Goal: Transaction & Acquisition: Purchase product/service

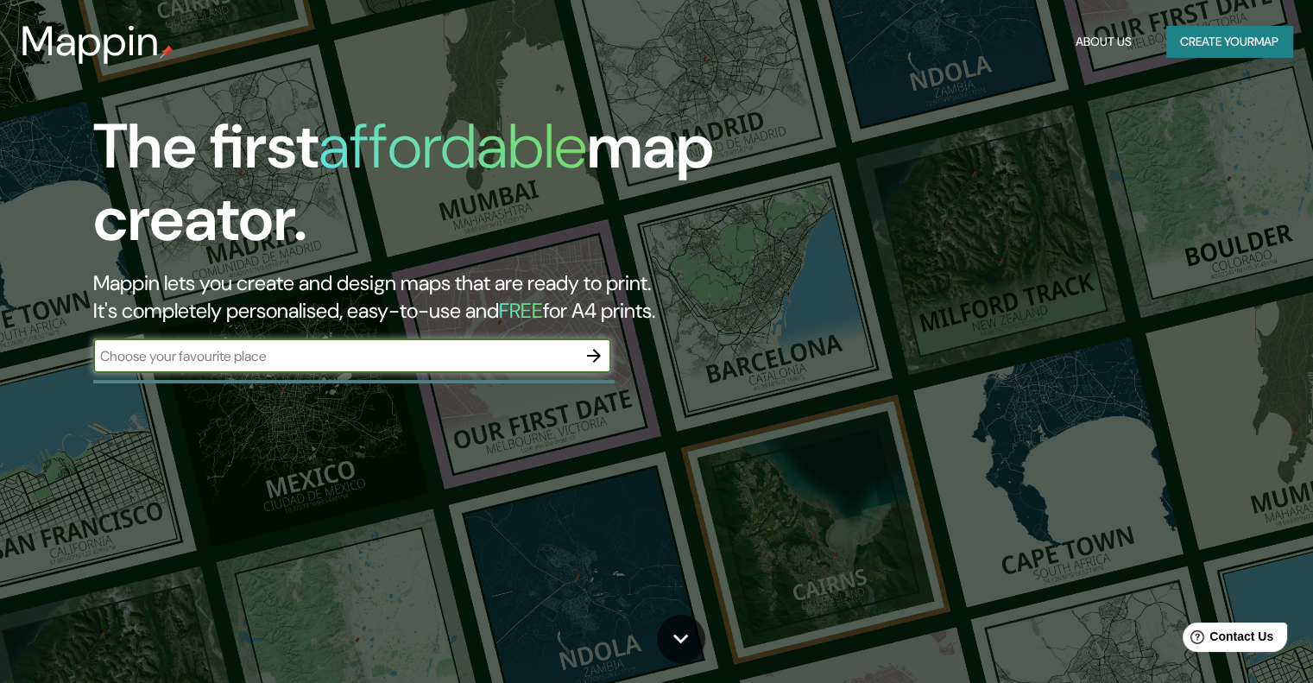
click at [537, 358] on input "text" at bounding box center [334, 356] width 483 height 20
click at [332, 362] on input "text" at bounding box center [334, 356] width 483 height 20
click at [514, 353] on input "text" at bounding box center [334, 356] width 483 height 20
paste input "[URL][DOMAIN_NAME]"
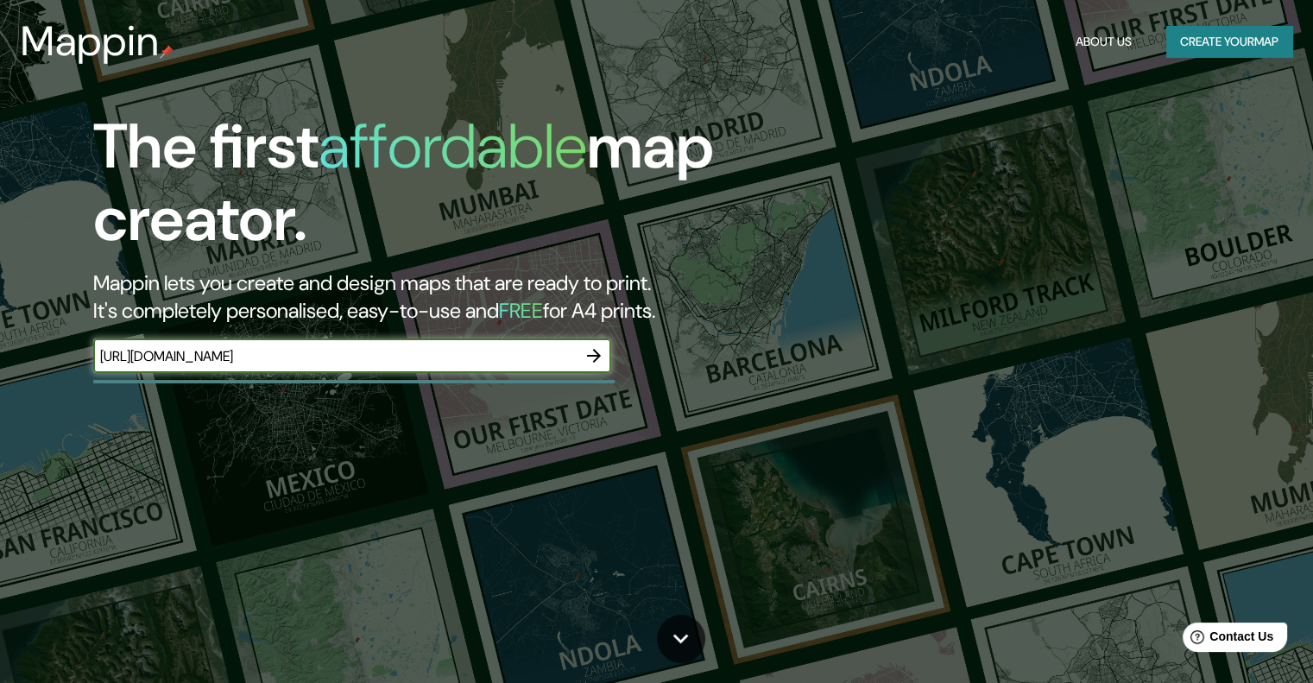
type input "[URL][DOMAIN_NAME]"
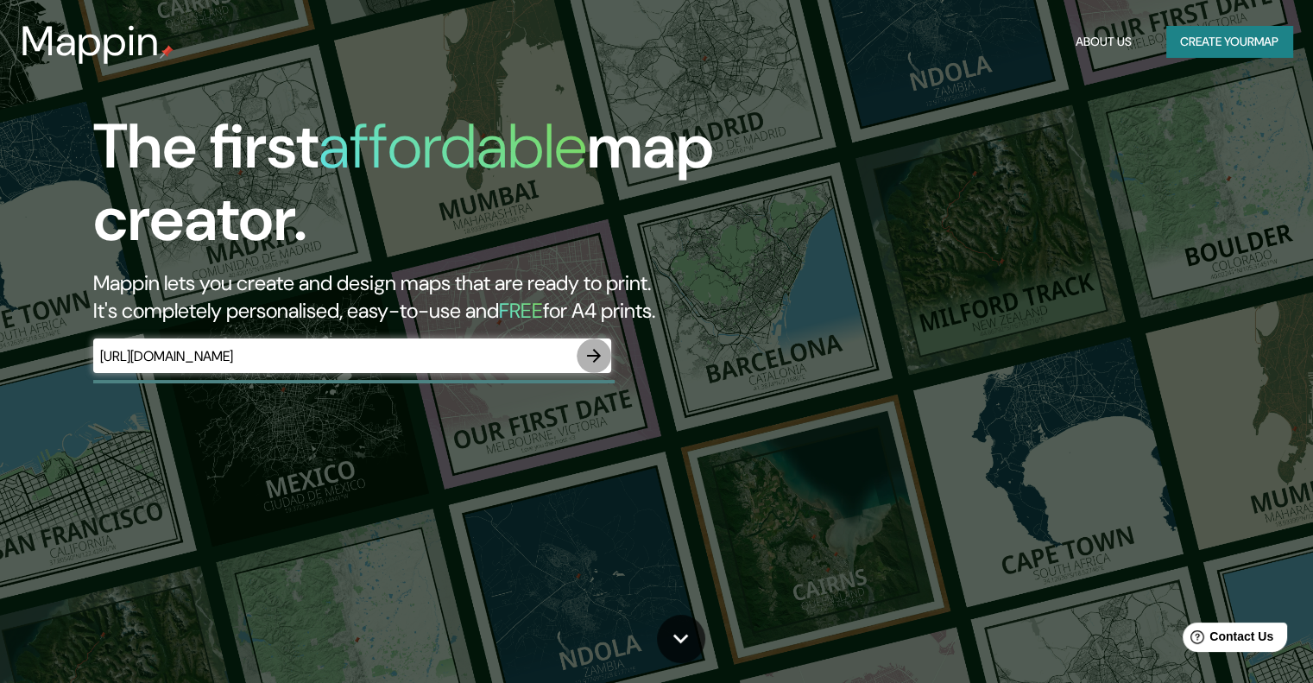
click at [600, 356] on icon "button" at bounding box center [594, 355] width 21 height 21
click at [593, 353] on icon "button" at bounding box center [594, 355] width 21 height 21
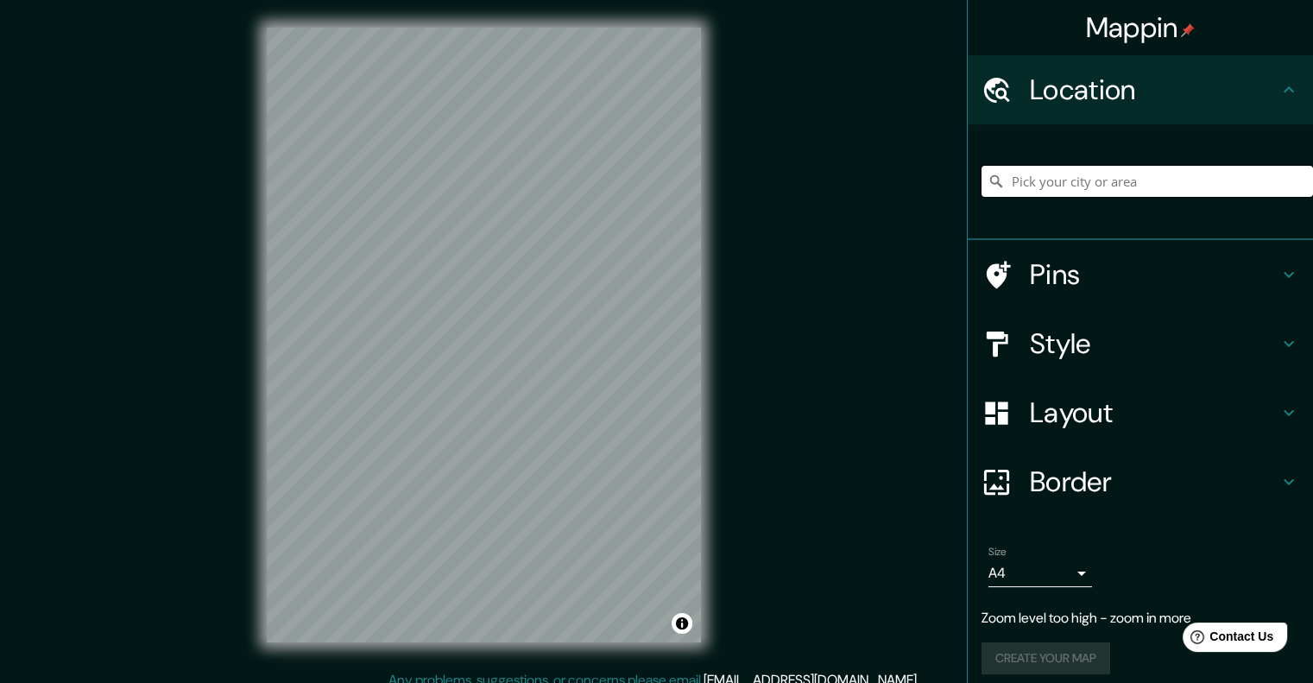
click at [1002, 190] on input "Pick your city or area" at bounding box center [1146, 181] width 331 height 31
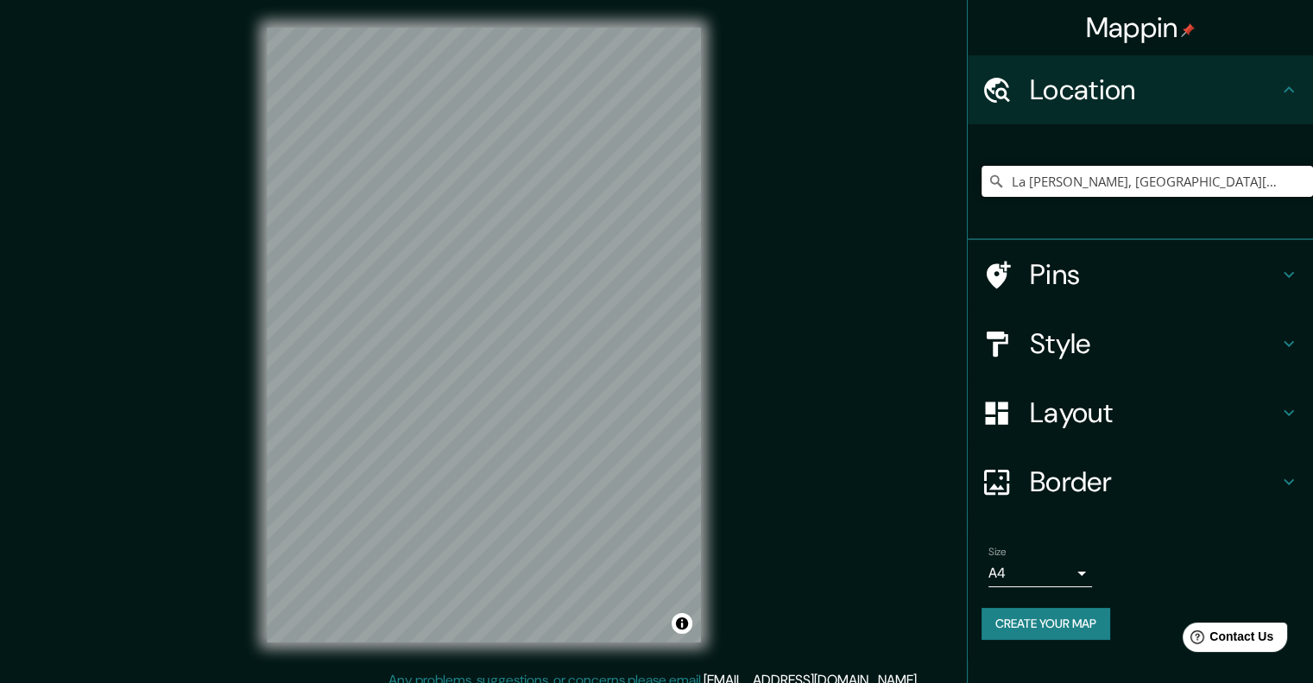
type input "La [PERSON_NAME], [GEOGRAPHIC_DATA][PERSON_NAME], [GEOGRAPHIC_DATA]"
click at [1270, 277] on h4 "Pins" at bounding box center [1154, 274] width 249 height 35
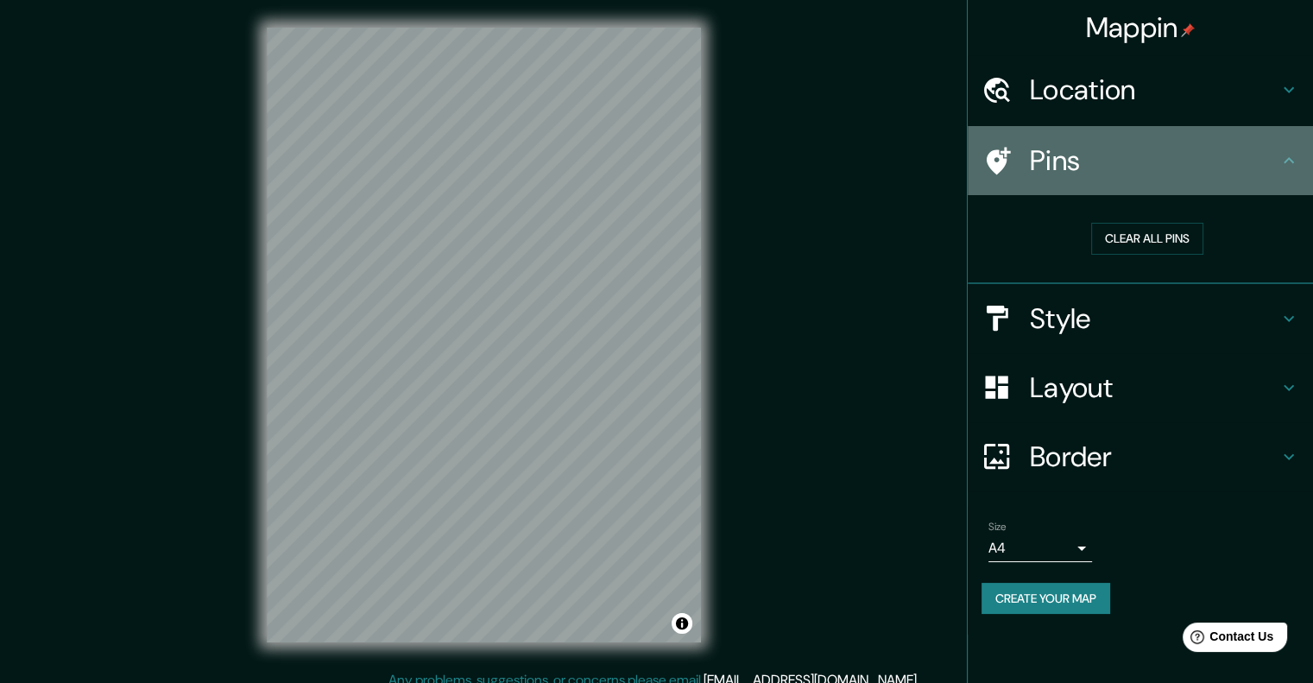
click at [1265, 178] on div "Pins" at bounding box center [1140, 160] width 345 height 69
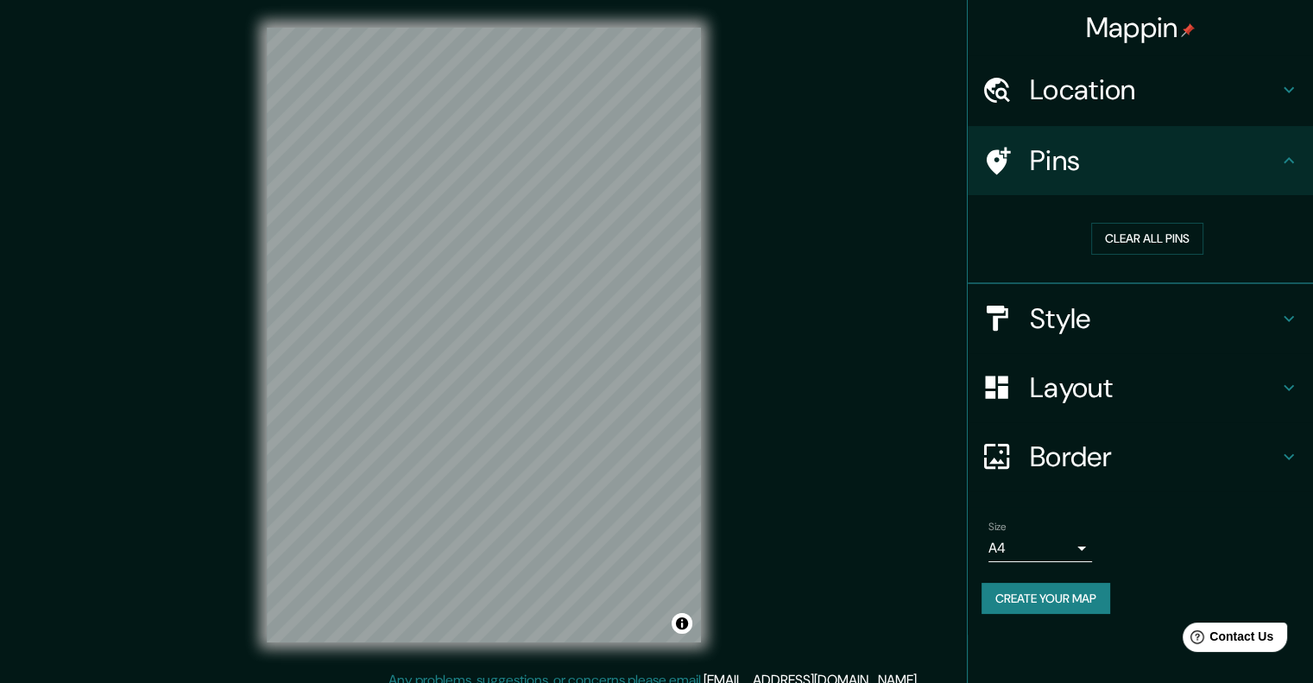
click at [1201, 104] on h4 "Location" at bounding box center [1154, 90] width 249 height 35
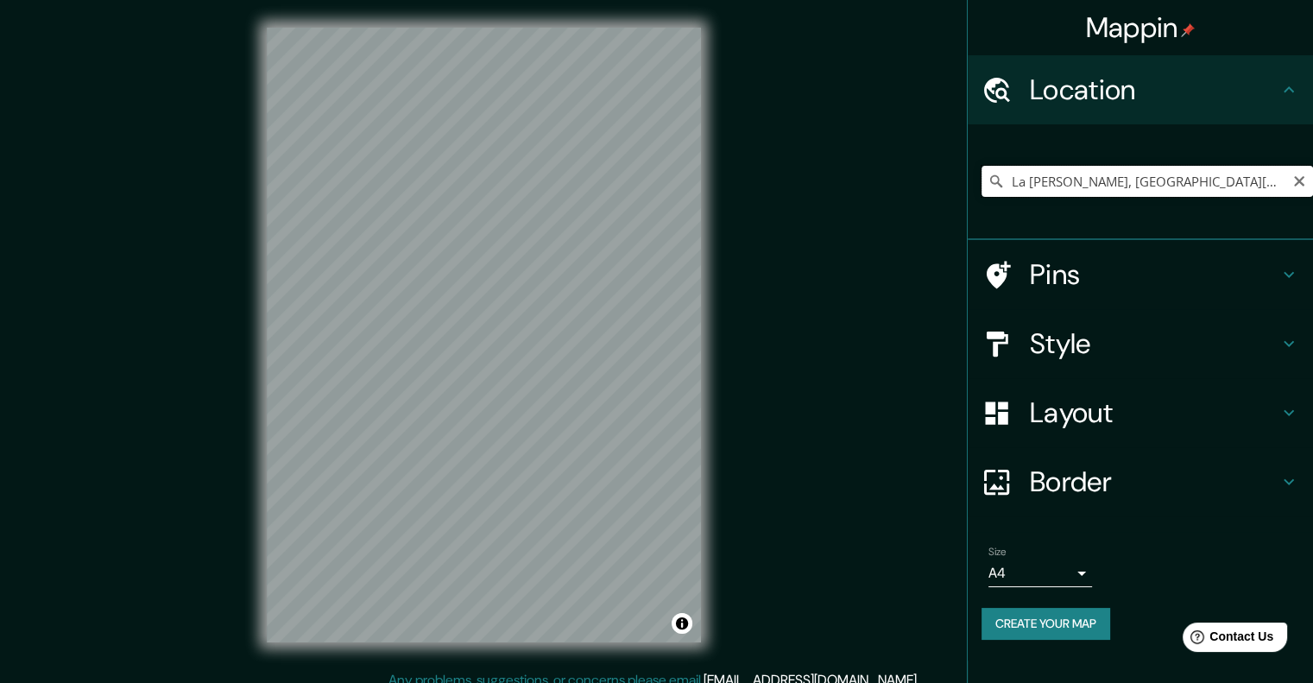
click at [1274, 172] on input "La [PERSON_NAME], [GEOGRAPHIC_DATA][PERSON_NAME], [GEOGRAPHIC_DATA]" at bounding box center [1146, 181] width 331 height 31
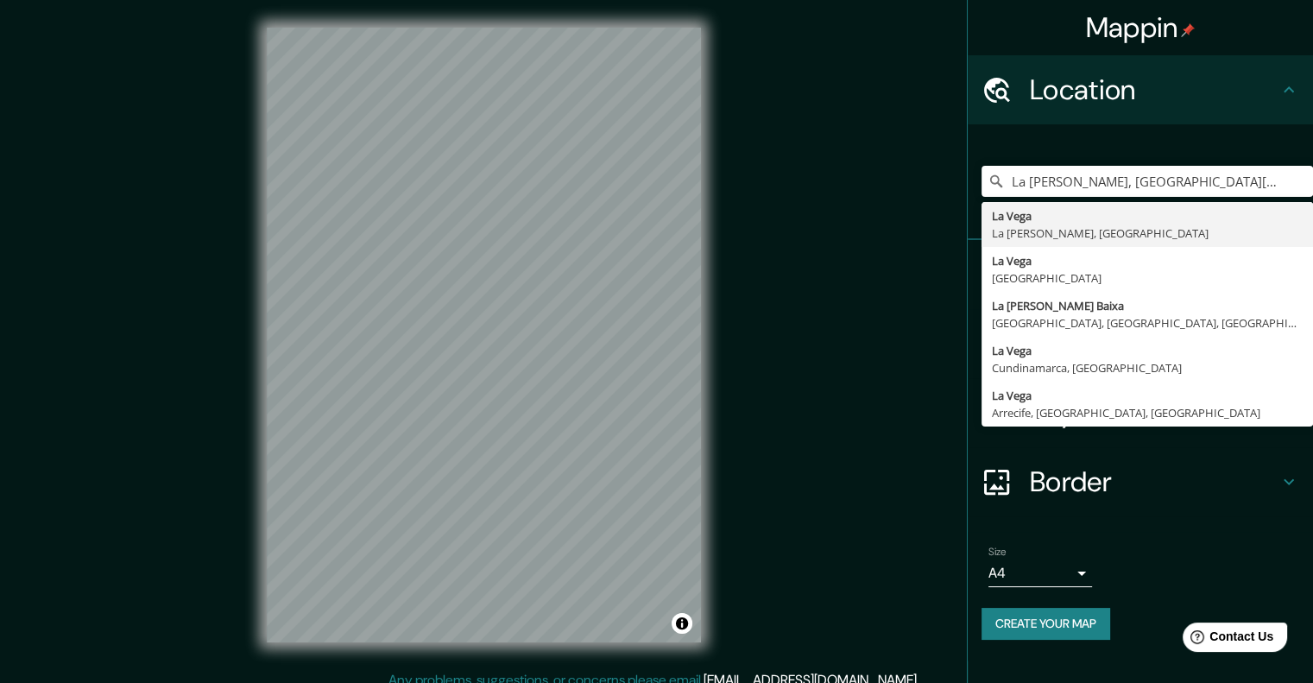
click at [1050, 565] on body "Mappin Location [GEOGRAPHIC_DATA][PERSON_NAME], [GEOGRAPHIC_DATA][PERSON_NAME],…" at bounding box center [656, 341] width 1313 height 683
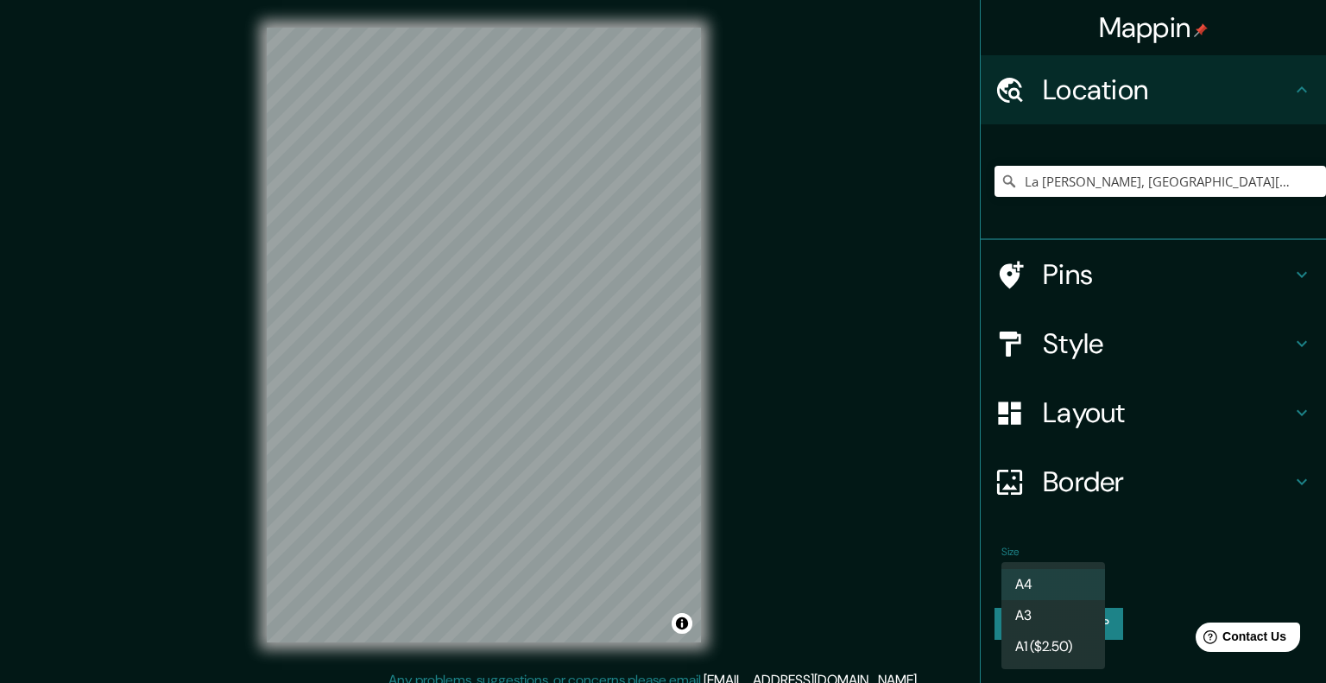
click at [1044, 614] on li "A3" at bounding box center [1053, 615] width 104 height 31
type input "a4"
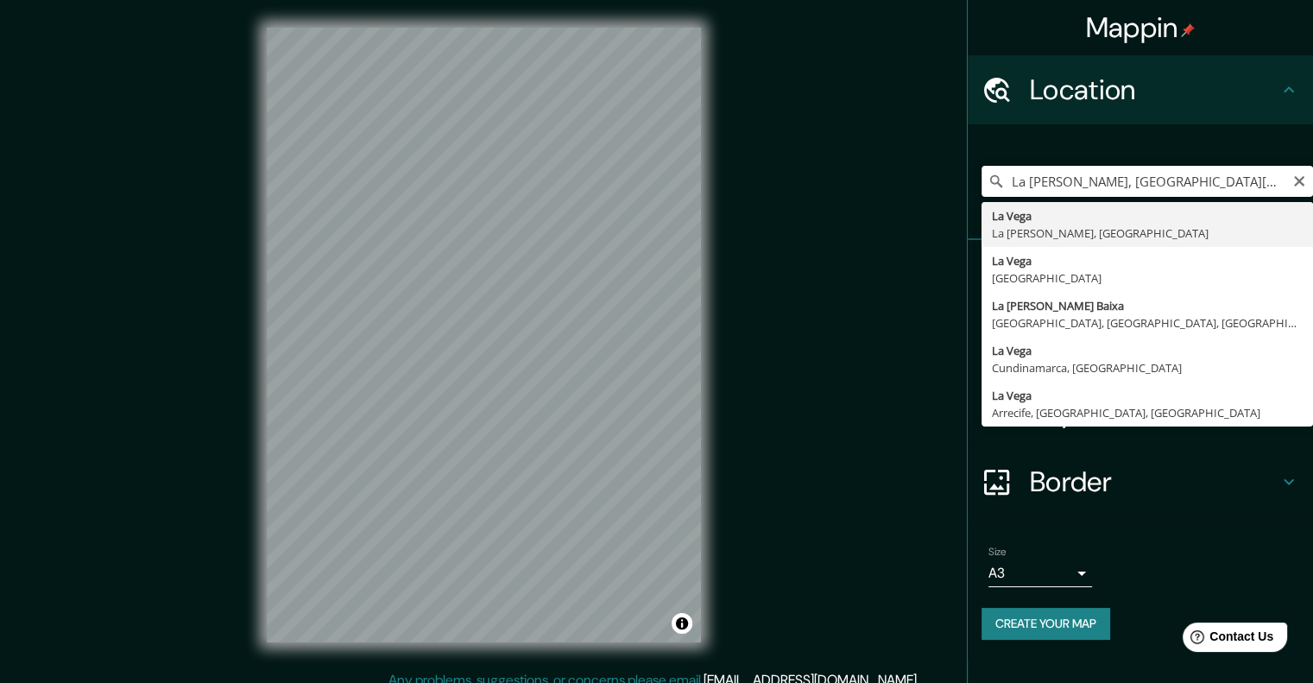
click at [1257, 183] on input "La [PERSON_NAME], [GEOGRAPHIC_DATA][PERSON_NAME], [GEOGRAPHIC_DATA]" at bounding box center [1146, 181] width 331 height 31
click at [1257, 170] on input "La [PERSON_NAME], [GEOGRAPHIC_DATA][PERSON_NAME], [GEOGRAPHIC_DATA] cementerio …" at bounding box center [1146, 181] width 331 height 31
drag, startPoint x: 1257, startPoint y: 170, endPoint x: 1322, endPoint y: 166, distance: 65.7
click at [1312, 166] on html "Mappin Location [GEOGRAPHIC_DATA][PERSON_NAME], [GEOGRAPHIC_DATA][PERSON_NAME],…" at bounding box center [656, 341] width 1313 height 683
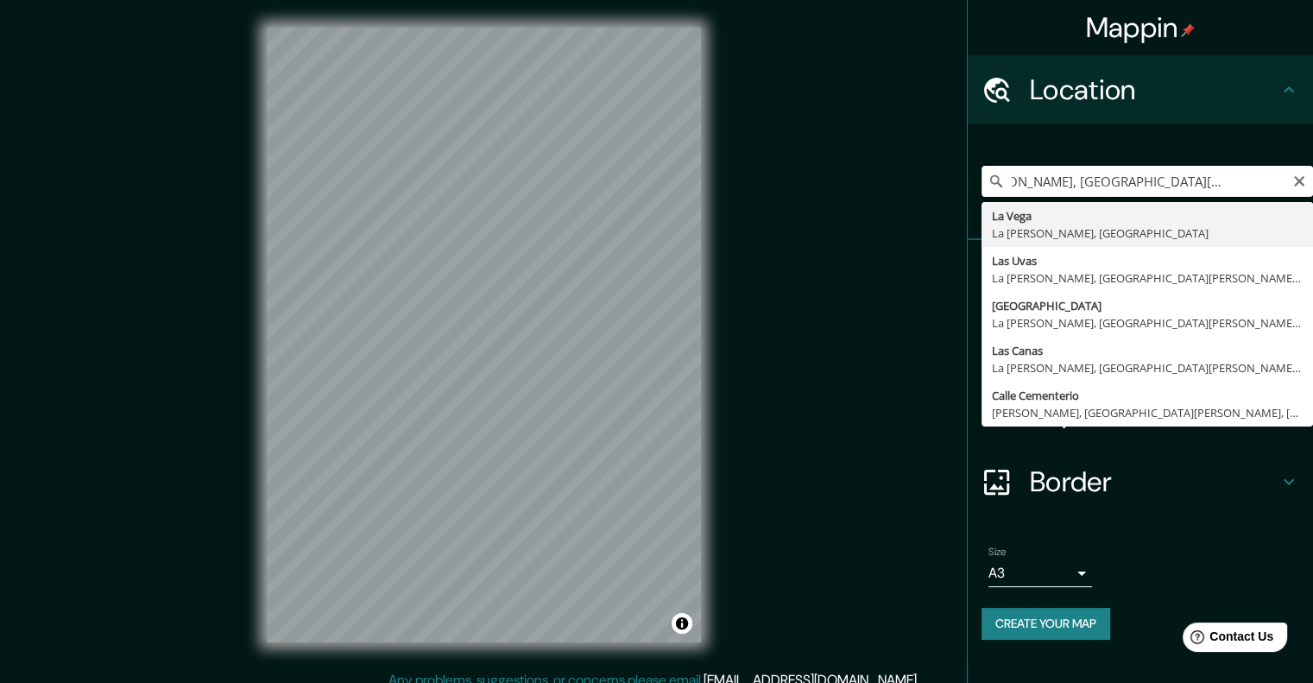
click at [1285, 175] on input "La [PERSON_NAME], [GEOGRAPHIC_DATA][PERSON_NAME], [GEOGRAPHIC_DATA] cementerio …" at bounding box center [1146, 181] width 331 height 31
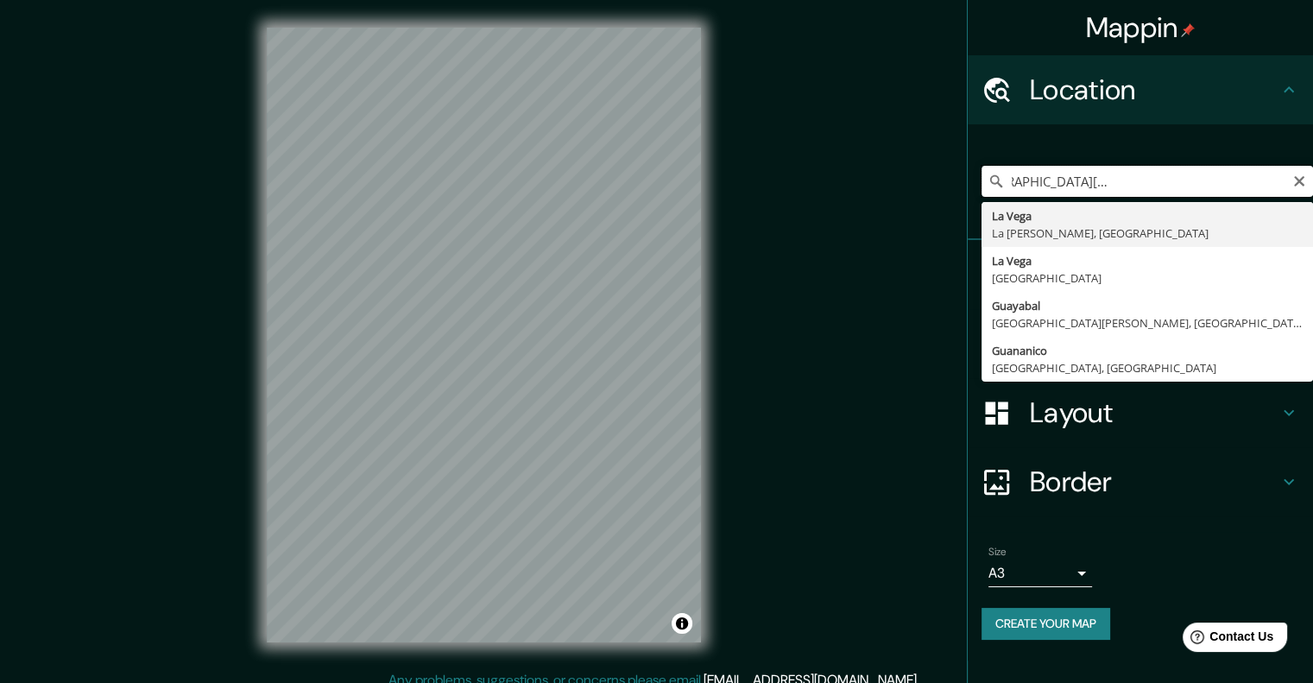
scroll to position [0, 0]
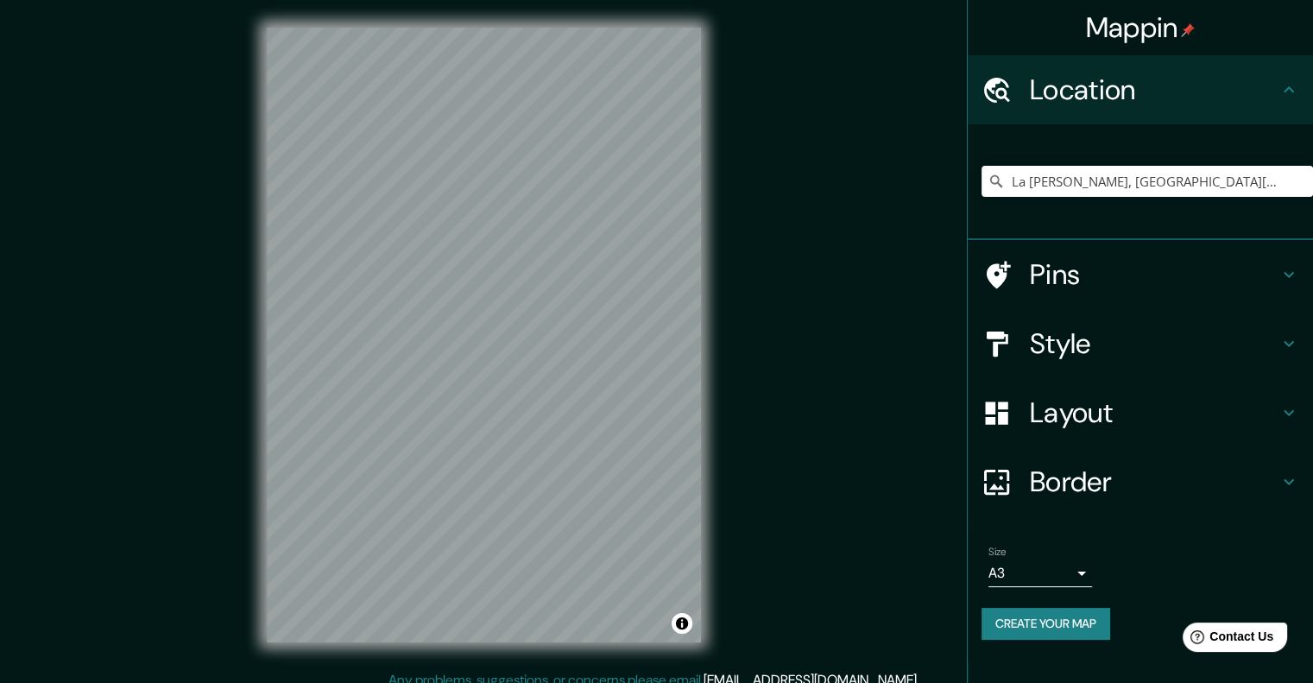
click at [701, 407] on div "© Mapbox © OpenStreetMap Improve this map" at bounding box center [483, 335] width 489 height 670
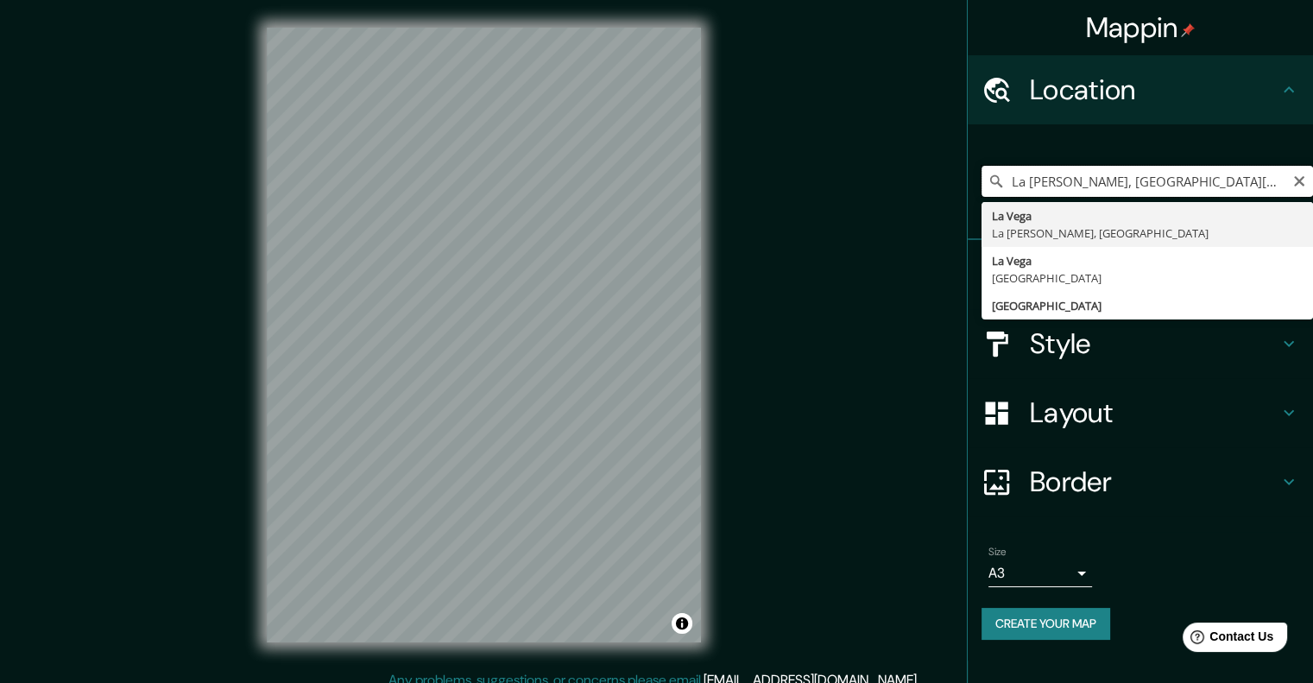
click at [1264, 186] on input "La [PERSON_NAME], [GEOGRAPHIC_DATA][PERSON_NAME], [GEOGRAPHIC_DATA]" at bounding box center [1146, 181] width 331 height 31
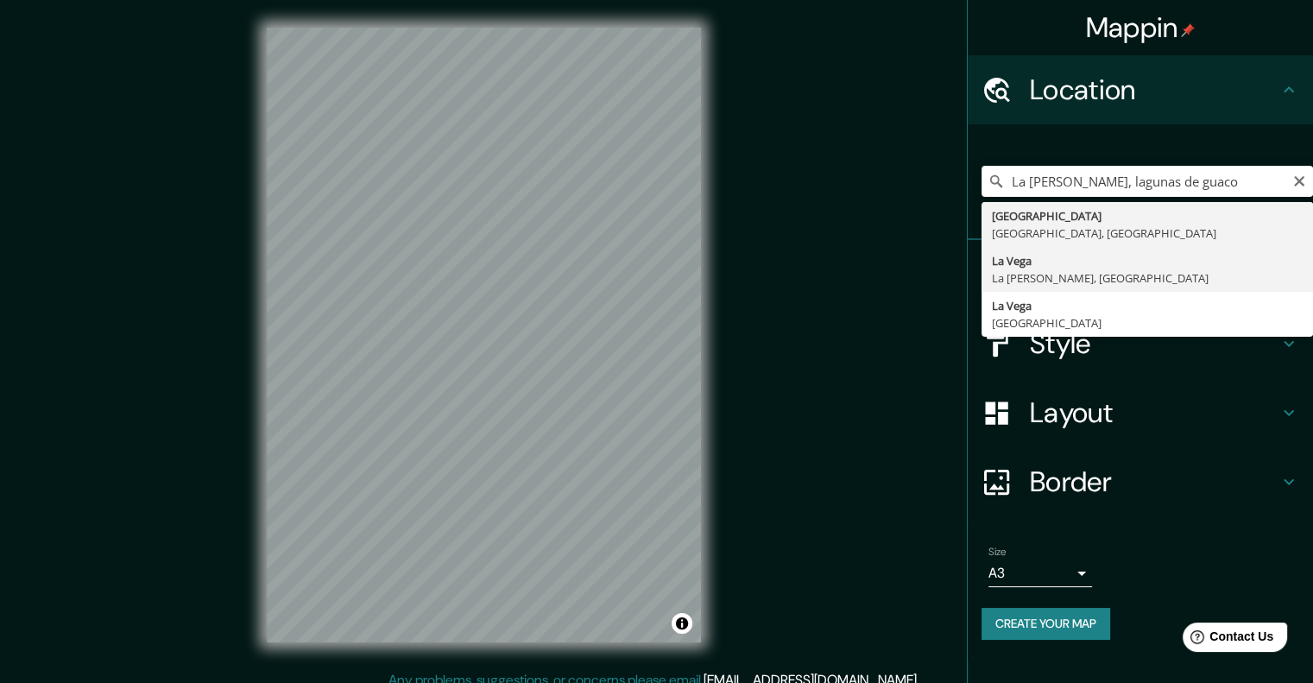
type input "La [PERSON_NAME], [GEOGRAPHIC_DATA][PERSON_NAME], [GEOGRAPHIC_DATA]"
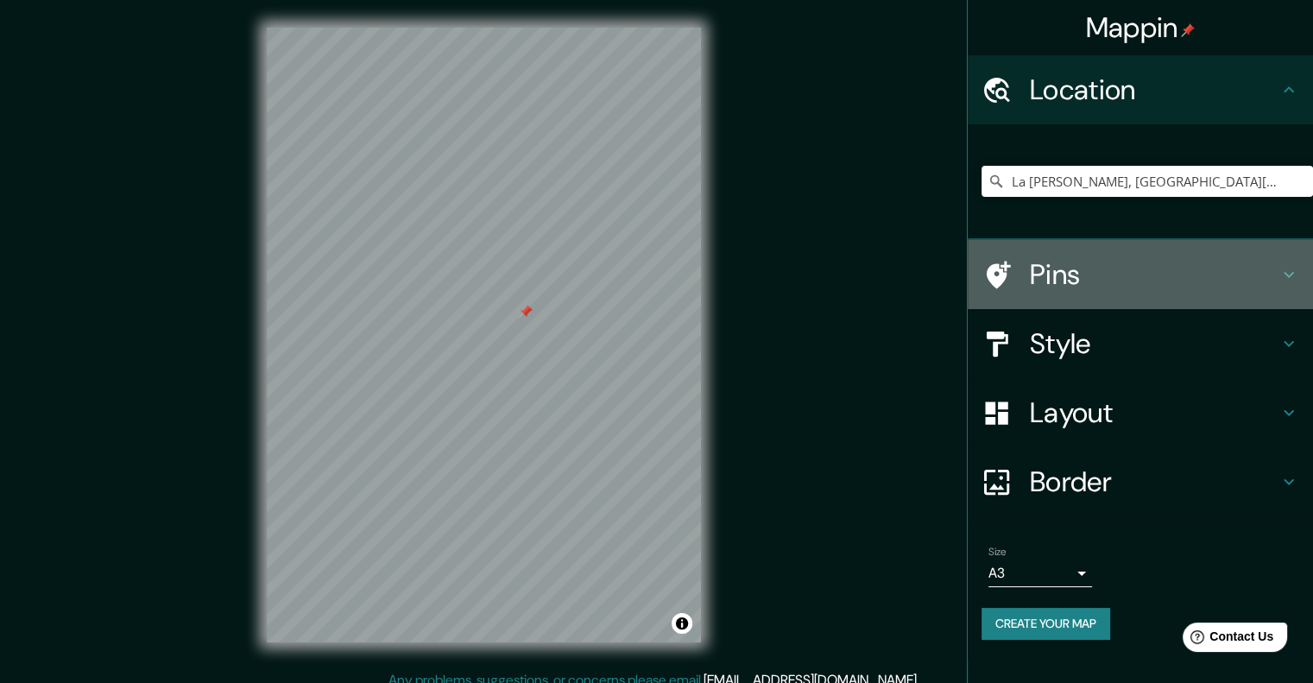
click at [1124, 265] on h4 "Pins" at bounding box center [1154, 274] width 249 height 35
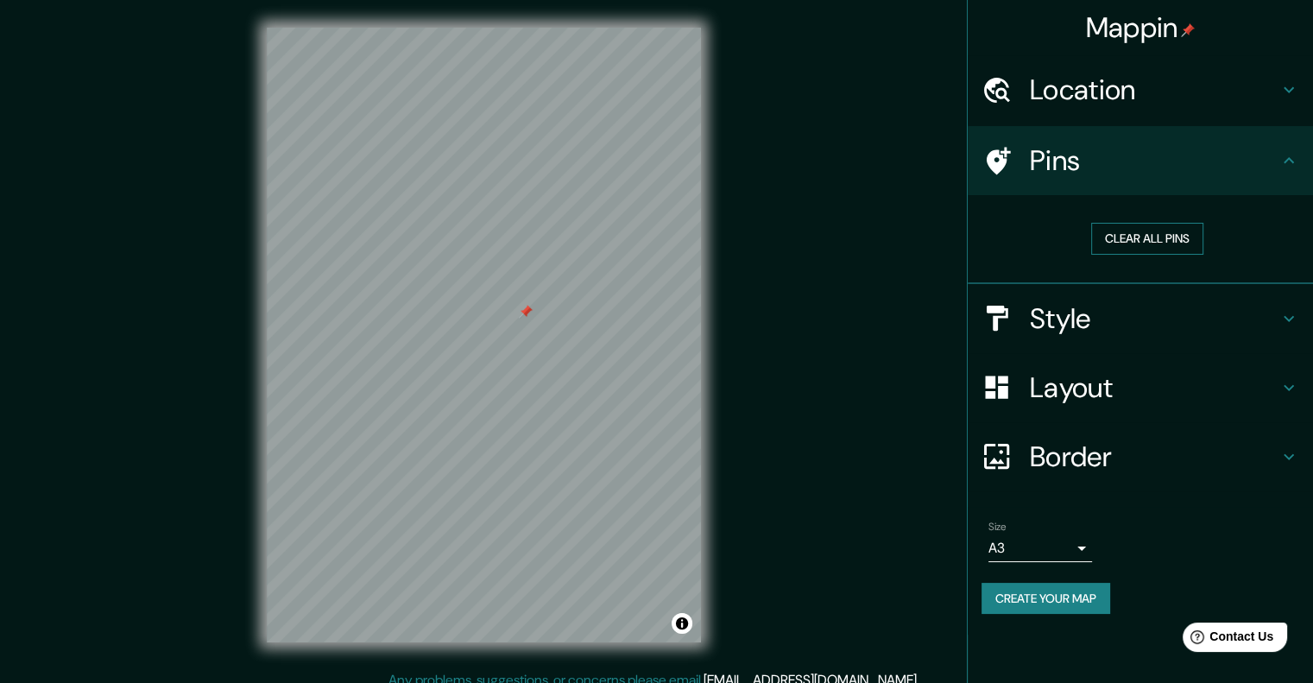
click at [1122, 241] on button "Clear all pins" at bounding box center [1147, 239] width 112 height 32
click at [1116, 235] on button "Clear all pins" at bounding box center [1147, 239] width 112 height 32
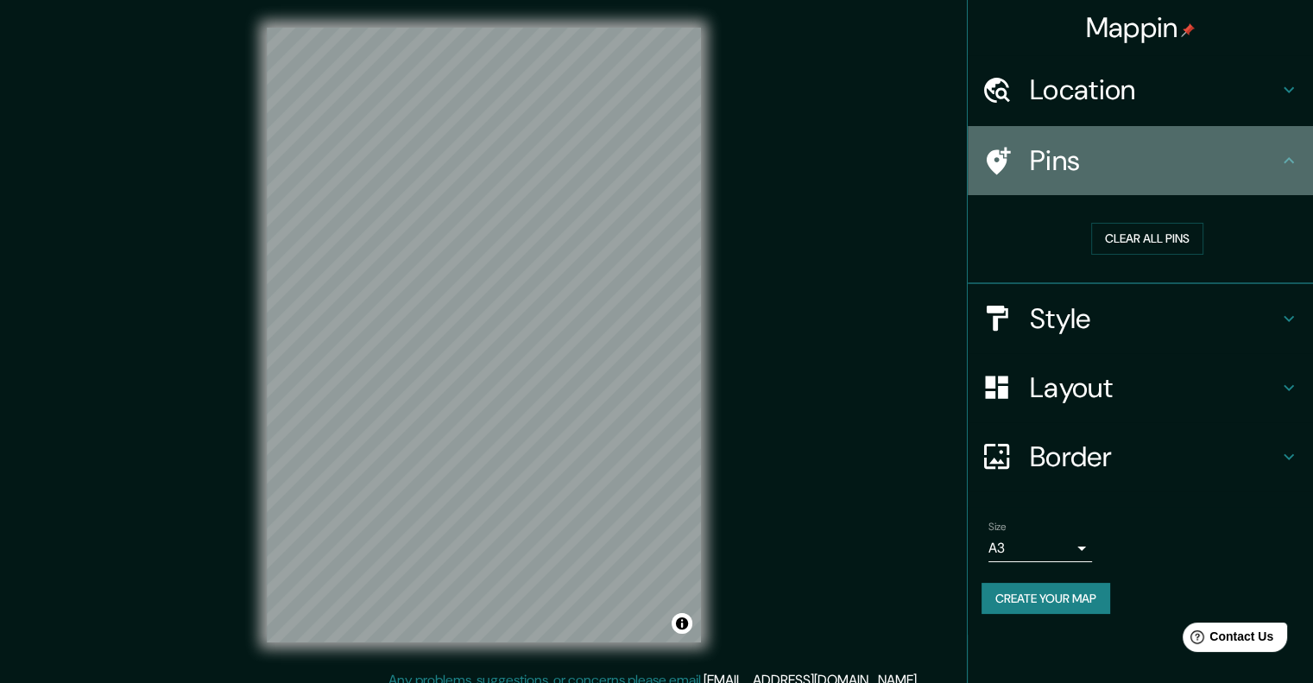
click at [1137, 176] on h4 "Pins" at bounding box center [1154, 160] width 249 height 35
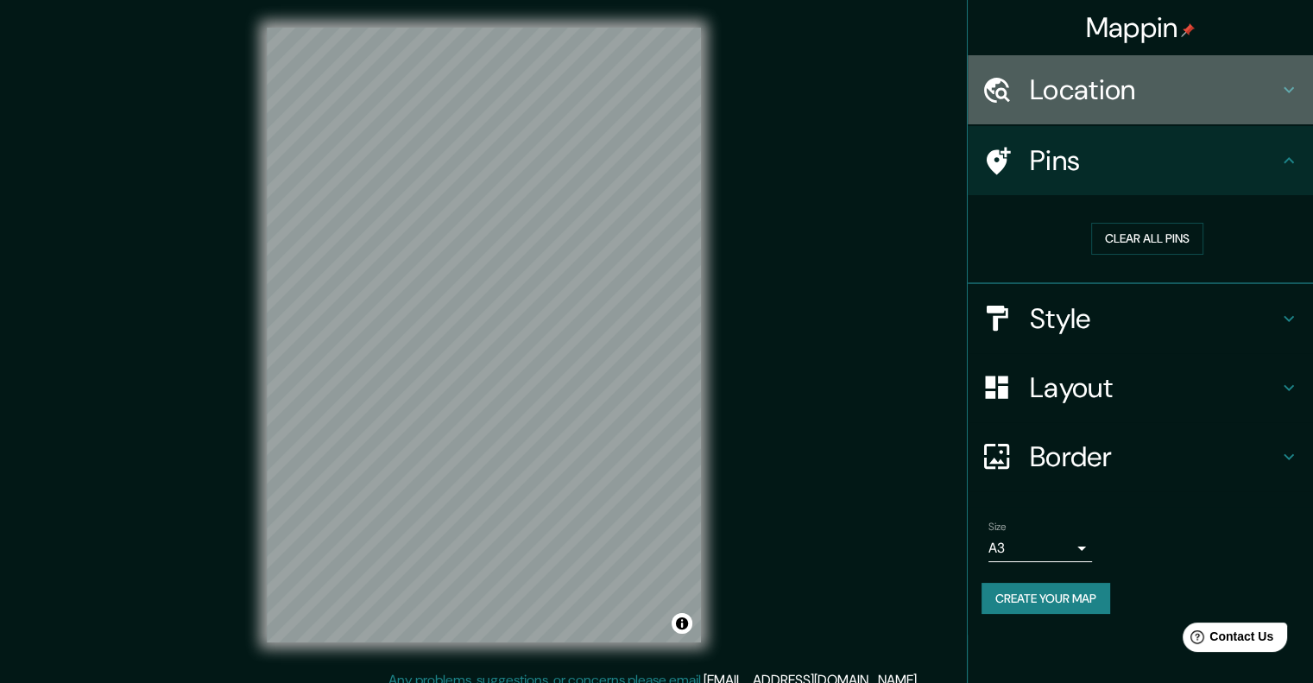
click at [1101, 74] on h4 "Location" at bounding box center [1154, 90] width 249 height 35
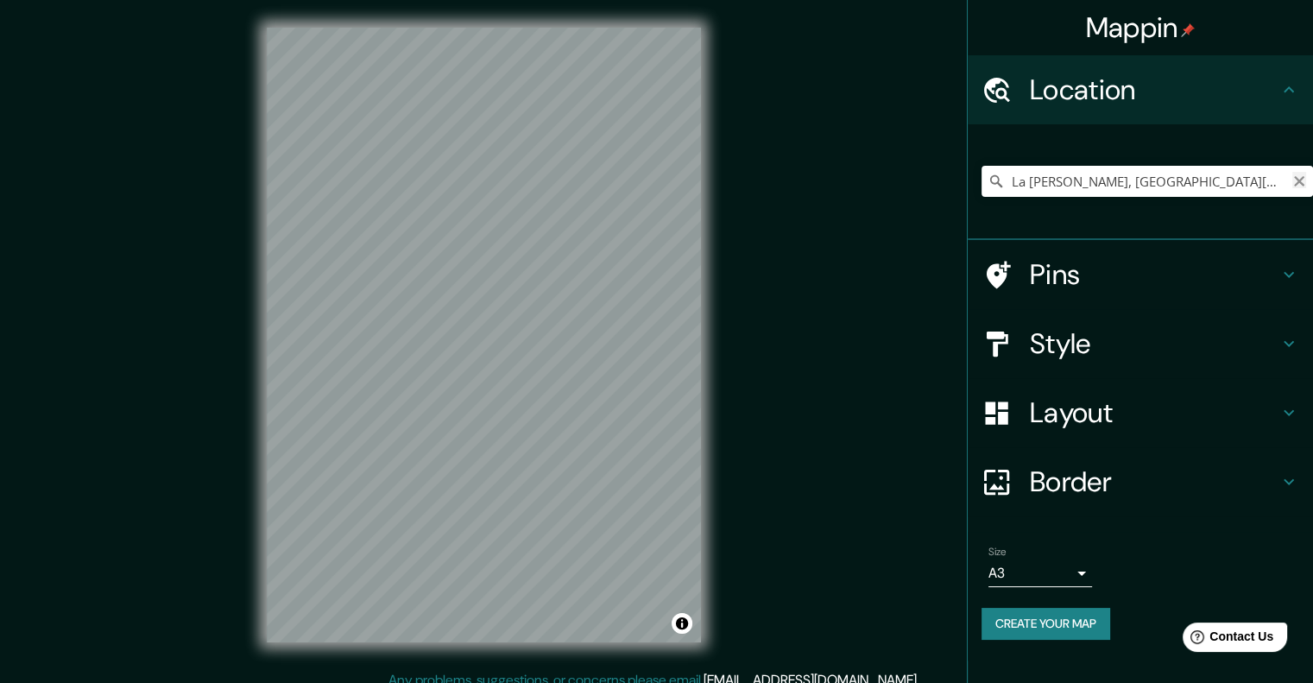
click at [1296, 187] on icon "Clear" at bounding box center [1299, 181] width 14 height 14
click at [1194, 191] on input "Pick your city or area" at bounding box center [1146, 181] width 331 height 31
paste input "6FR3+464, La [PERSON_NAME] 41000"
type input "6FR3+464, La [PERSON_NAME] 41000"
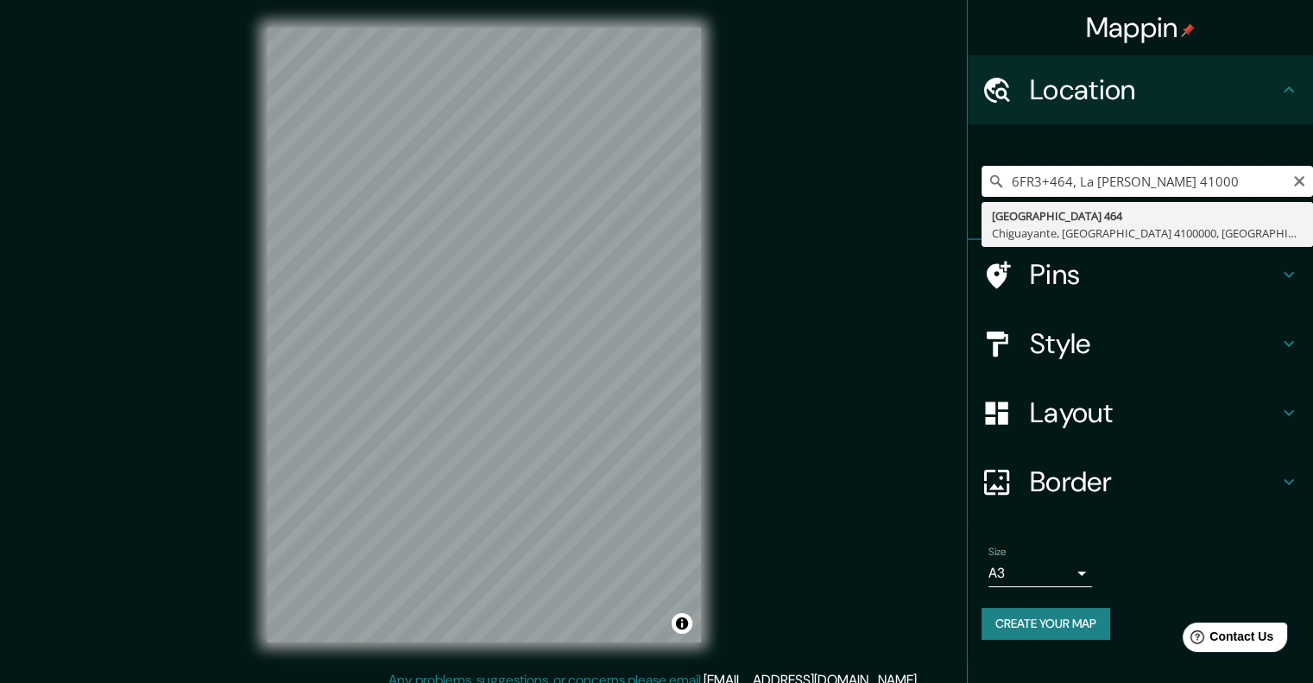
click at [1187, 183] on input "6FR3+464, La [PERSON_NAME] 41000" at bounding box center [1146, 181] width 331 height 31
click at [1189, 177] on input "6FR3+464, La [PERSON_NAME] 41000" at bounding box center [1146, 181] width 331 height 31
click at [1302, 177] on icon "Clear" at bounding box center [1299, 181] width 10 height 10
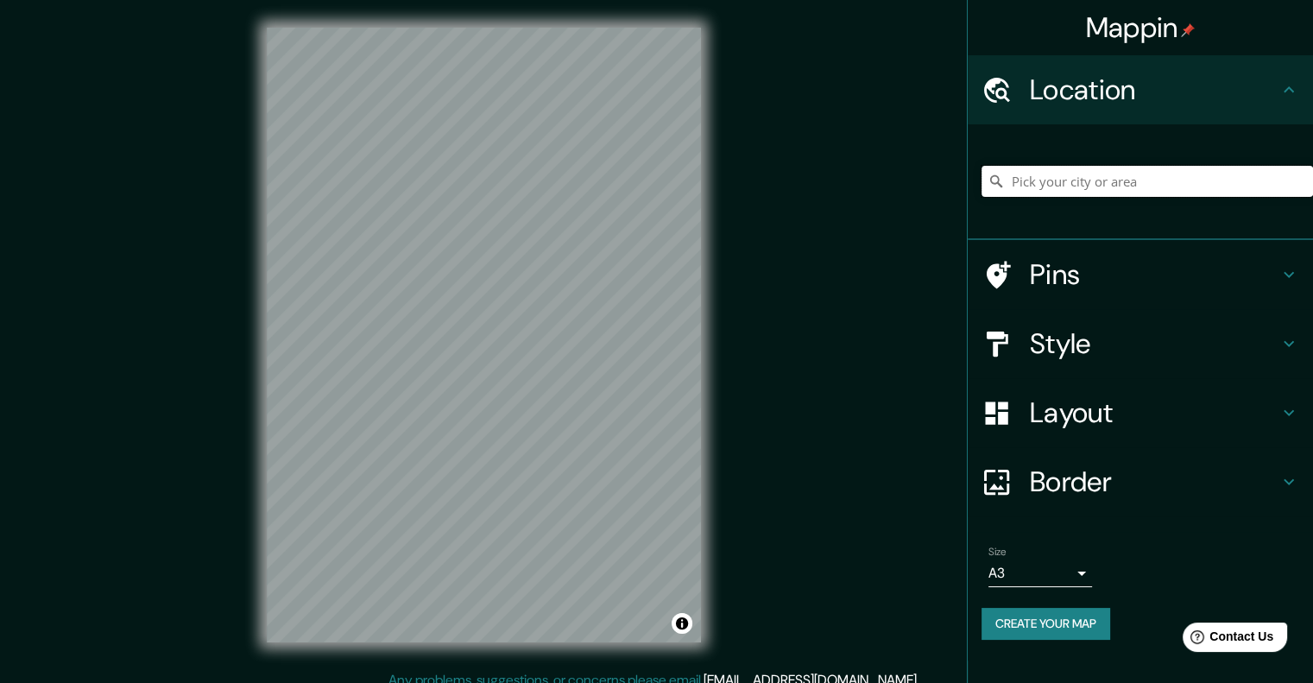
click at [1281, 173] on input "Pick your city or area" at bounding box center [1146, 181] width 331 height 31
click at [1213, 186] on input "Pick your city or area" at bounding box center [1146, 181] width 331 height 31
paste input "Cementerio Las Lagunas [GEOGRAPHIC_DATA]"
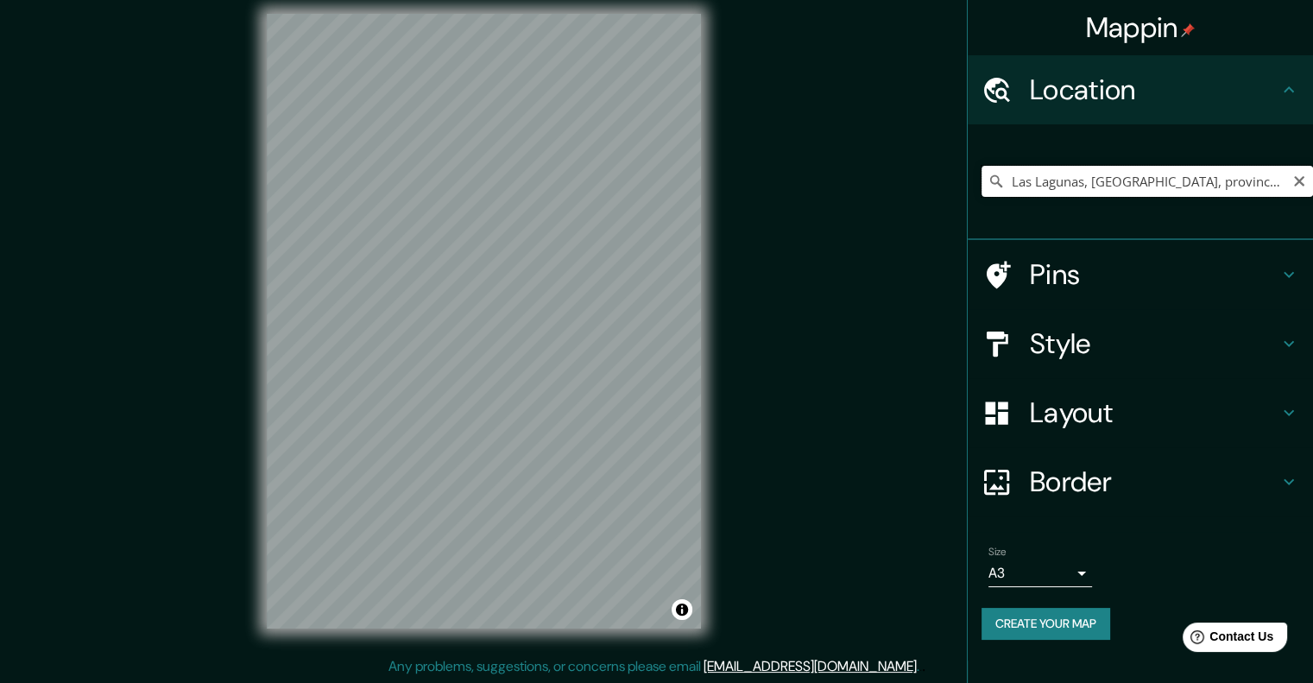
scroll to position [0, 18]
drag, startPoint x: 1086, startPoint y: 178, endPoint x: 1281, endPoint y: 186, distance: 195.2
click at [1281, 186] on input "Las Lagunas, [GEOGRAPHIC_DATA], provincia de [GEOGRAPHIC_DATA], [GEOGRAPHIC_DAT…" at bounding box center [1146, 181] width 331 height 31
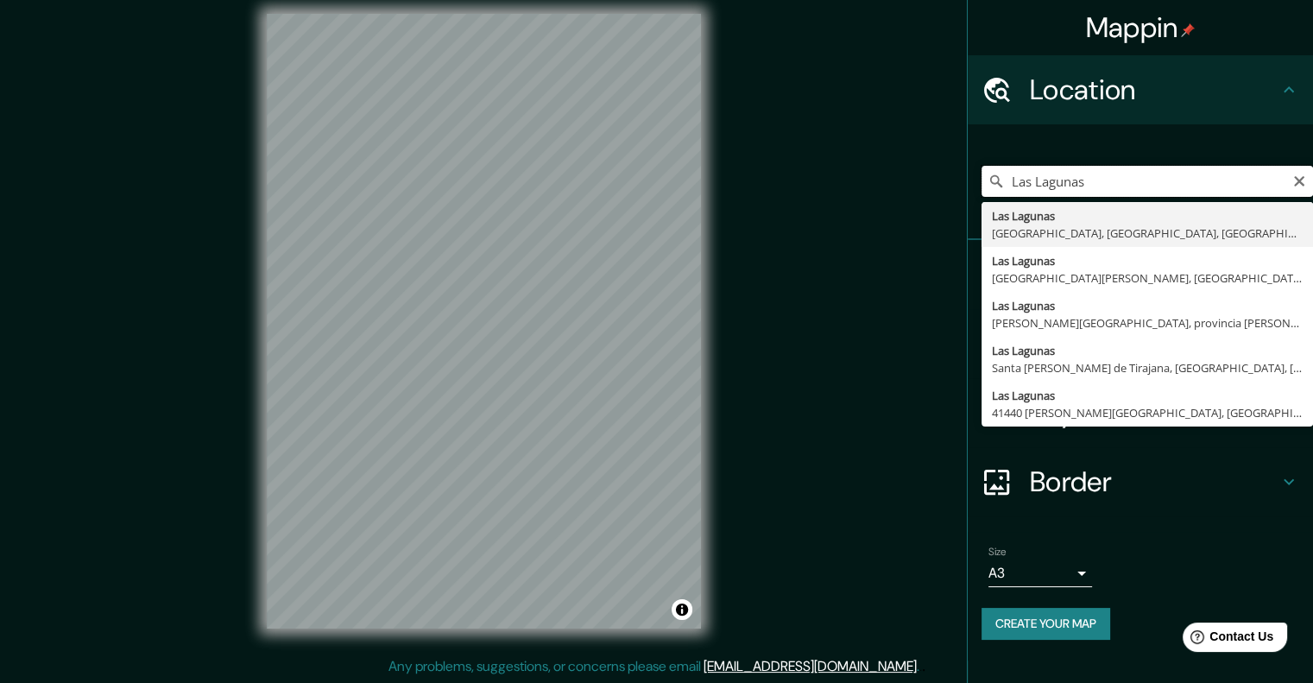
paste input "Cementerio Las Lagunas [GEOGRAPHIC_DATA]"
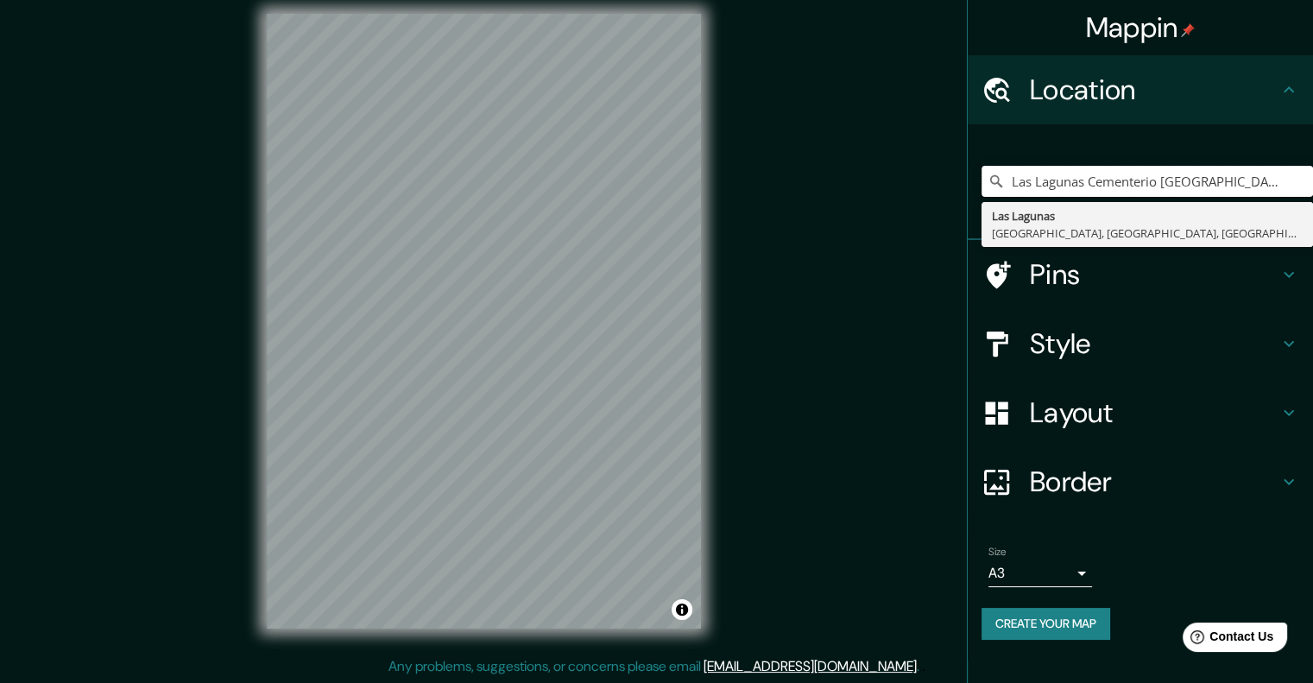
drag, startPoint x: 1014, startPoint y: 177, endPoint x: 928, endPoint y: 182, distance: 86.5
click at [928, 182] on div "Mappin Location [GEOGRAPHIC_DATA] Cementerio [GEOGRAPHIC_DATA] [GEOGRAPHIC_DATA…" at bounding box center [656, 334] width 1313 height 697
drag, startPoint x: 1240, startPoint y: 175, endPoint x: 1324, endPoint y: 175, distance: 84.6
click at [1312, 175] on html "Mappin Location [GEOGRAPHIC_DATA] Cementerio [GEOGRAPHIC_DATA] [GEOGRAPHIC_DATA…" at bounding box center [656, 327] width 1313 height 683
click at [1281, 179] on input "Lagunas Cementerio [GEOGRAPHIC_DATA]" at bounding box center [1146, 181] width 331 height 31
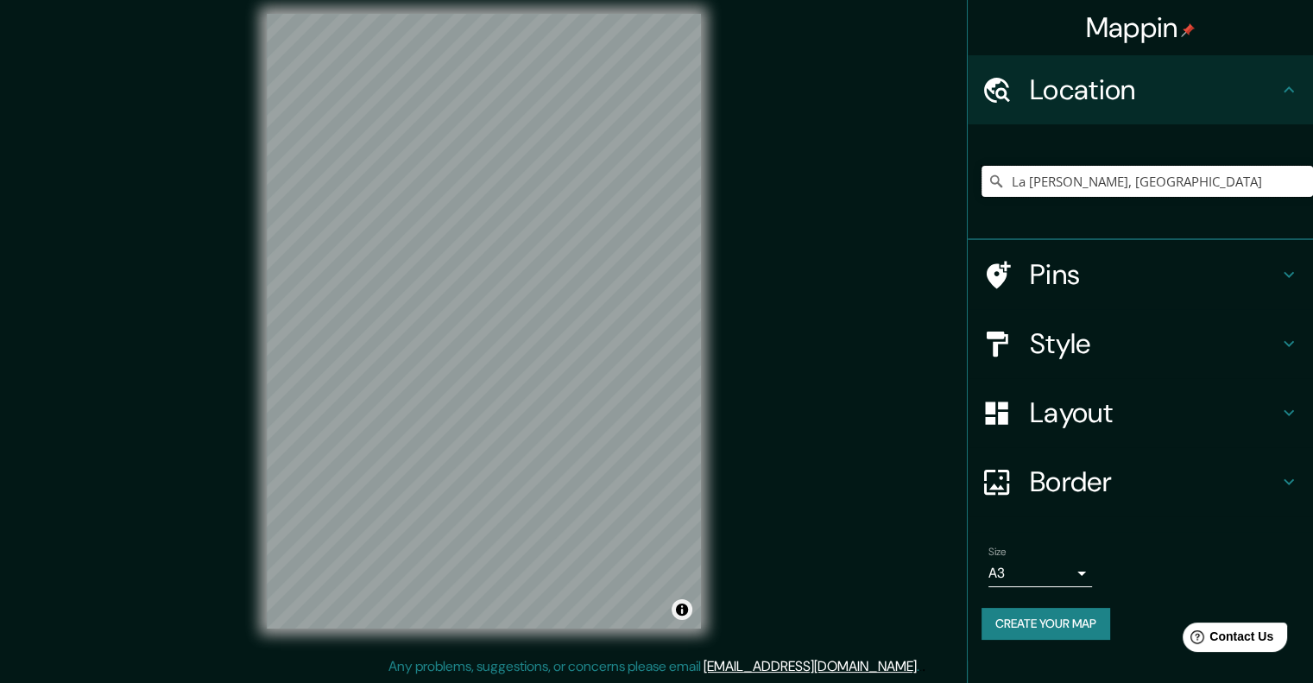
type input "La [PERSON_NAME], [GEOGRAPHIC_DATA]"
click at [687, 610] on button "Toggle attribution" at bounding box center [682, 609] width 21 height 21
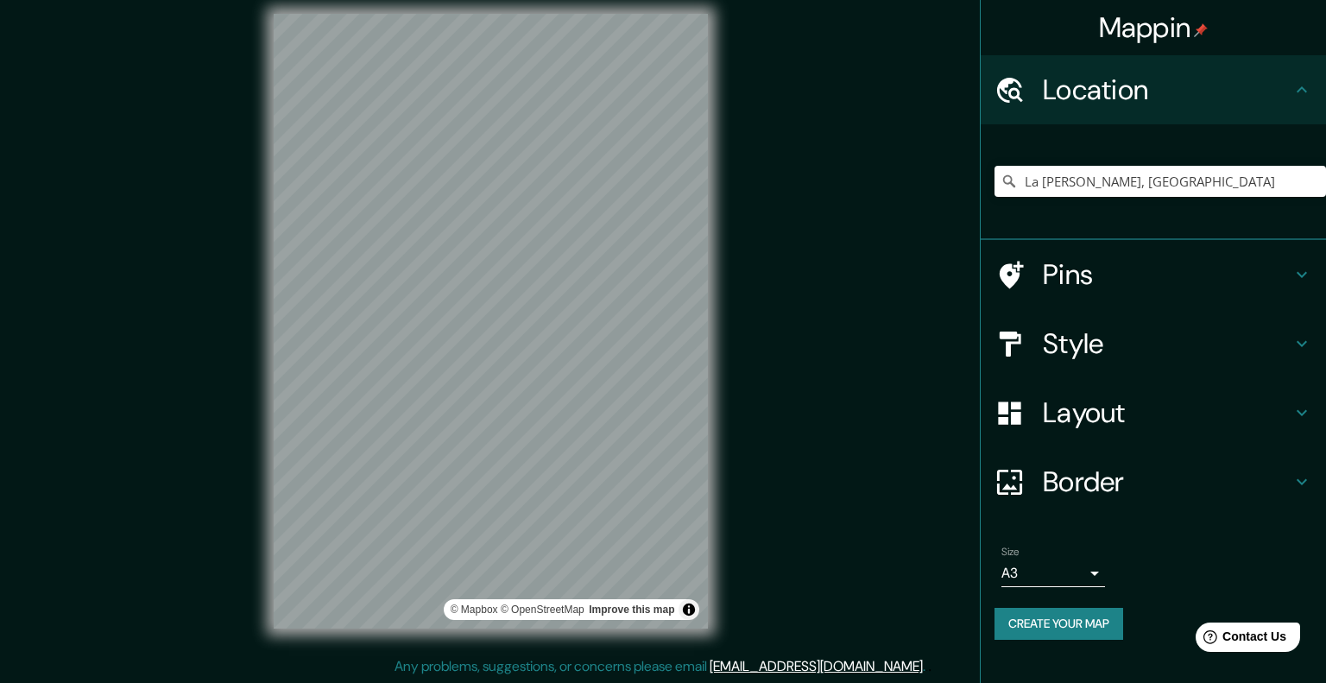
click at [1025, 564] on body "Mappin Location [GEOGRAPHIC_DATA][PERSON_NAME], [GEOGRAPHIC_DATA] [GEOGRAPHIC_D…" at bounding box center [663, 327] width 1326 height 683
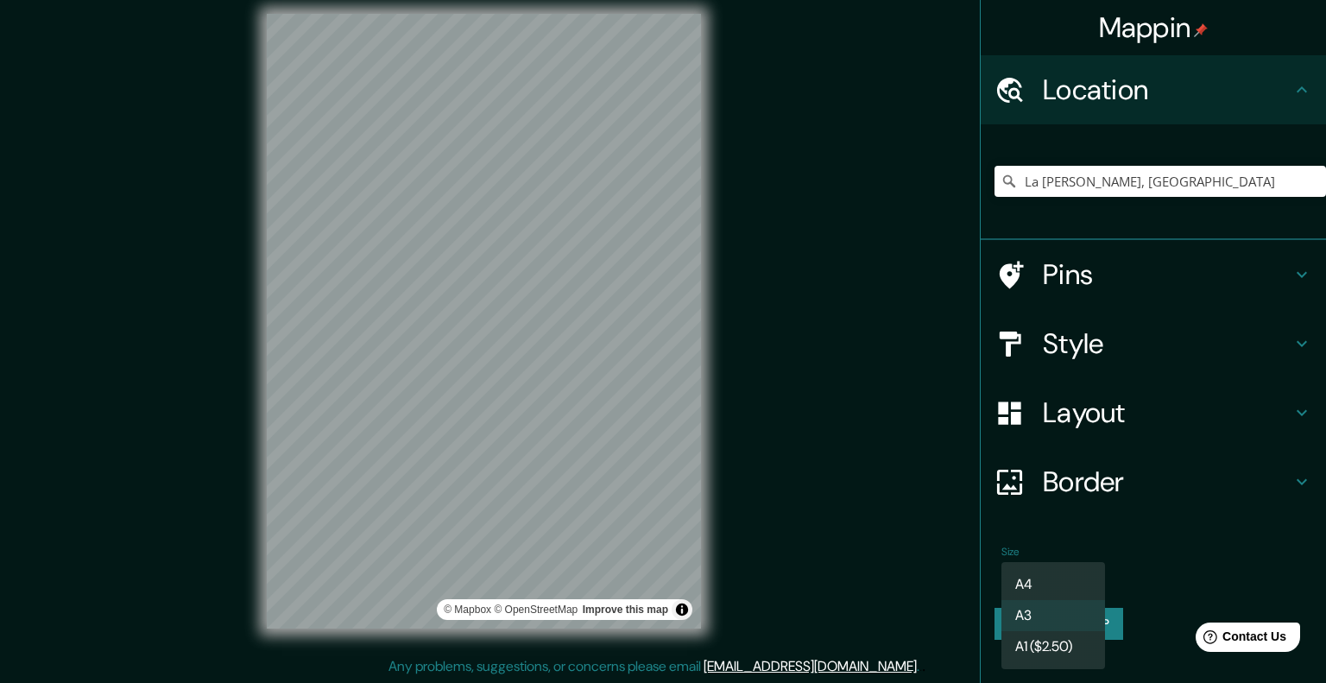
click at [1070, 480] on div at bounding box center [663, 341] width 1326 height 683
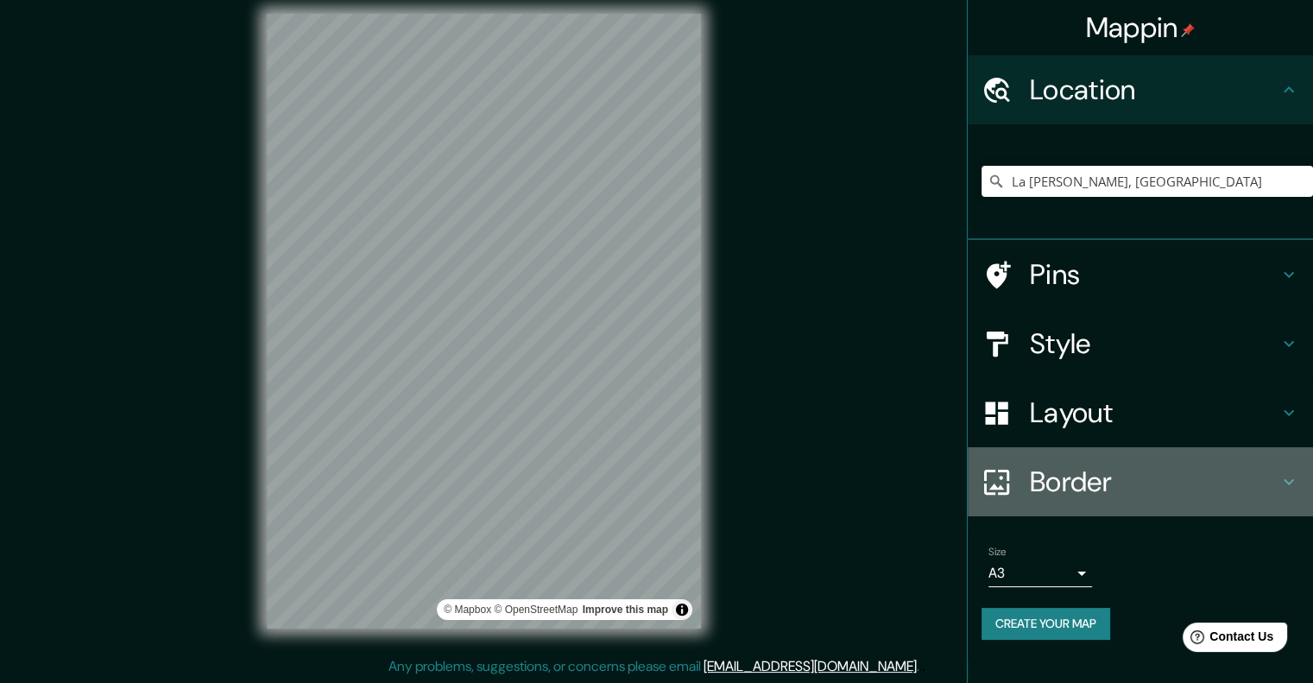
click at [1195, 481] on h4 "Border" at bounding box center [1154, 481] width 249 height 35
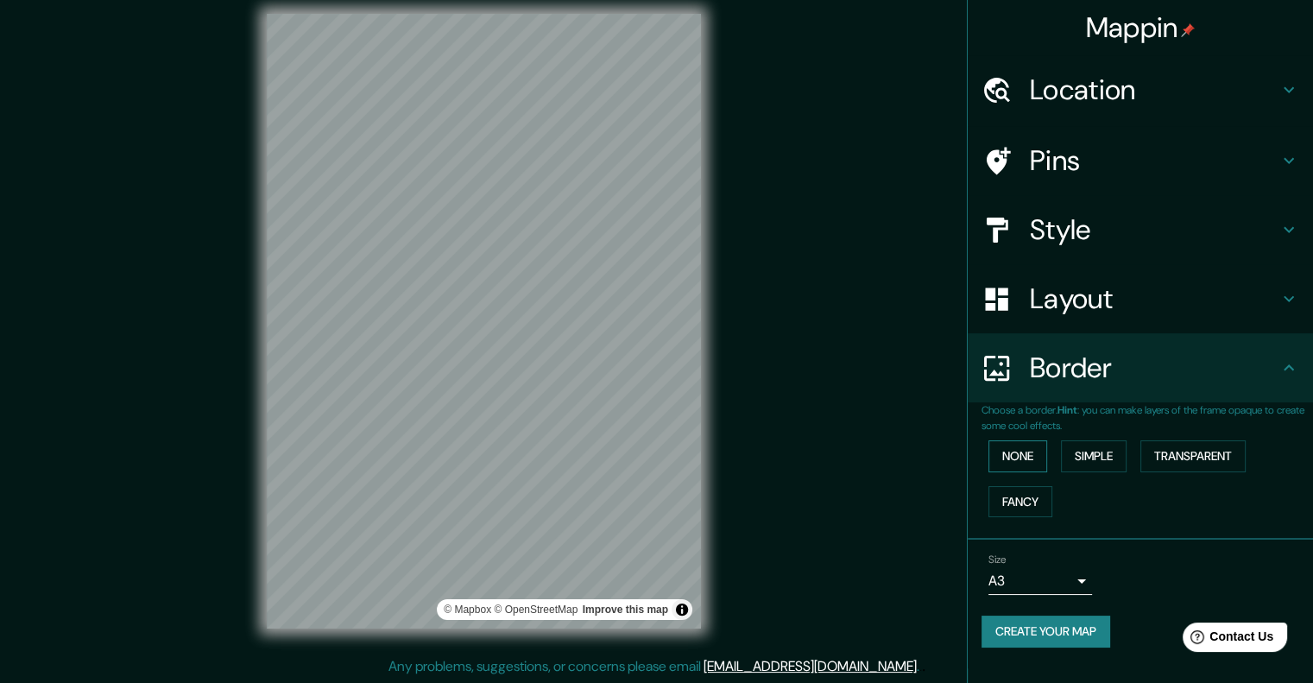
click at [1020, 441] on button "None" at bounding box center [1017, 456] width 59 height 32
click at [1078, 455] on button "Simple" at bounding box center [1094, 456] width 66 height 32
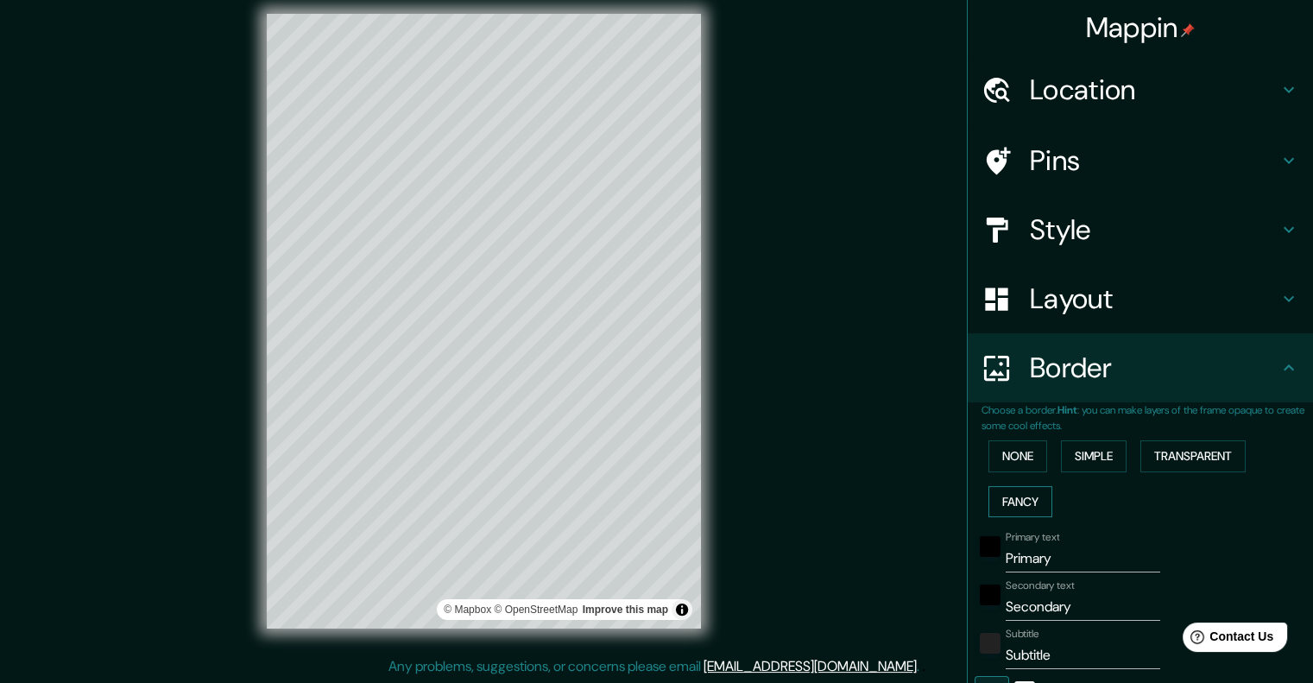
click at [1016, 494] on button "Fancy" at bounding box center [1020, 502] width 64 height 32
click at [1063, 459] on button "Simple" at bounding box center [1094, 456] width 66 height 32
click at [1159, 457] on button "Transparent" at bounding box center [1192, 456] width 105 height 32
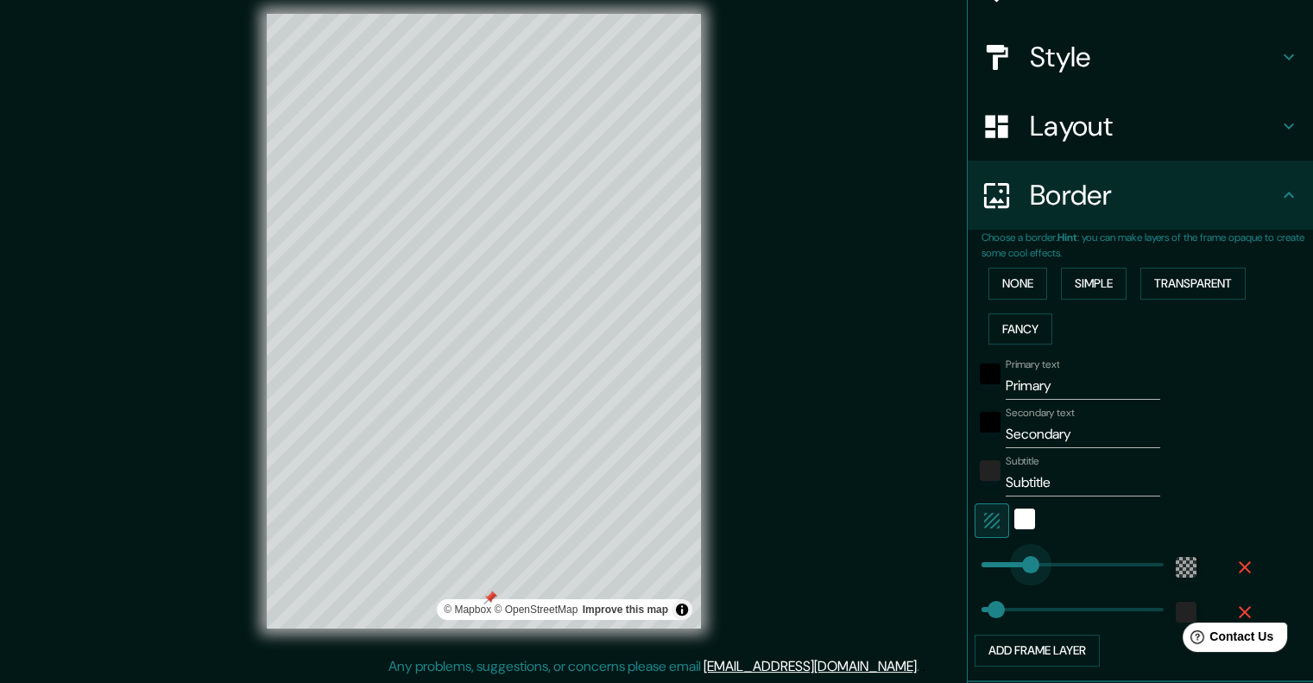
type input "206"
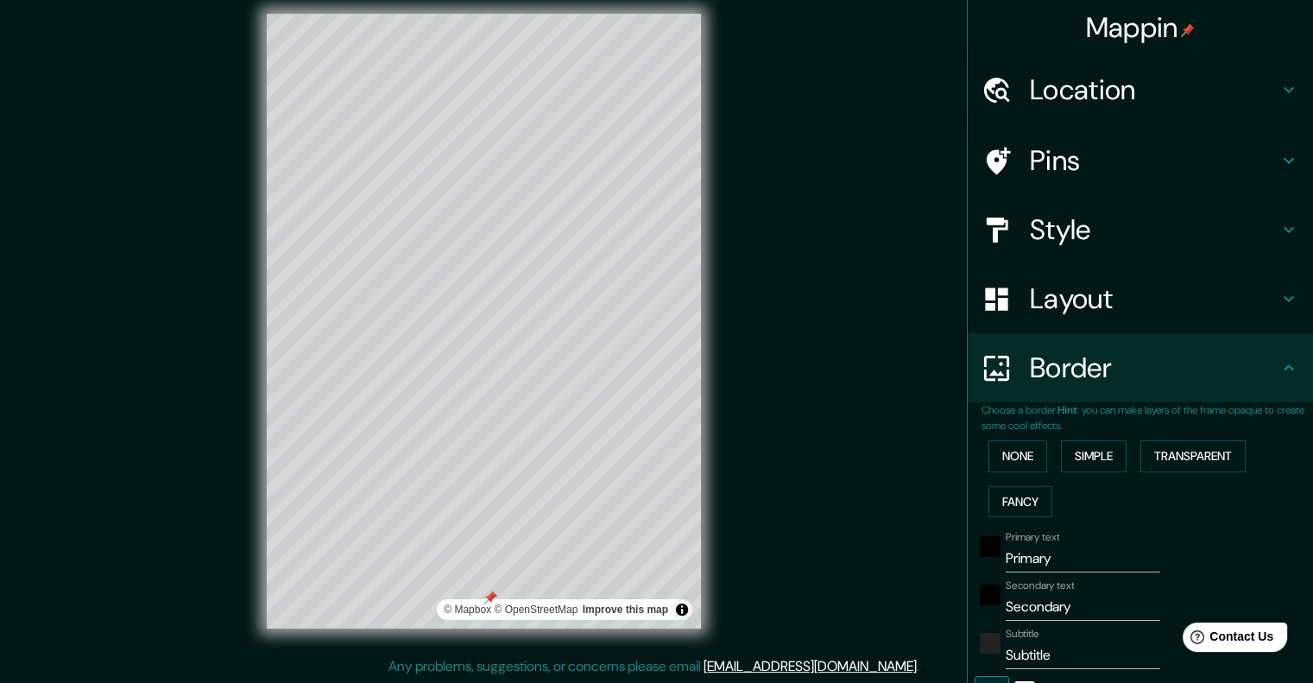
click at [1105, 80] on h4 "Location" at bounding box center [1154, 90] width 249 height 35
type input "40"
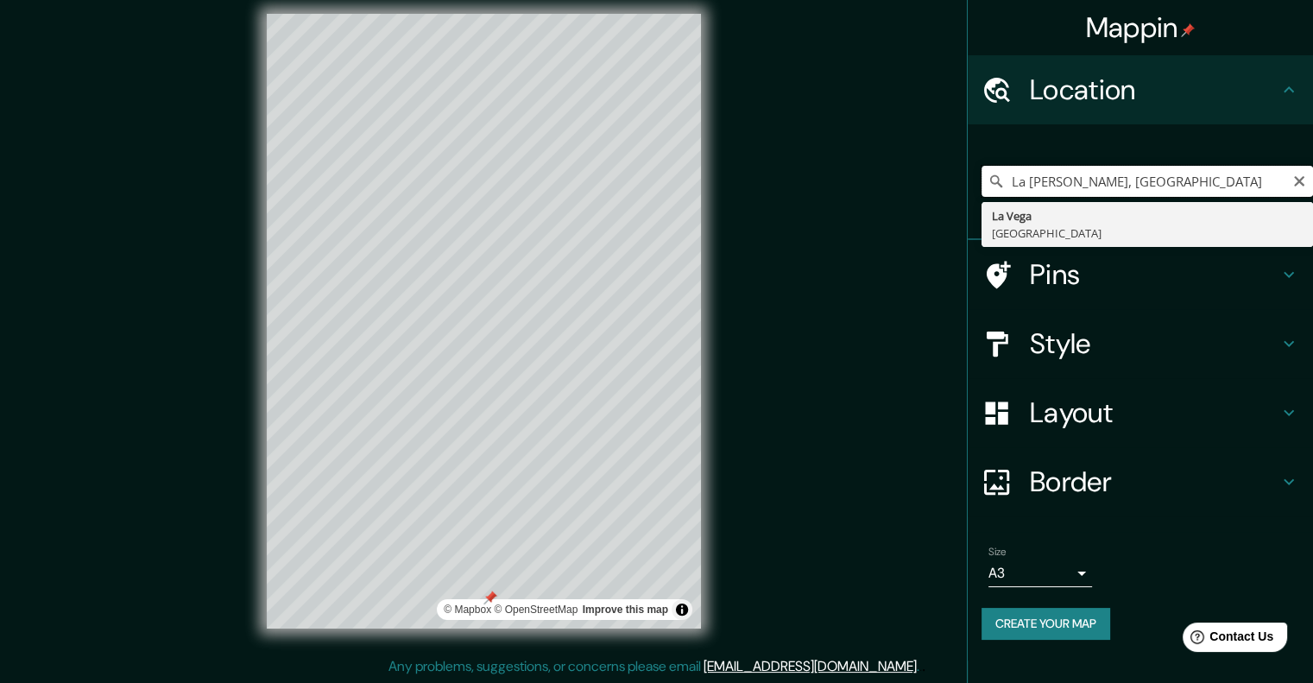
click at [1222, 175] on input "La [PERSON_NAME], [GEOGRAPHIC_DATA]" at bounding box center [1146, 181] width 331 height 31
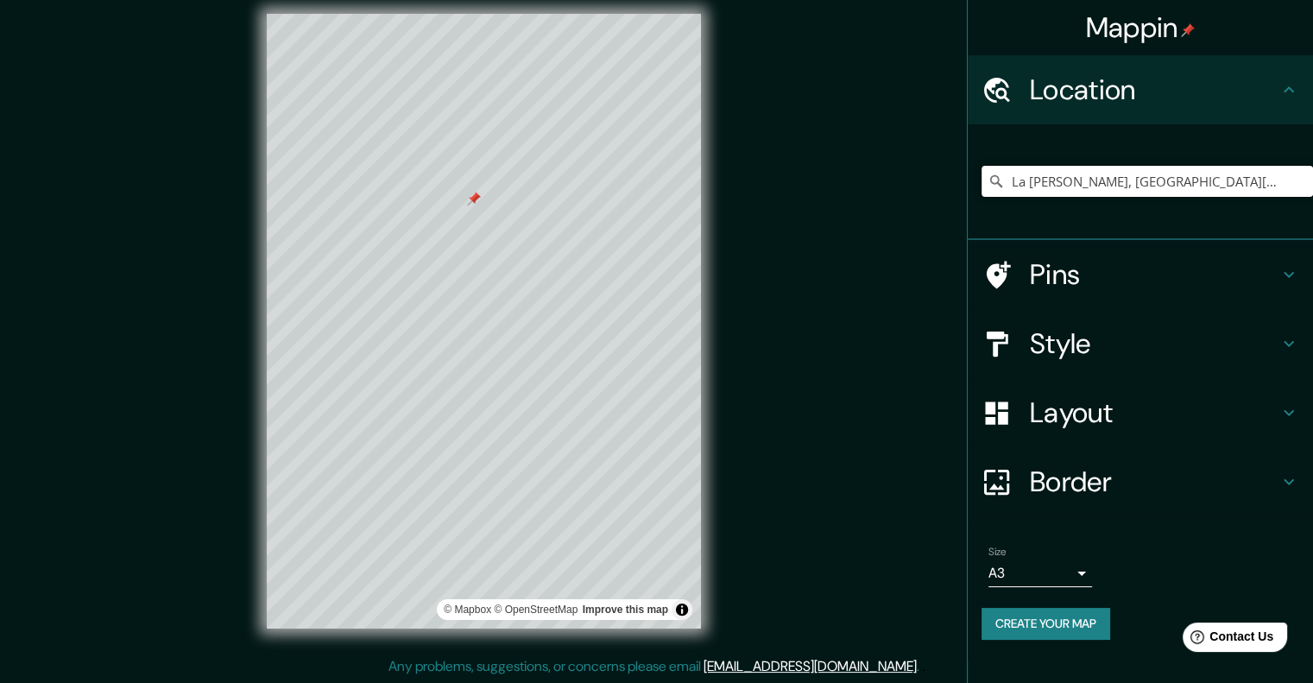
click at [476, 203] on div at bounding box center [474, 199] width 14 height 14
type input "La [PERSON_NAME], [GEOGRAPHIC_DATA][PERSON_NAME], [GEOGRAPHIC_DATA]"
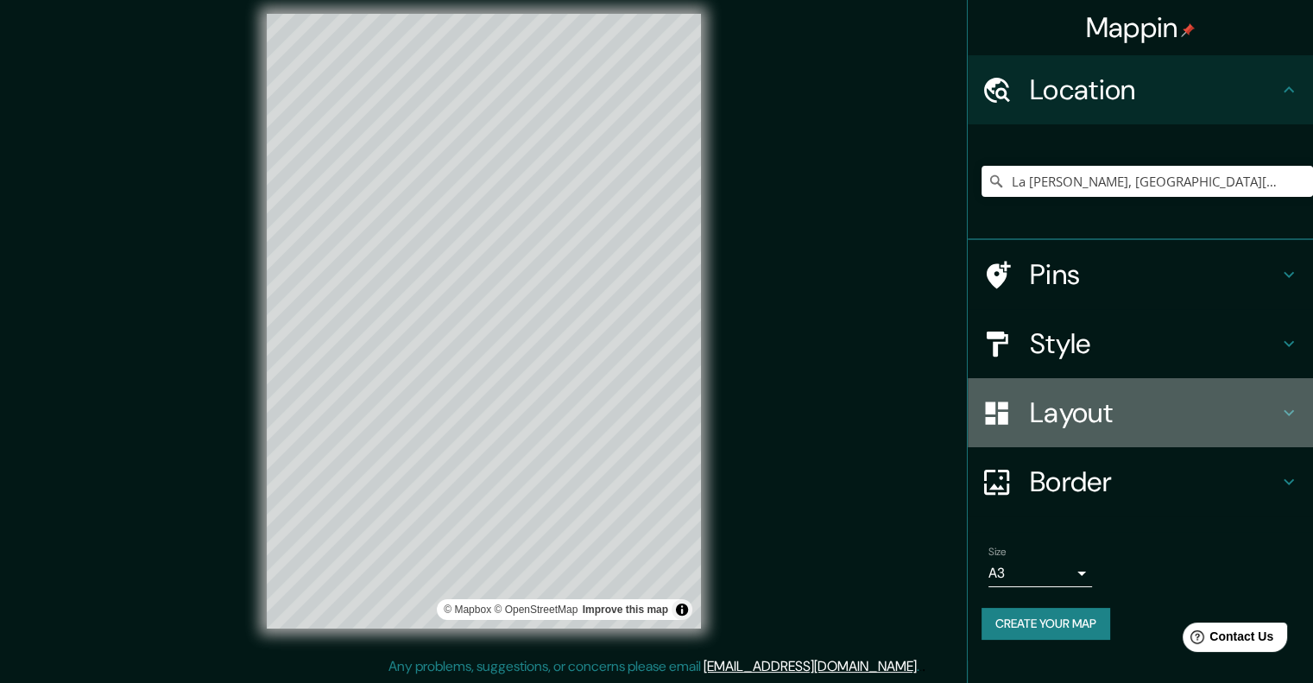
click at [1132, 414] on h4 "Layout" at bounding box center [1154, 412] width 249 height 35
type input "40"
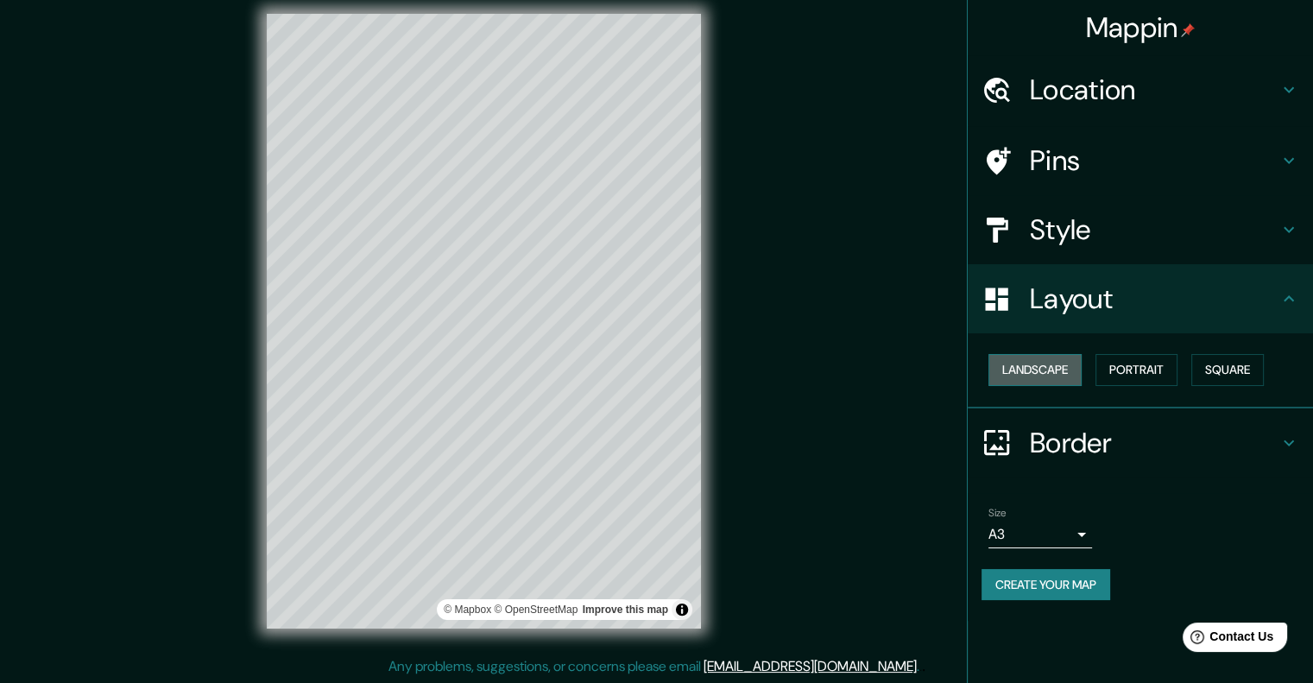
click at [1046, 364] on button "Landscape" at bounding box center [1034, 370] width 93 height 32
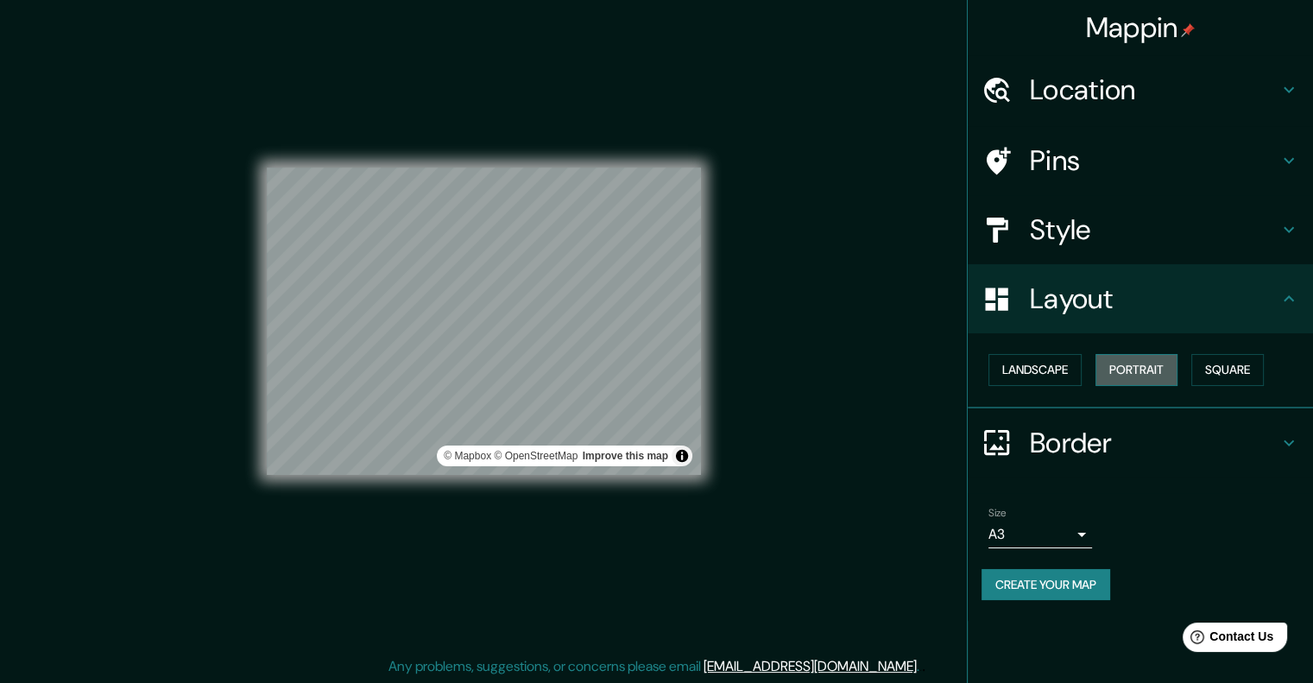
click at [1147, 362] on button "Portrait" at bounding box center [1136, 370] width 82 height 32
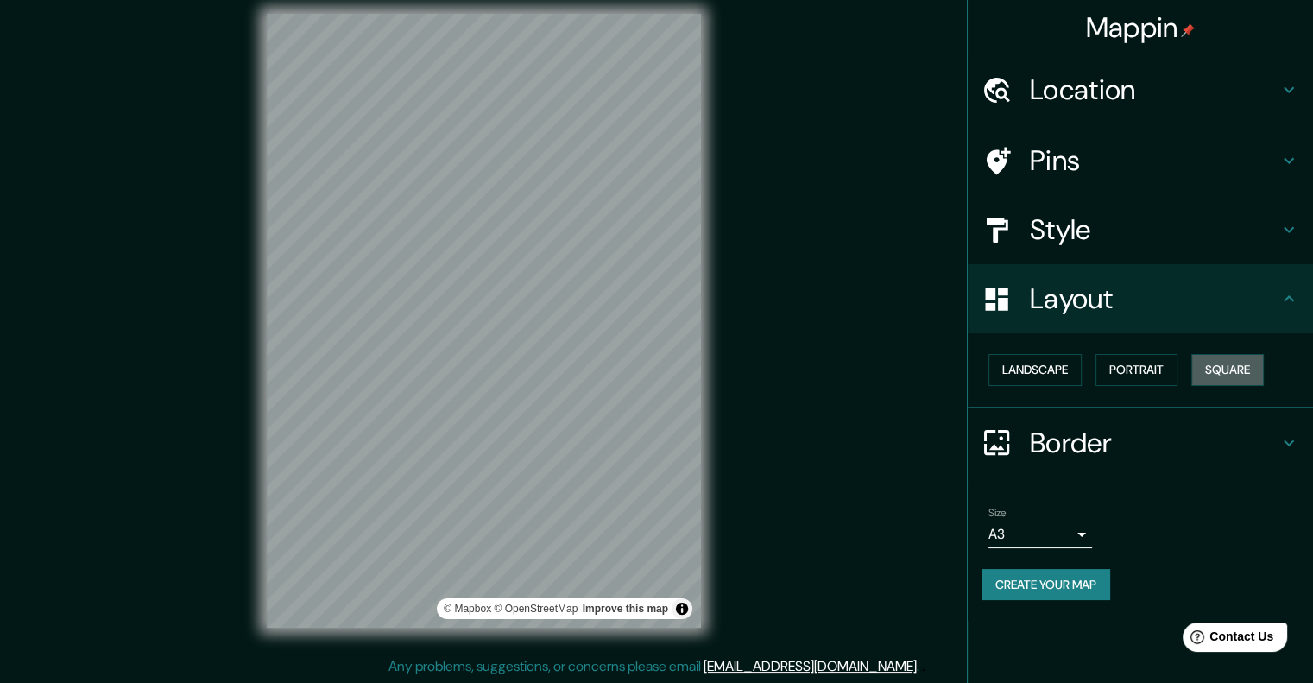
click at [1195, 365] on button "Square" at bounding box center [1227, 370] width 73 height 32
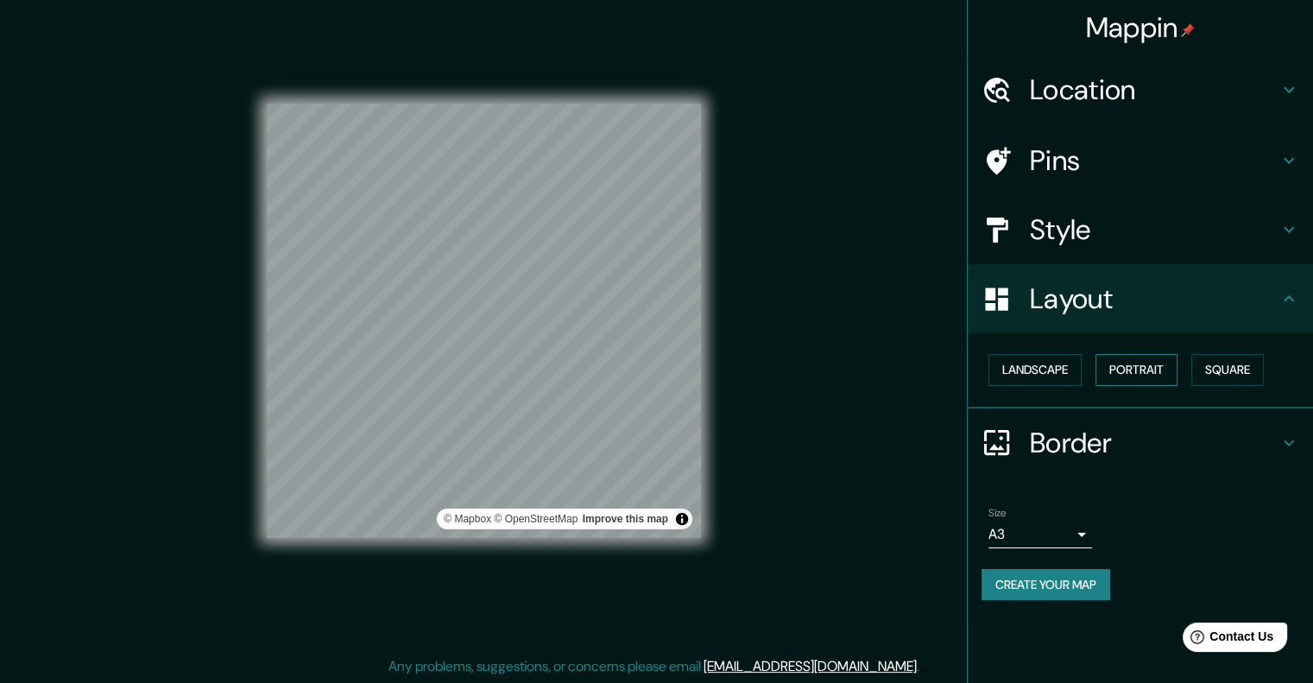
click at [1151, 362] on button "Portrait" at bounding box center [1136, 370] width 82 height 32
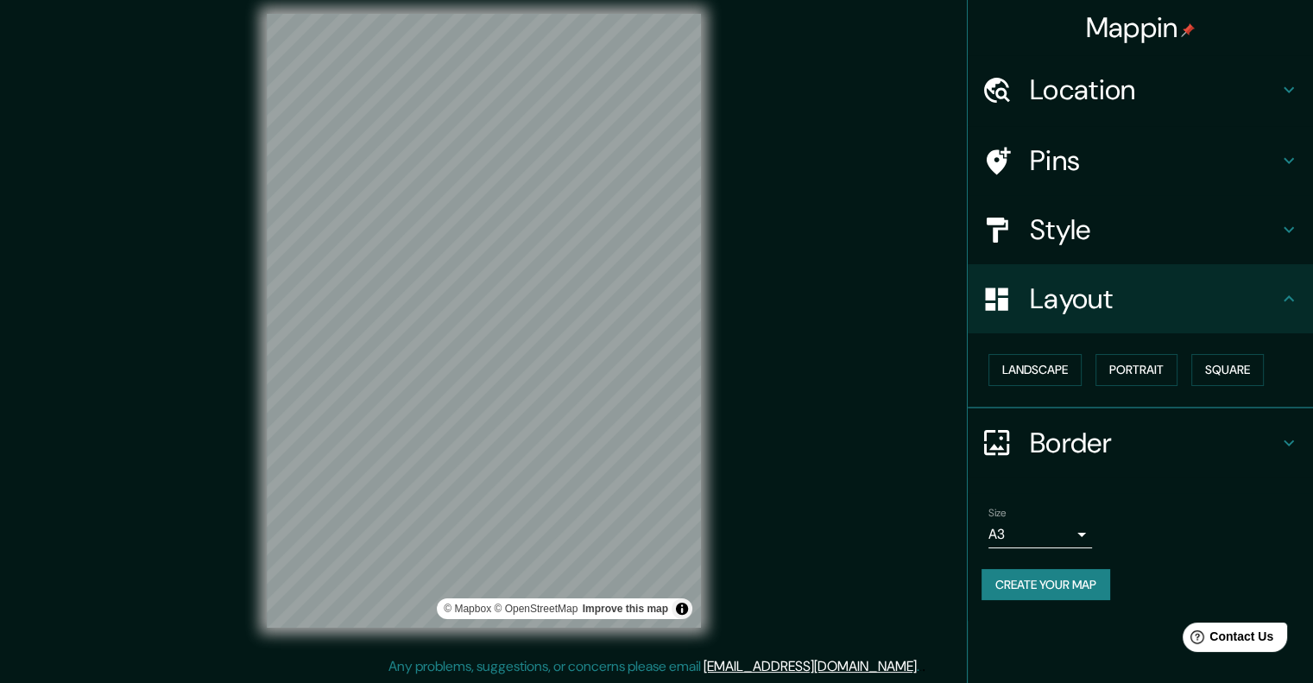
click at [1076, 517] on div "Size A3 a4" at bounding box center [1040, 527] width 104 height 41
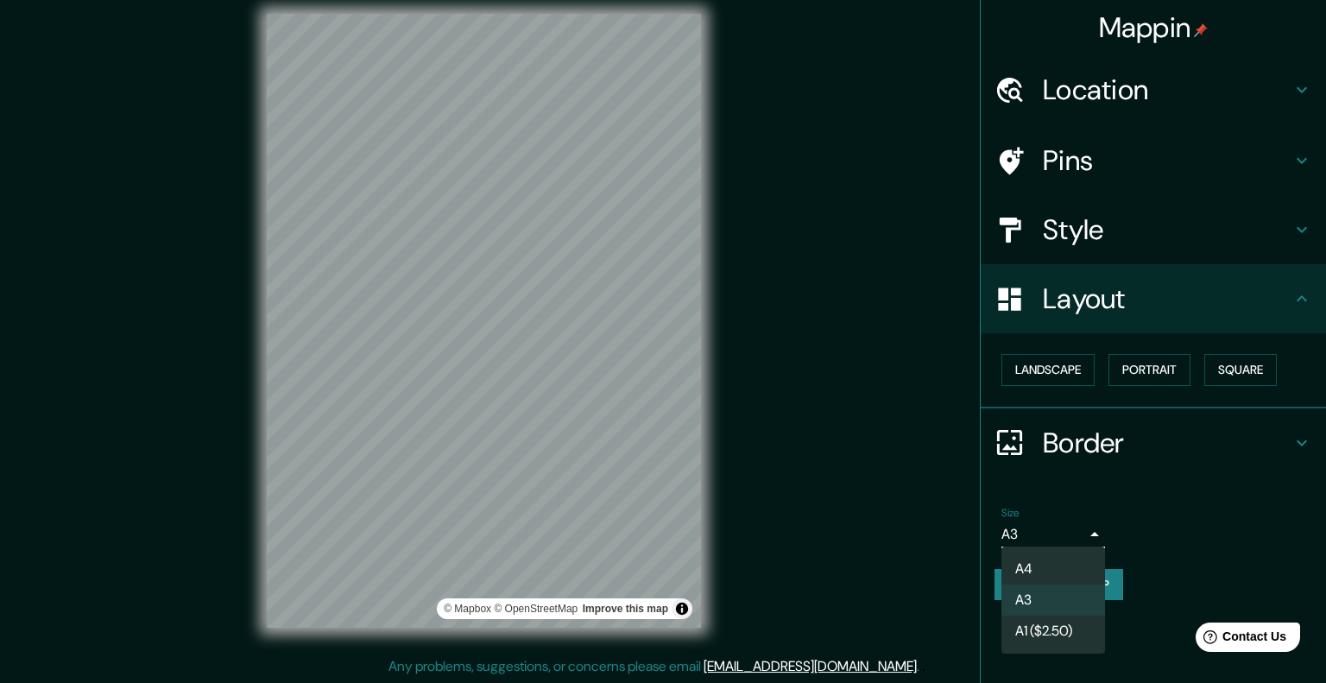
click at [1074, 527] on body "Mappin Location [GEOGRAPHIC_DATA][PERSON_NAME], [GEOGRAPHIC_DATA][PERSON_NAME],…" at bounding box center [663, 327] width 1326 height 683
click at [1076, 527] on div at bounding box center [663, 341] width 1326 height 683
click at [1080, 544] on body "Mappin Location [GEOGRAPHIC_DATA][PERSON_NAME], [GEOGRAPHIC_DATA][PERSON_NAME],…" at bounding box center [663, 327] width 1326 height 683
click at [1080, 538] on div at bounding box center [663, 341] width 1326 height 683
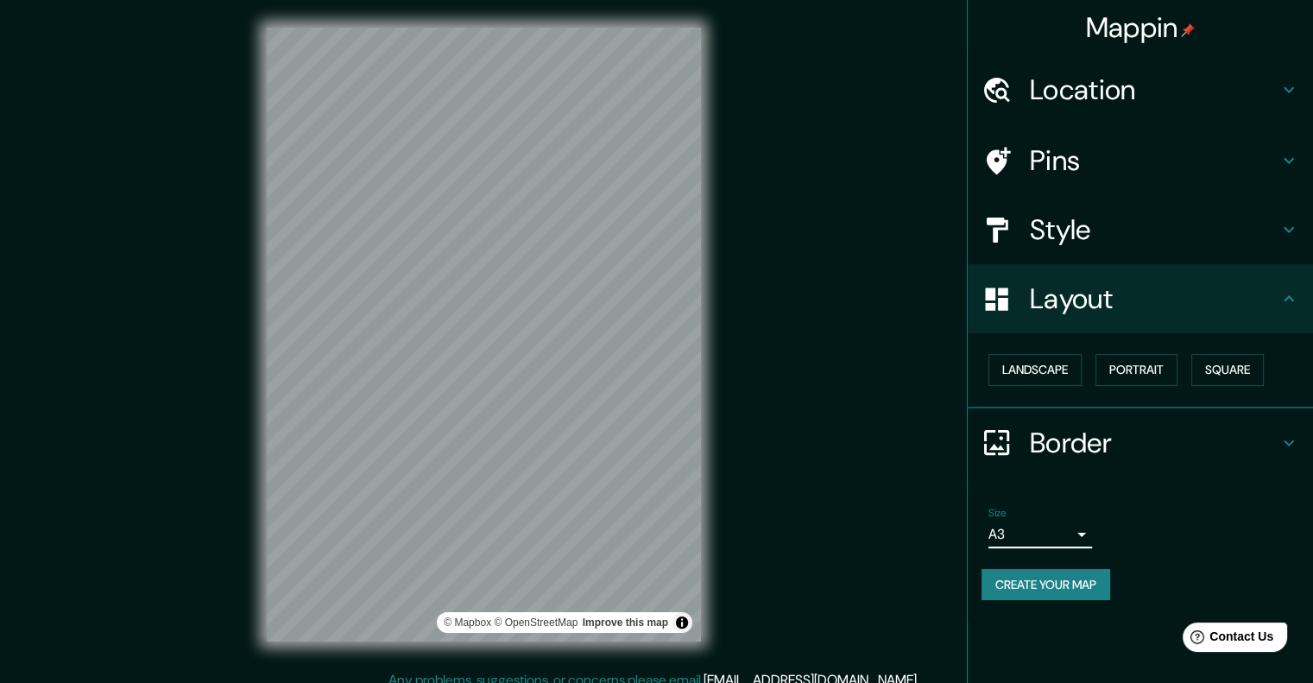
click at [1085, 80] on h4 "Location" at bounding box center [1154, 90] width 249 height 35
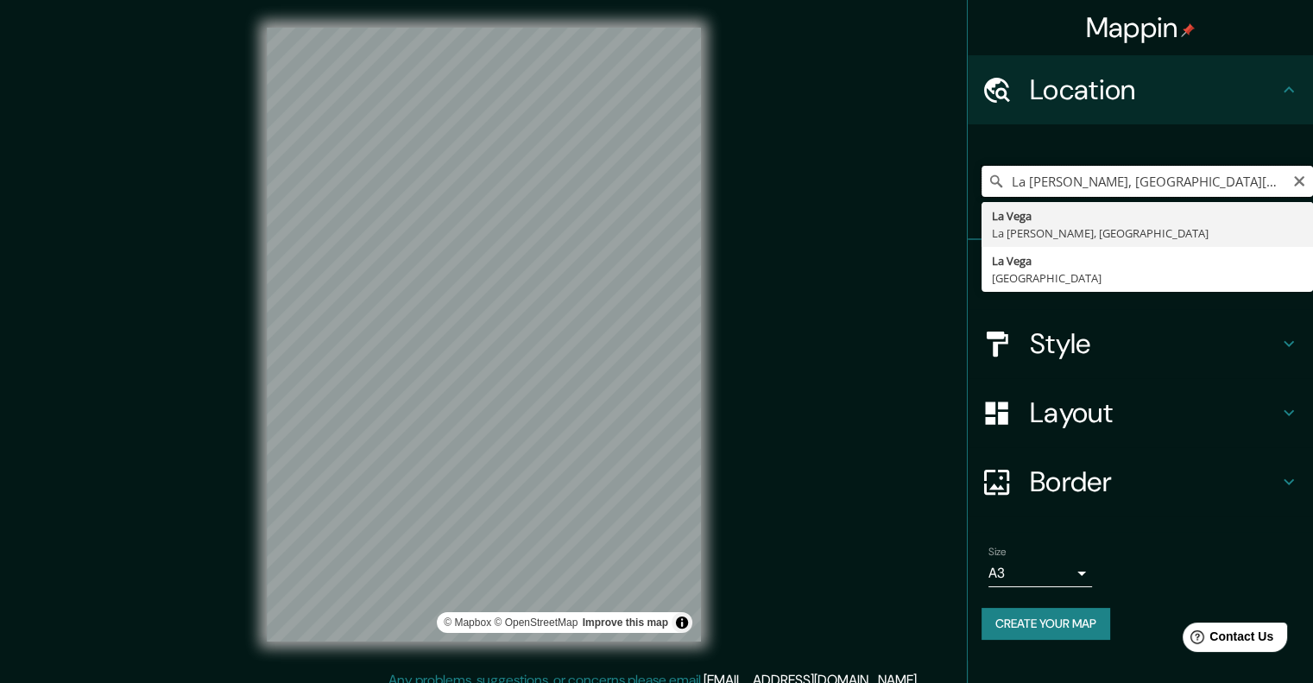
click at [1266, 182] on input "La [PERSON_NAME], [GEOGRAPHIC_DATA][PERSON_NAME], [GEOGRAPHIC_DATA]" at bounding box center [1146, 181] width 331 height 31
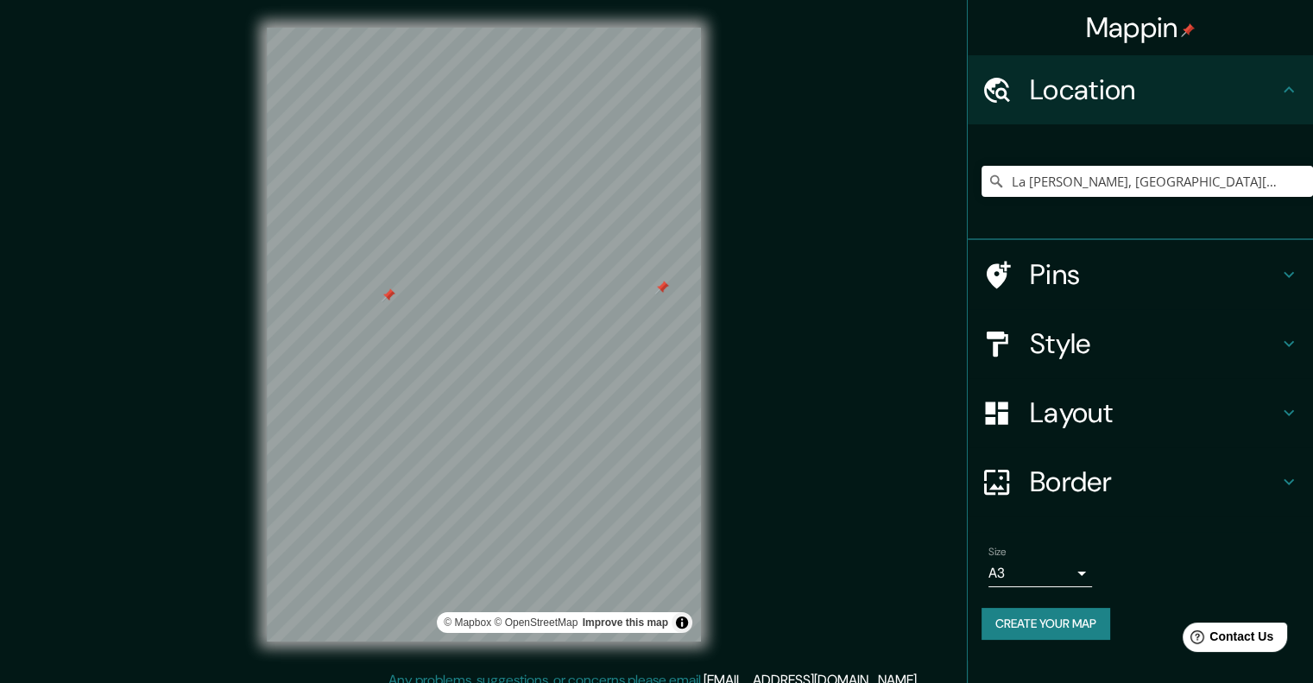
click at [387, 293] on div at bounding box center [389, 295] width 14 height 14
click at [648, 271] on div at bounding box center [647, 266] width 14 height 14
click at [1087, 326] on h4 "Style" at bounding box center [1154, 343] width 249 height 35
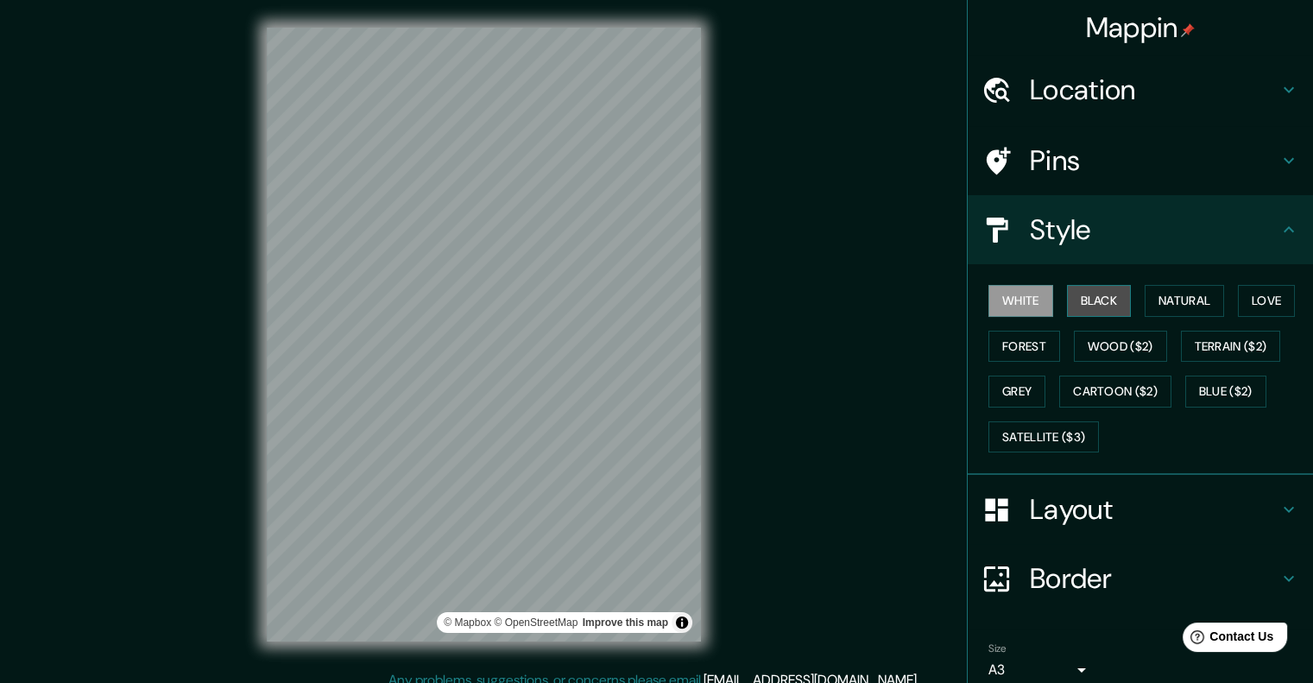
click at [1068, 291] on button "Black" at bounding box center [1099, 301] width 65 height 32
click at [1019, 319] on div "White Black Natural Love Forest Wood ($2) Terrain ($2) Grey Cartoon ($2) Blue (…" at bounding box center [1146, 368] width 331 height 181
click at [1019, 348] on button "Forest" at bounding box center [1024, 347] width 72 height 32
click at [1015, 372] on div "White Black Natural Love Forest Wood ($2) Terrain ($2) Grey Cartoon ($2) Blue (…" at bounding box center [1146, 368] width 331 height 181
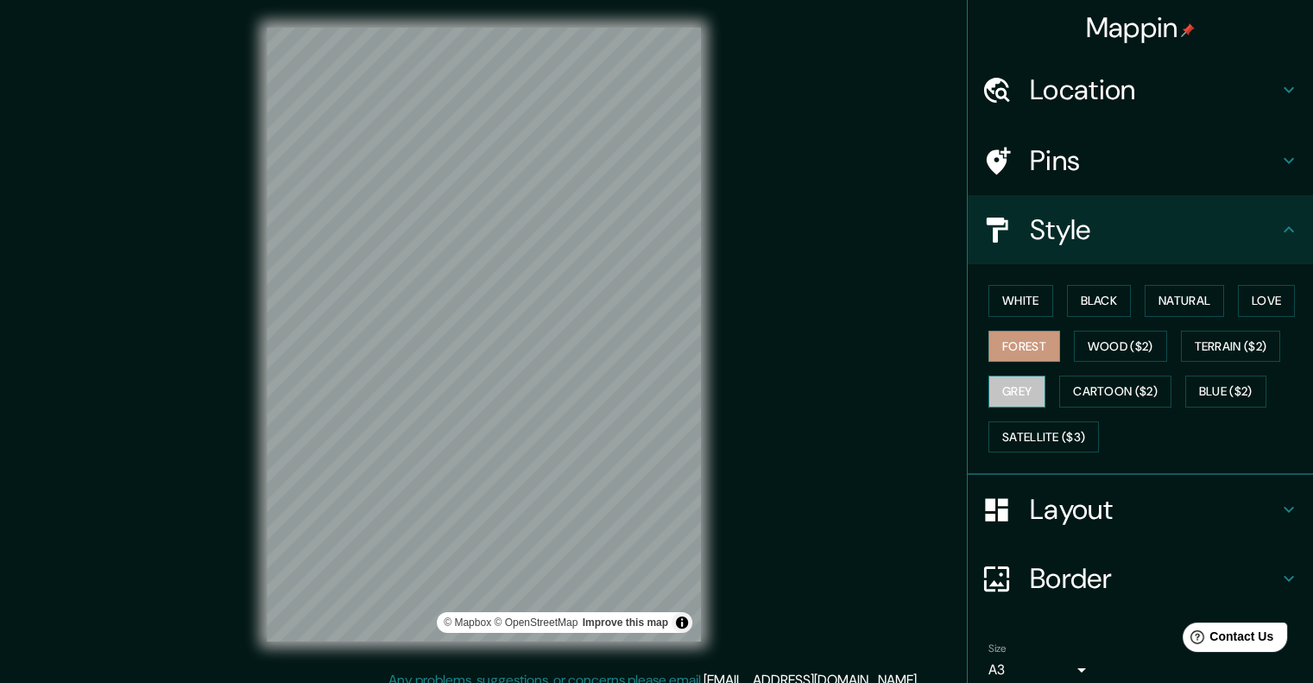
click at [1016, 380] on button "Grey" at bounding box center [1016, 391] width 57 height 32
click at [1070, 387] on button "Cartoon ($2)" at bounding box center [1115, 391] width 112 height 32
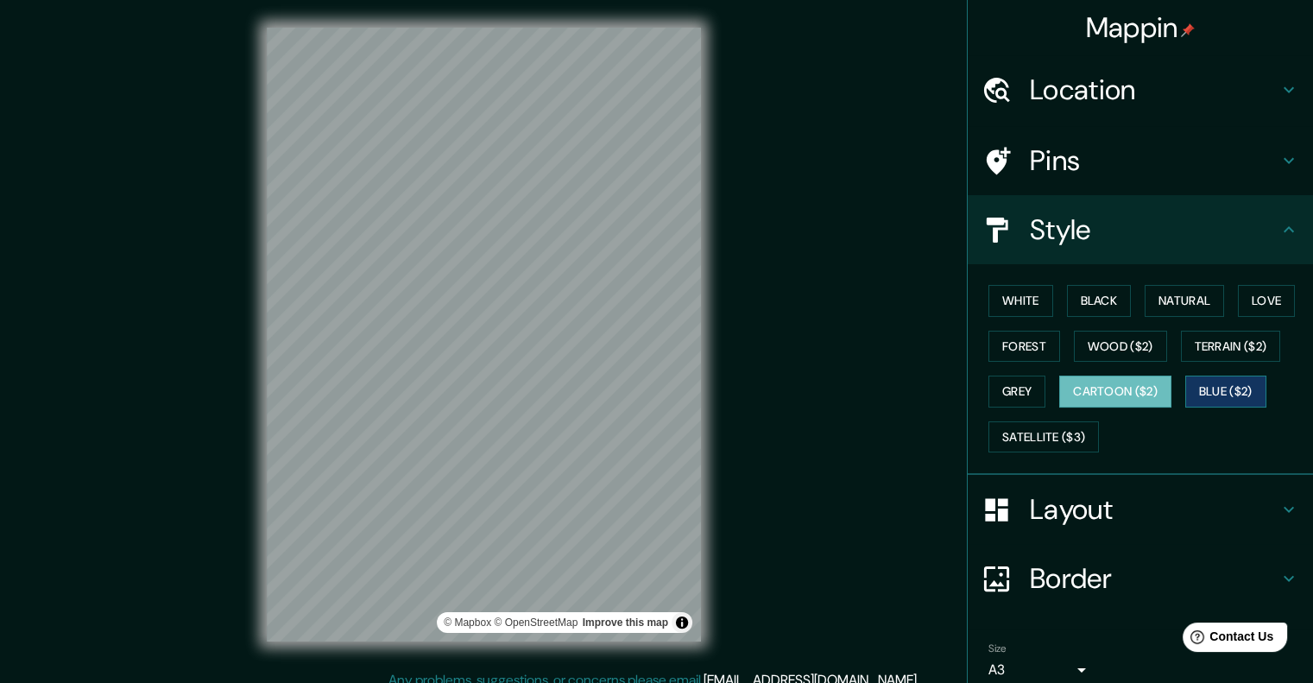
click at [1205, 388] on button "Blue ($2)" at bounding box center [1225, 391] width 81 height 32
click at [1132, 298] on div "White Black Natural Love Forest Wood ($2) Terrain ($2) Grey Cartoon ($2) Blue (…" at bounding box center [1146, 368] width 331 height 181
click at [1177, 300] on button "Natural" at bounding box center [1184, 301] width 79 height 32
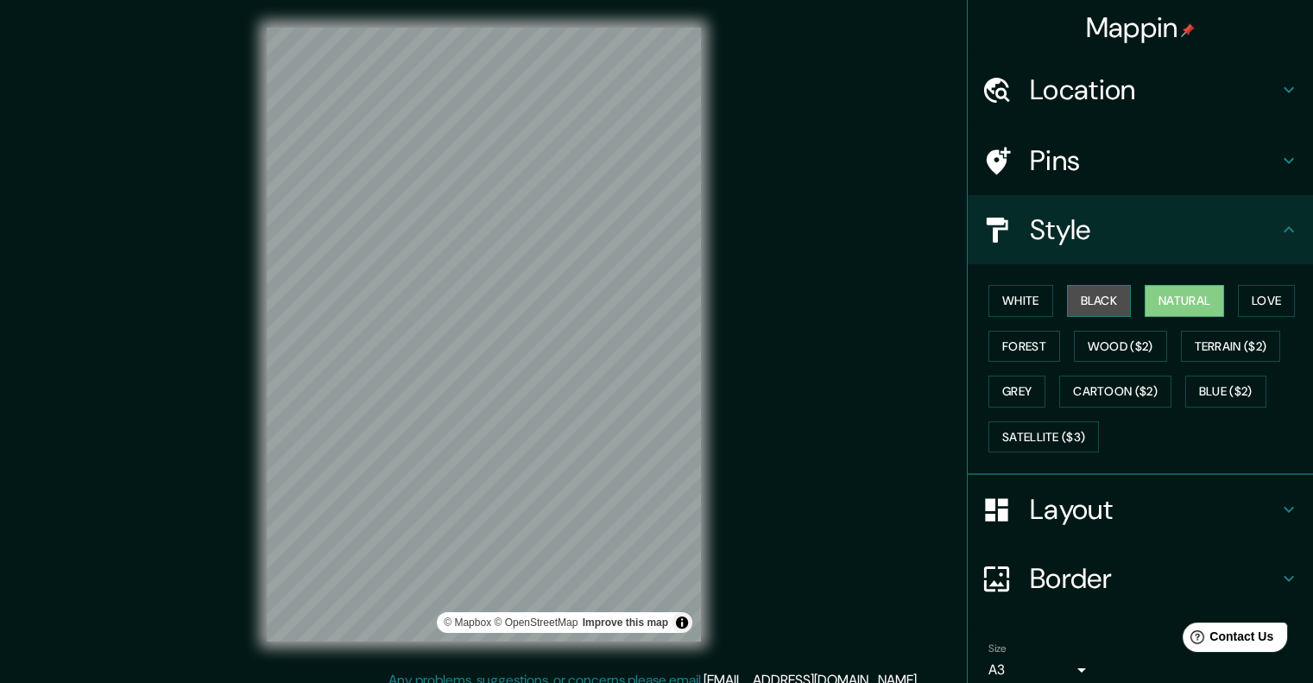
click at [1088, 293] on button "Black" at bounding box center [1099, 301] width 65 height 32
click at [1278, 281] on div "White Black Natural Love Forest Wood ($2) Terrain ($2) Grey Cartoon ($2) Blue (…" at bounding box center [1146, 368] width 331 height 181
click at [1264, 296] on button "Love" at bounding box center [1266, 301] width 57 height 32
click at [1189, 286] on button "Natural" at bounding box center [1184, 301] width 79 height 32
click at [988, 294] on button "White" at bounding box center [1020, 301] width 65 height 32
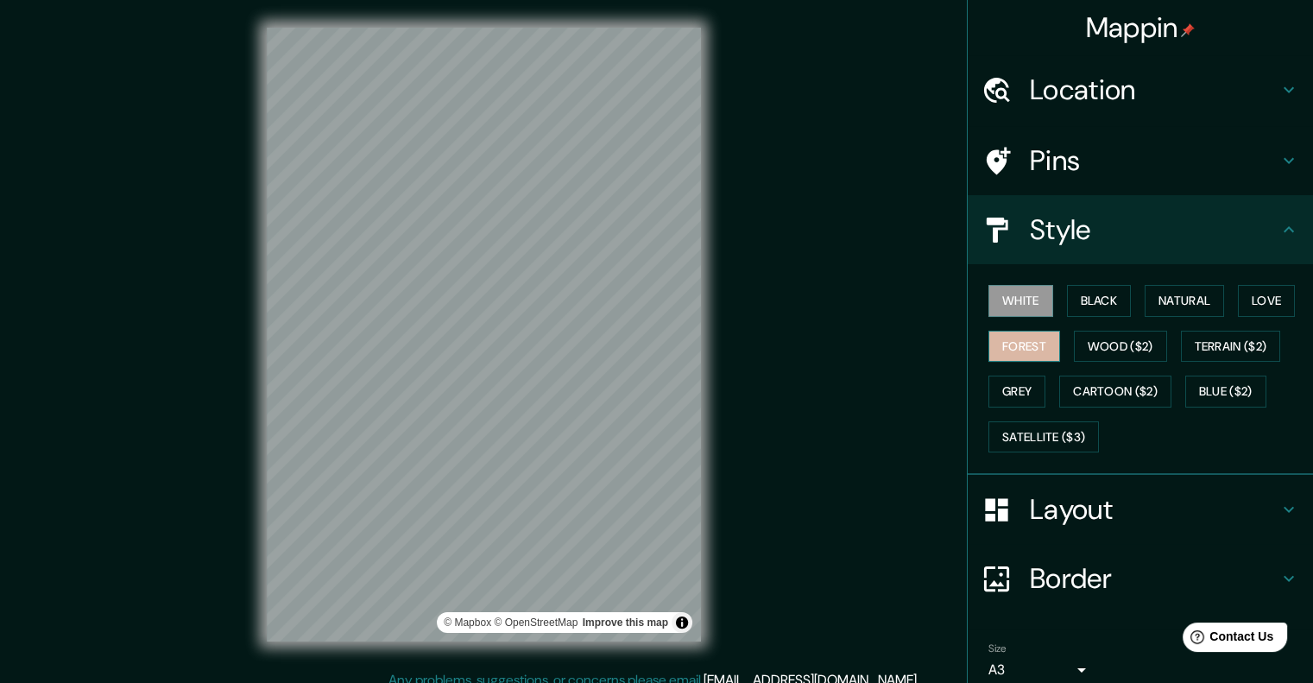
click at [998, 336] on button "Forest" at bounding box center [1024, 347] width 72 height 32
click at [994, 381] on button "Grey" at bounding box center [1016, 391] width 57 height 32
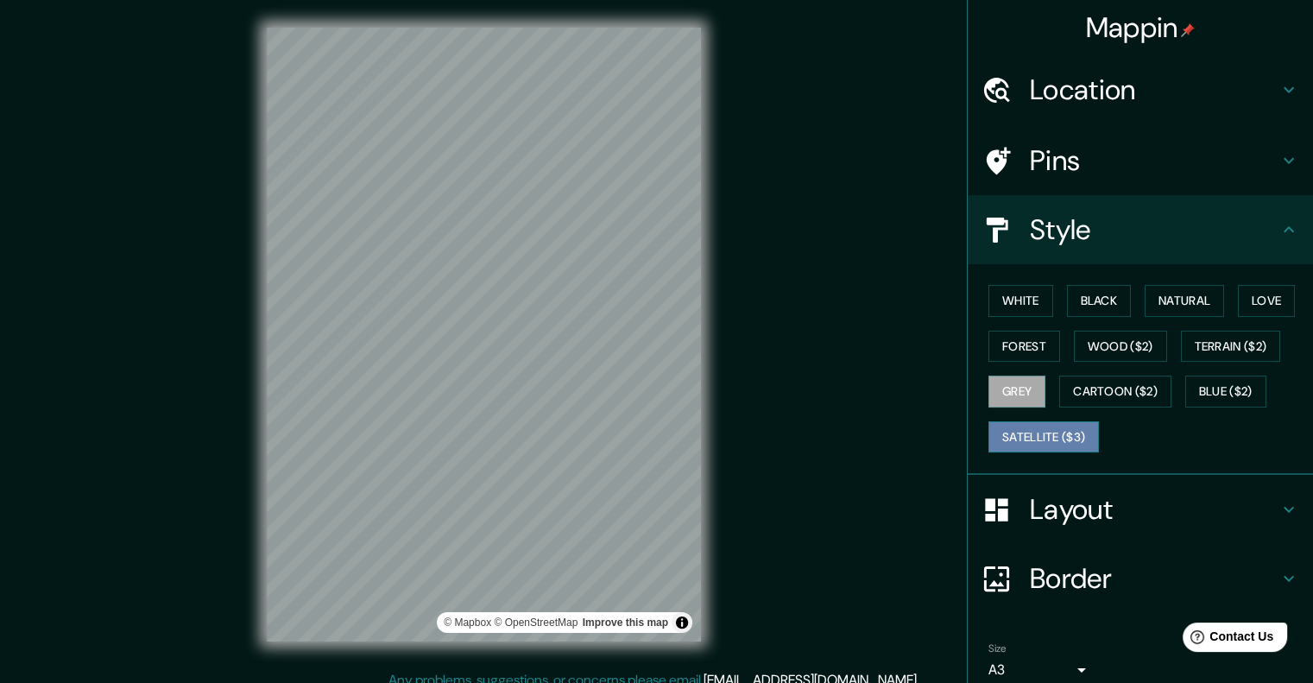
click at [988, 428] on button "Satellite ($3)" at bounding box center [1043, 437] width 110 height 32
click at [765, 373] on div "Mappin Location [GEOGRAPHIC_DATA][PERSON_NAME], [GEOGRAPHIC_DATA][PERSON_NAME],…" at bounding box center [656, 348] width 1313 height 697
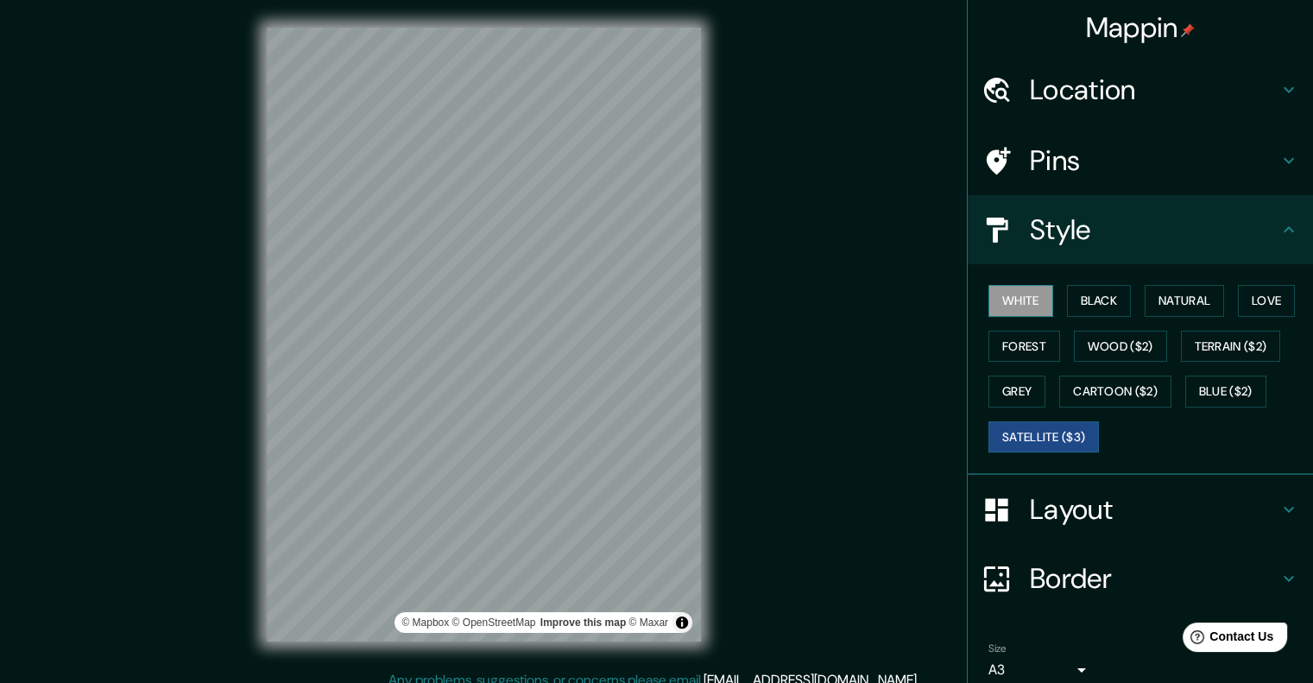
click at [995, 303] on button "White" at bounding box center [1020, 301] width 65 height 32
click at [1069, 304] on button "Black" at bounding box center [1099, 301] width 65 height 32
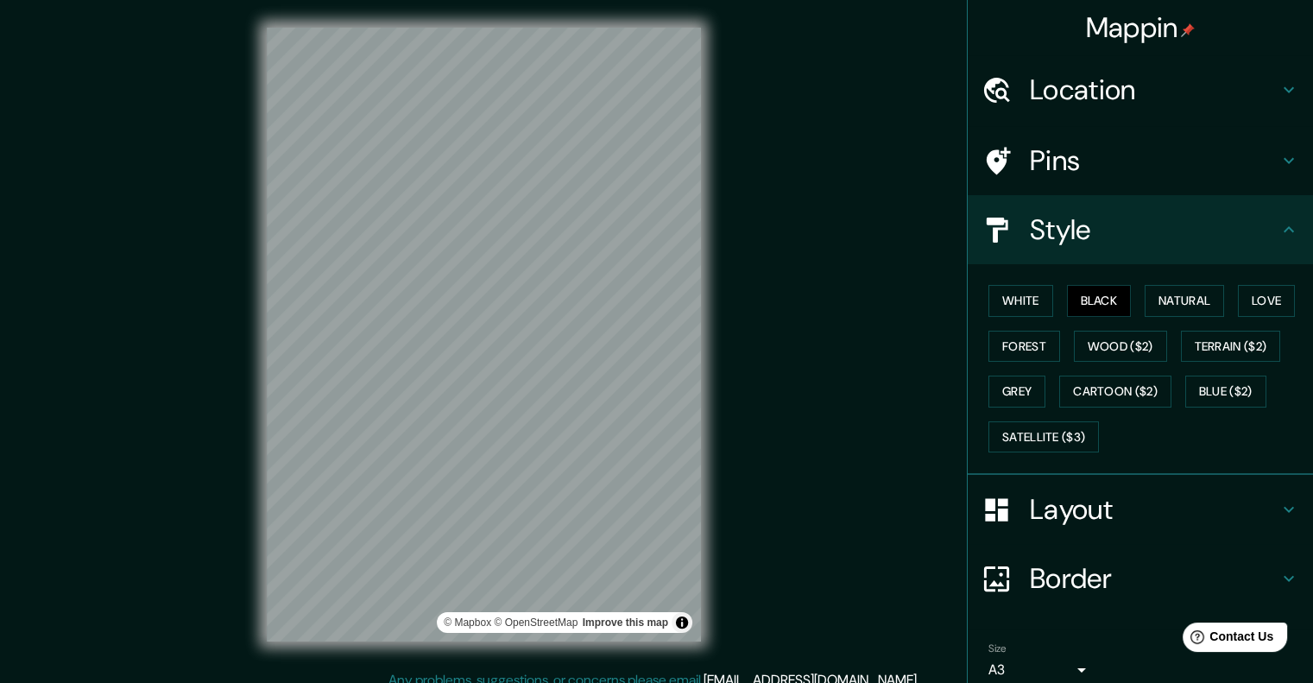
click at [1042, 303] on div "White Black Natural Love Forest Wood ($2) Terrain ($2) Grey Cartoon ($2) Blue (…" at bounding box center [1146, 368] width 331 height 181
click at [1013, 298] on button "White" at bounding box center [1020, 301] width 65 height 32
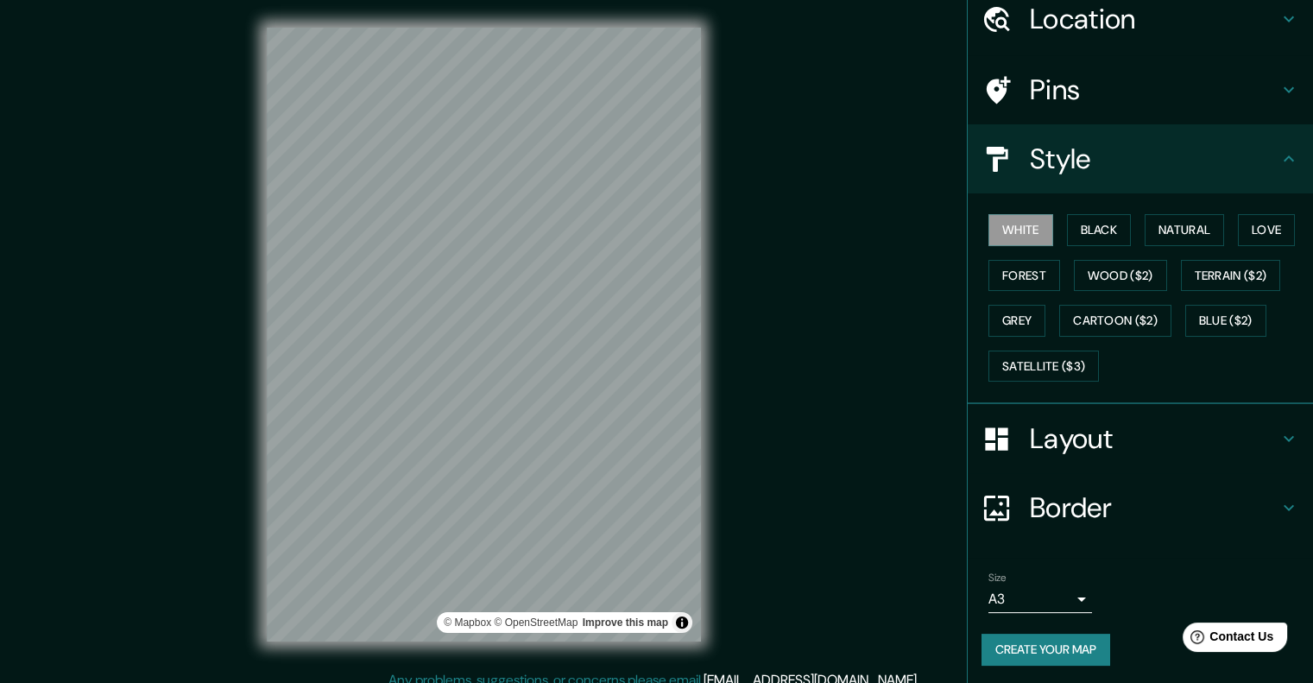
scroll to position [14, 0]
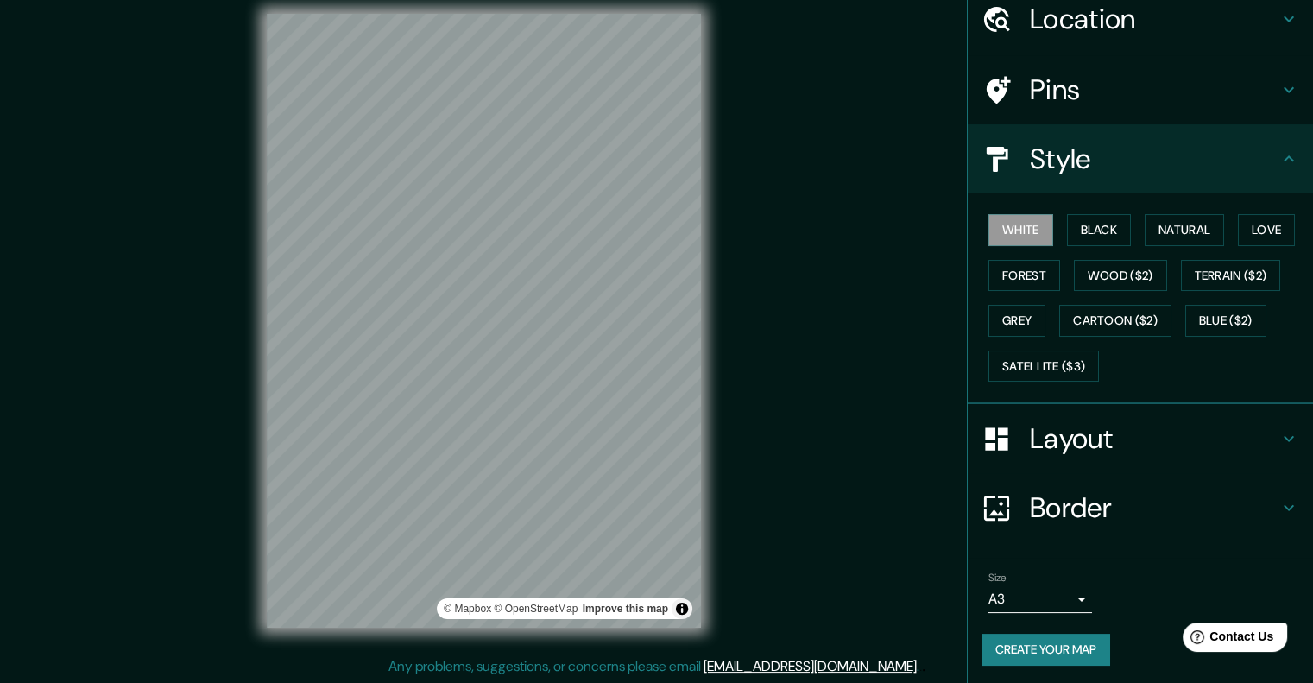
click at [1113, 511] on h4 "Border" at bounding box center [1154, 507] width 249 height 35
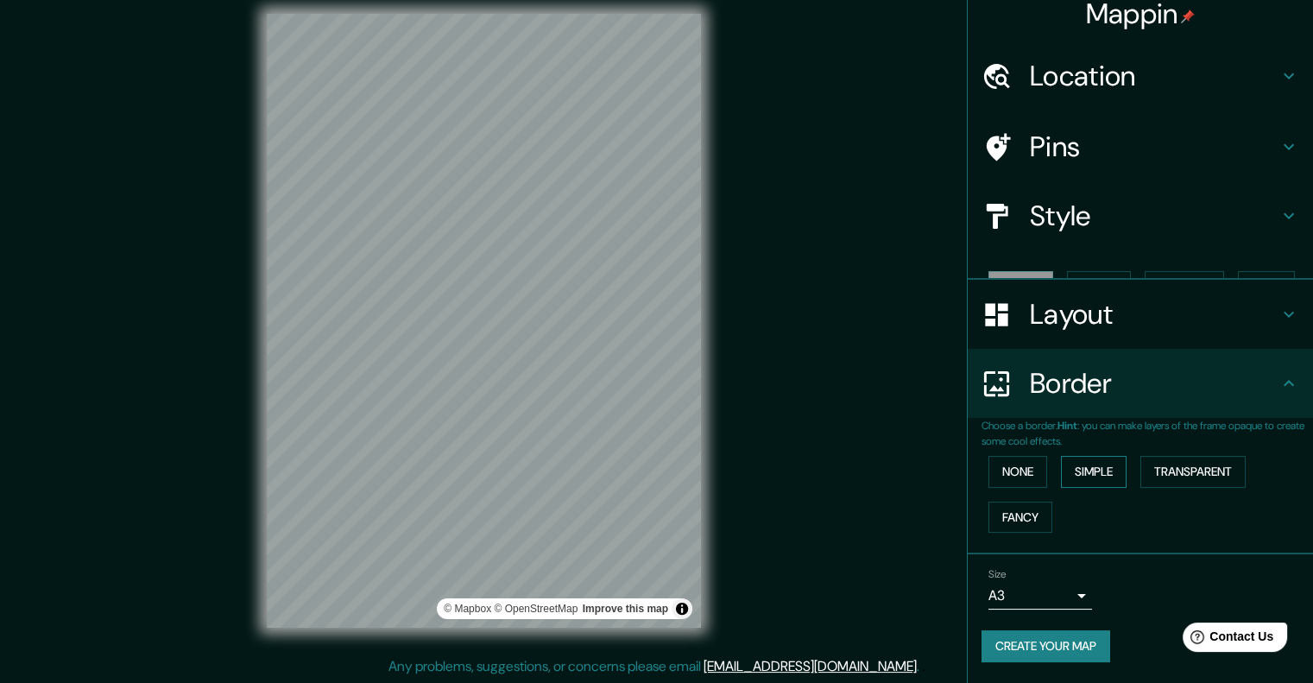
scroll to position [0, 0]
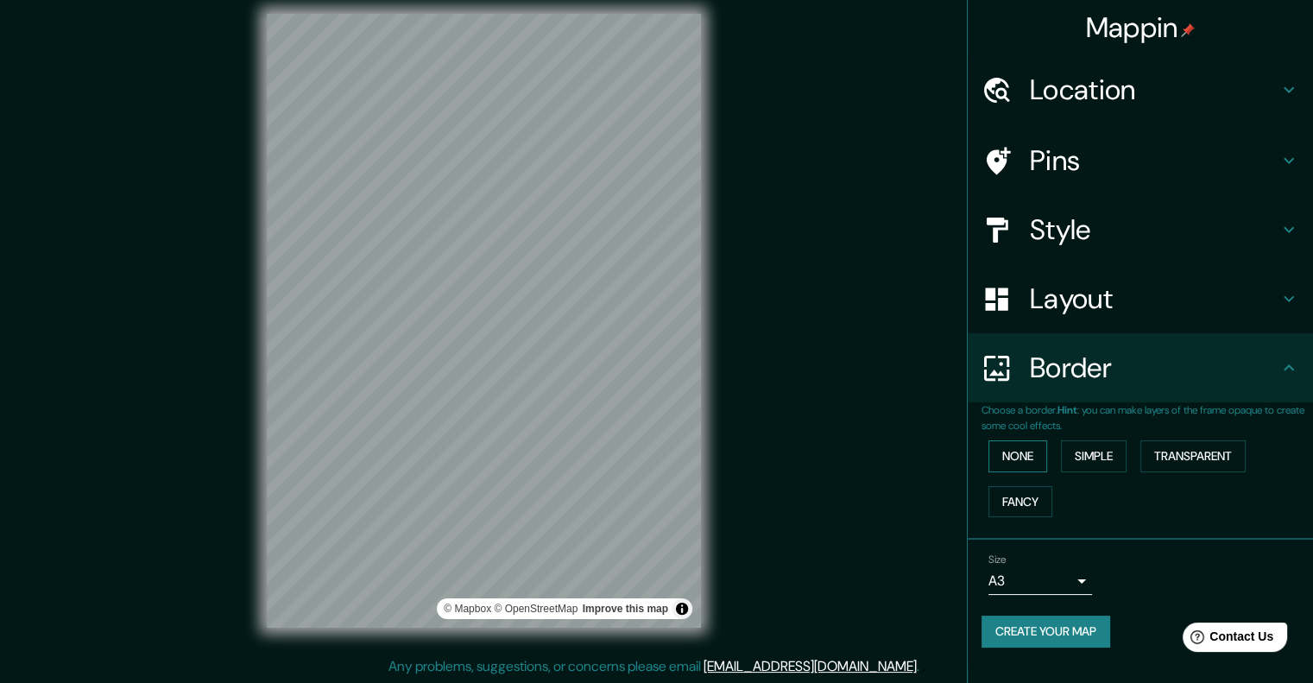
click at [1025, 463] on button "None" at bounding box center [1017, 456] width 59 height 32
click at [1081, 461] on button "Simple" at bounding box center [1094, 456] width 66 height 32
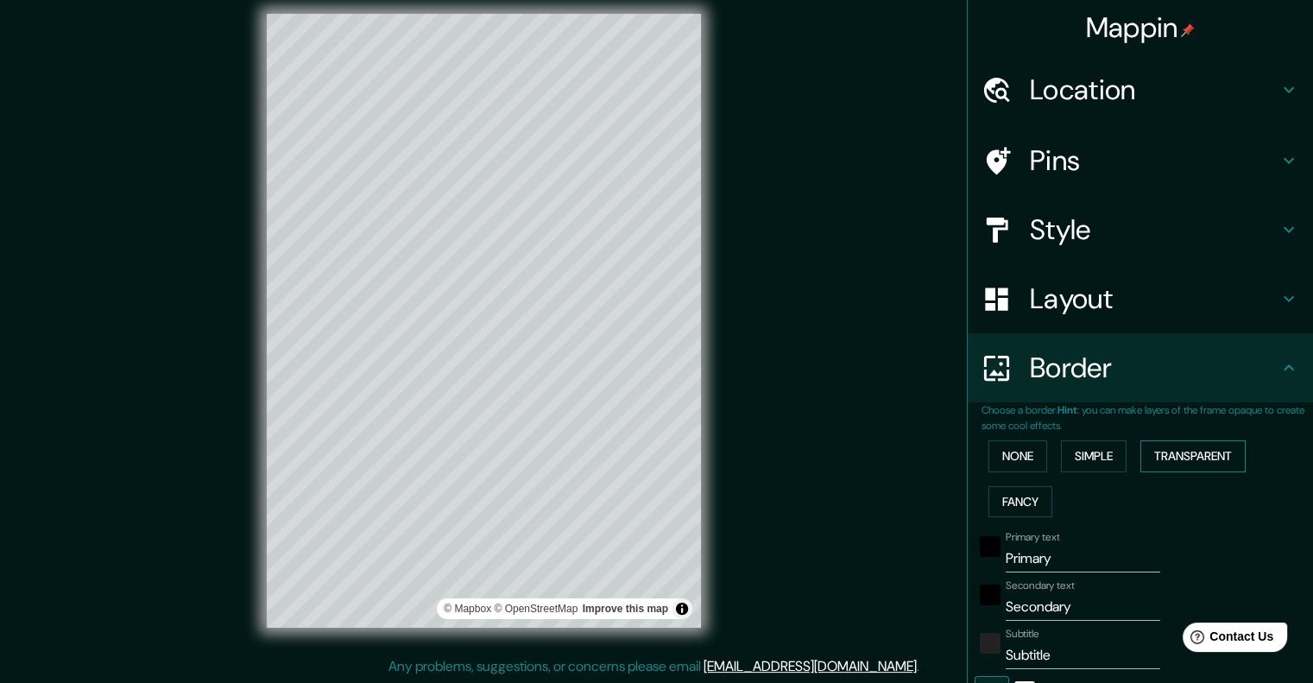
click at [1189, 458] on button "Transparent" at bounding box center [1192, 456] width 105 height 32
click at [1019, 448] on button "None" at bounding box center [1017, 456] width 59 height 32
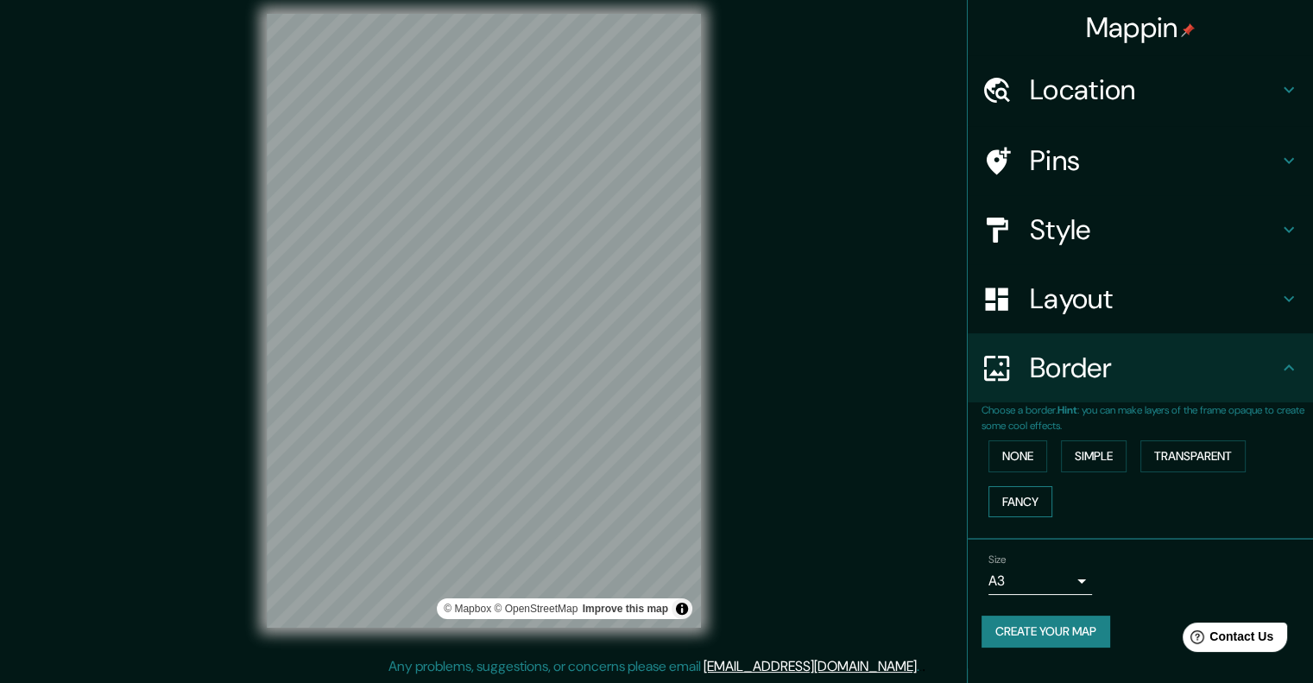
click at [1025, 498] on button "Fancy" at bounding box center [1020, 502] width 64 height 32
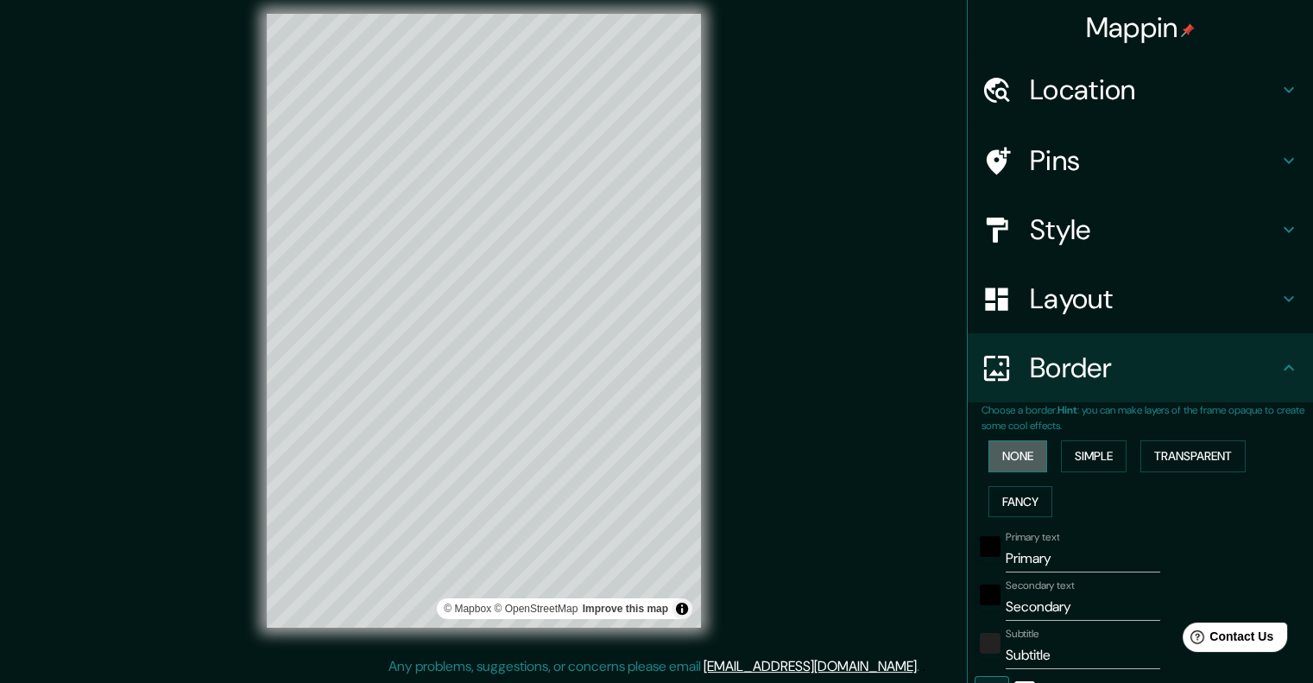
click at [1019, 453] on button "None" at bounding box center [1017, 456] width 59 height 32
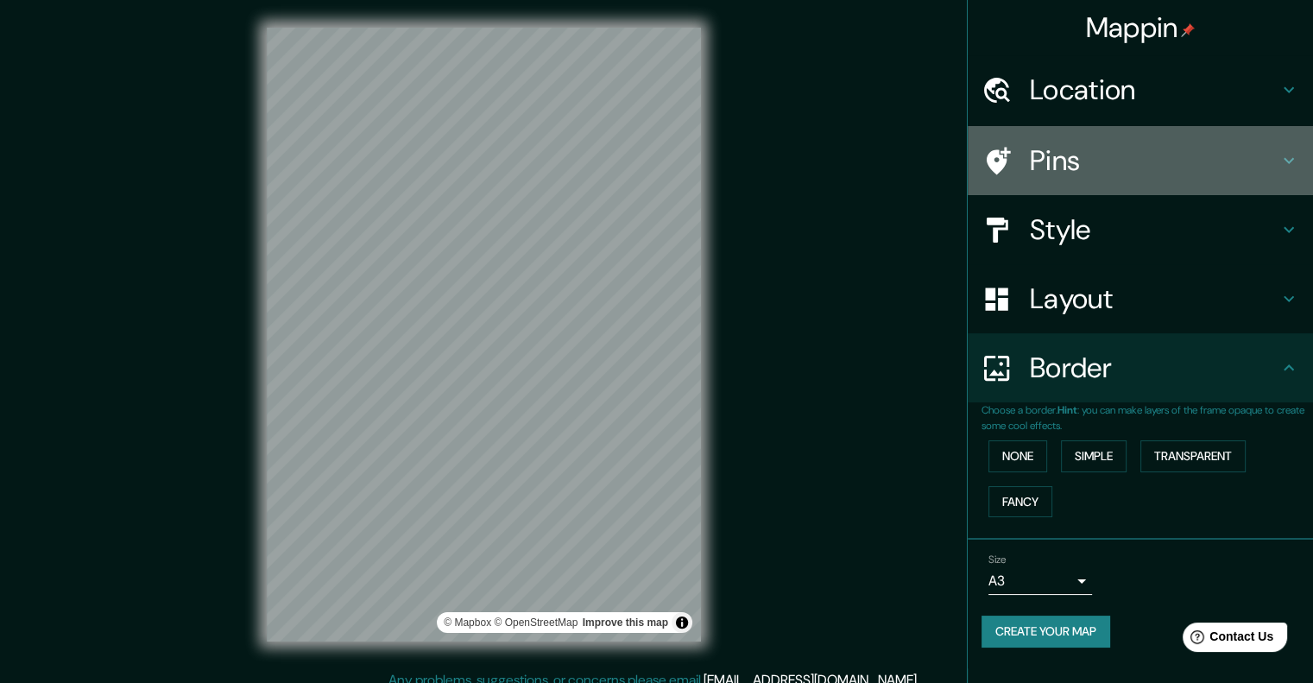
click at [1095, 159] on h4 "Pins" at bounding box center [1154, 160] width 249 height 35
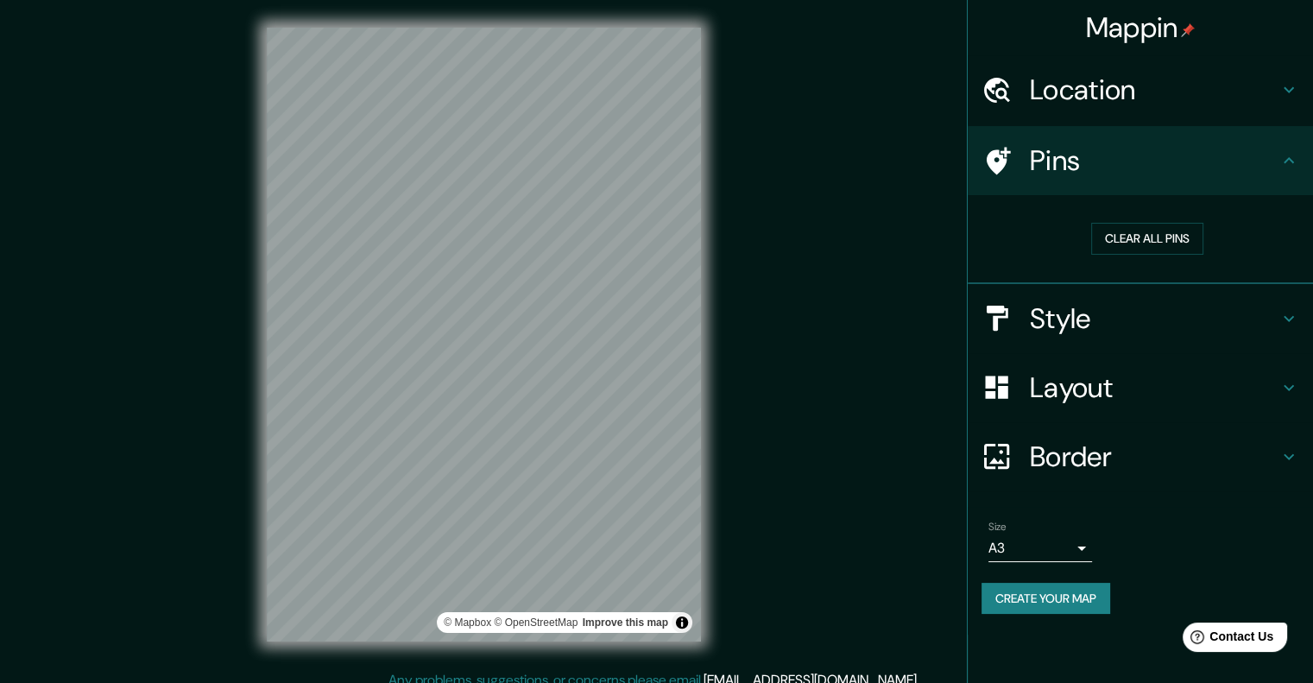
click at [1098, 173] on h4 "Pins" at bounding box center [1154, 160] width 249 height 35
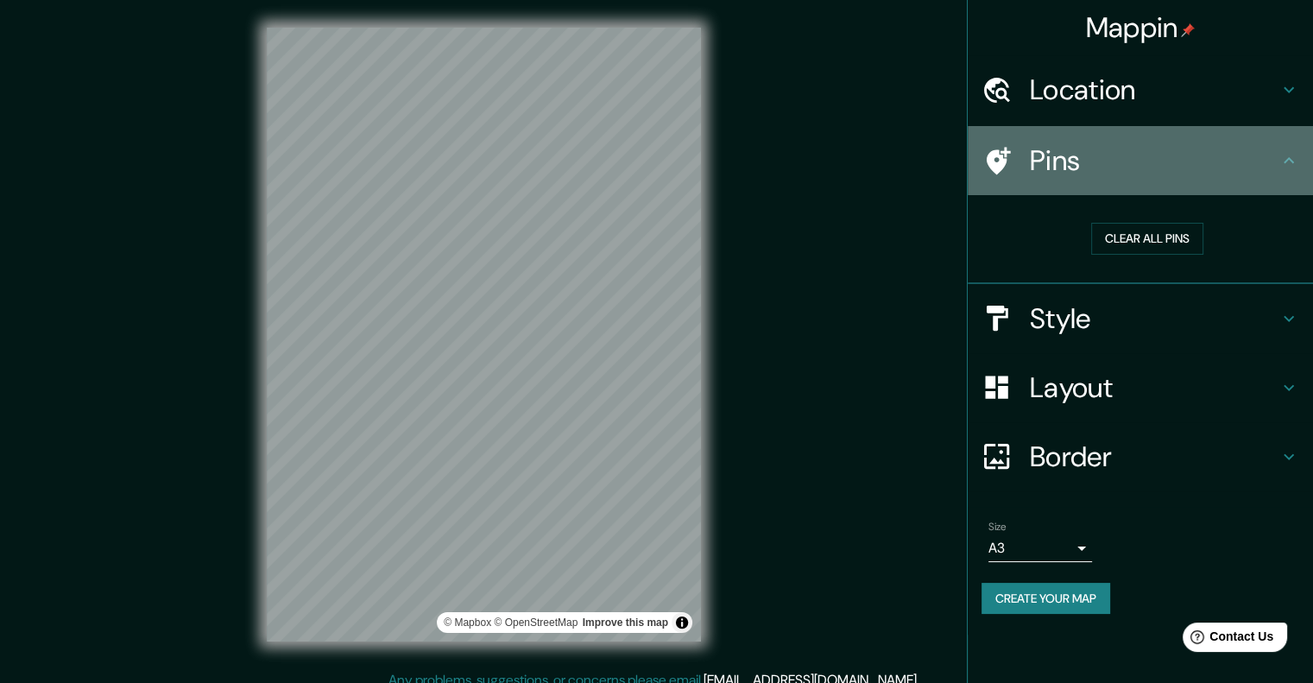
click at [1284, 156] on icon at bounding box center [1288, 160] width 21 height 21
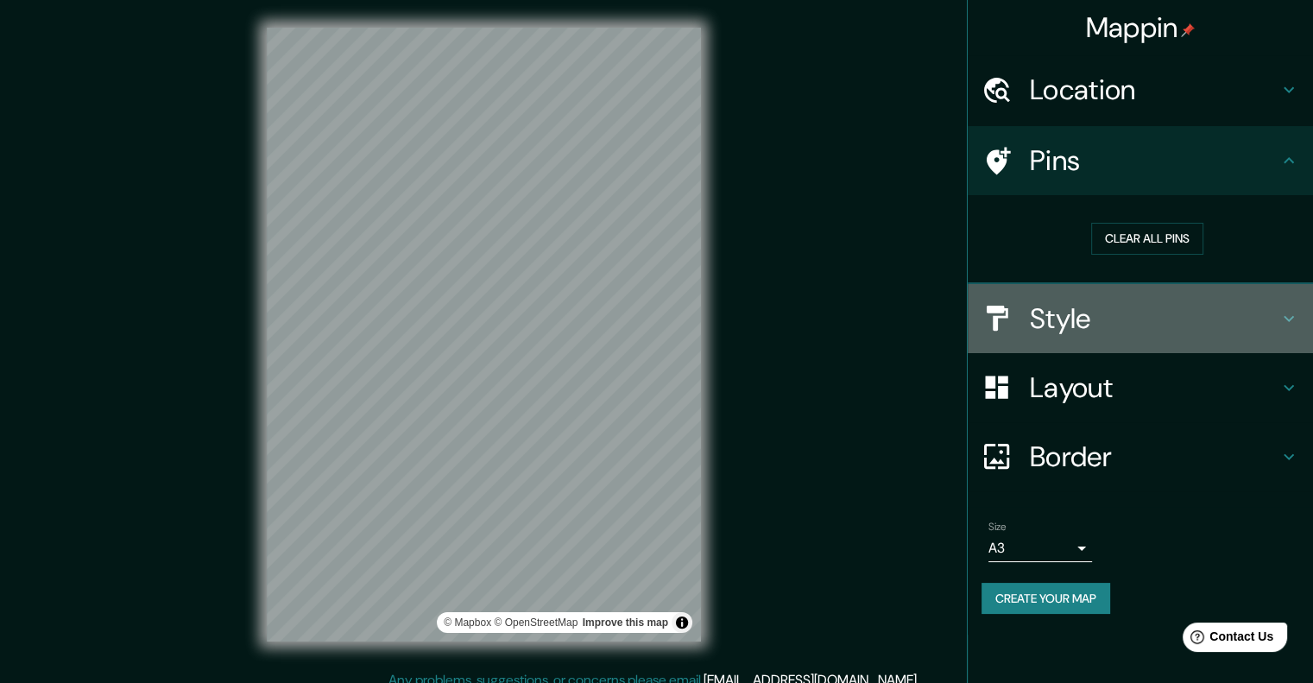
click at [1210, 315] on h4 "Style" at bounding box center [1154, 318] width 249 height 35
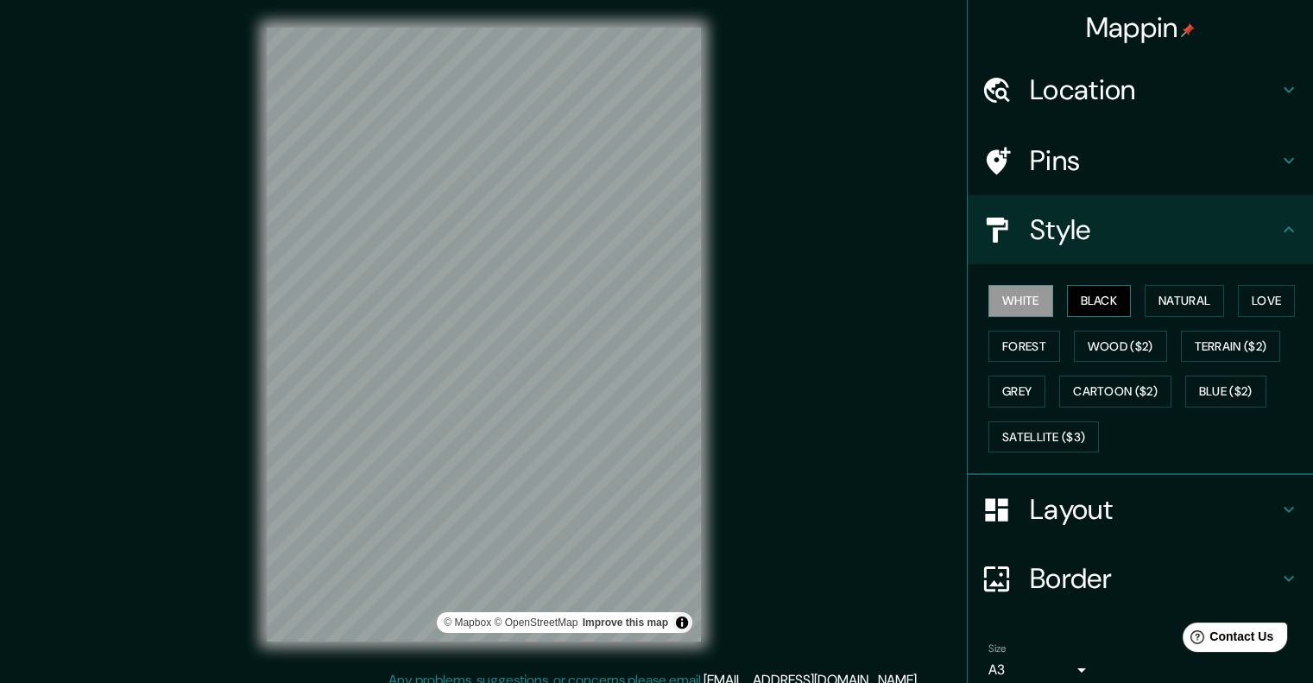
click at [1103, 300] on button "Black" at bounding box center [1099, 301] width 65 height 32
click at [1164, 295] on button "Natural" at bounding box center [1184, 301] width 79 height 32
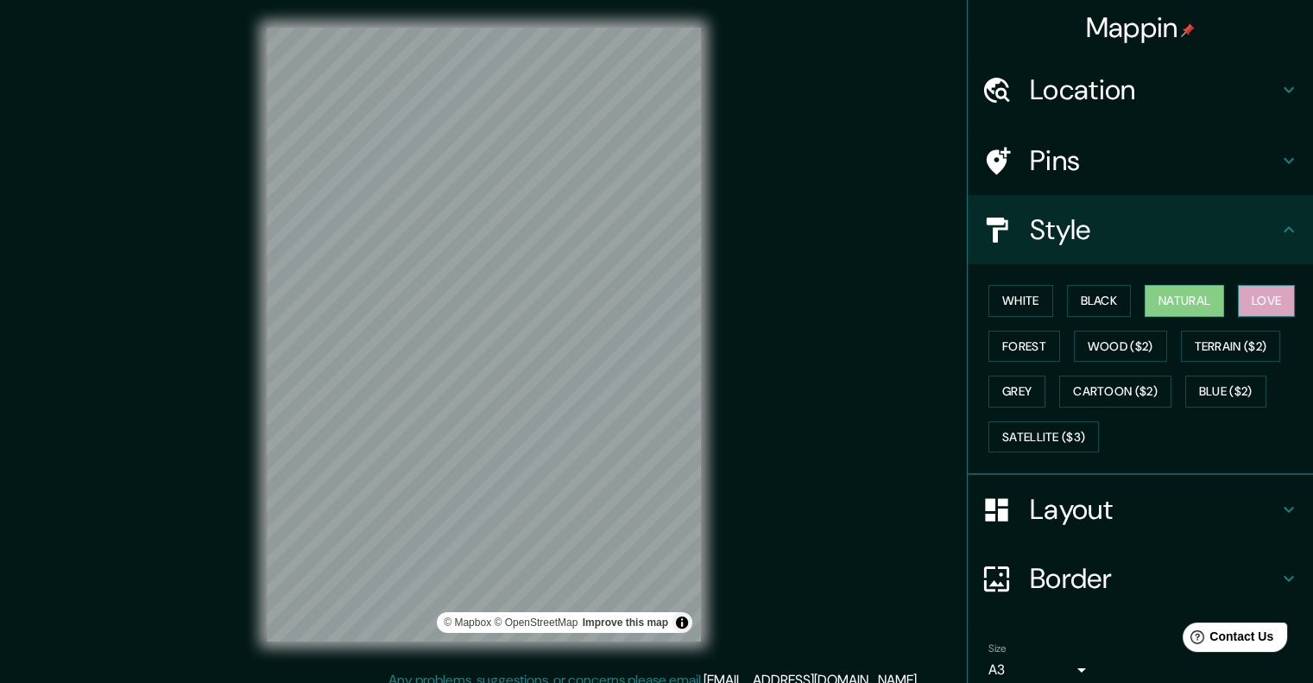
click at [1271, 291] on button "Love" at bounding box center [1266, 301] width 57 height 32
click at [1212, 295] on button "Natural" at bounding box center [1184, 301] width 79 height 32
click at [1256, 293] on button "Love" at bounding box center [1266, 301] width 57 height 32
click at [1209, 293] on button "Natural" at bounding box center [1184, 301] width 79 height 32
click at [1012, 345] on button "Forest" at bounding box center [1024, 347] width 72 height 32
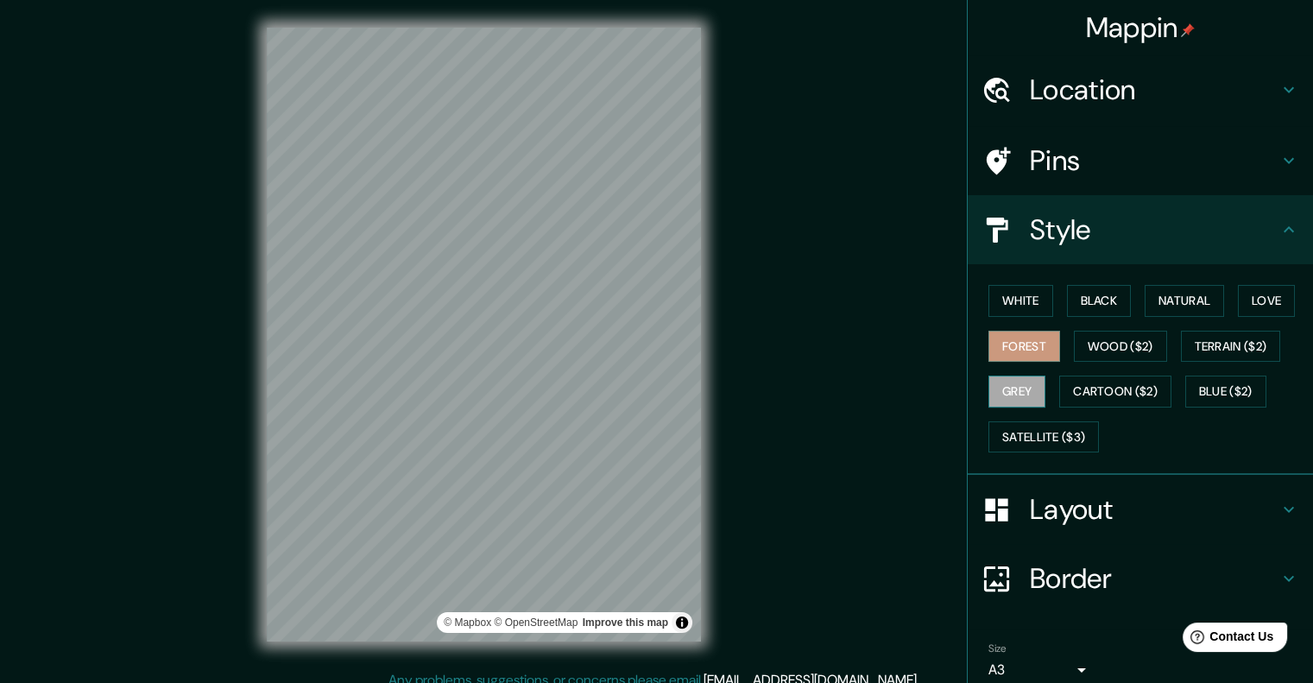
click at [1006, 379] on button "Grey" at bounding box center [1016, 391] width 57 height 32
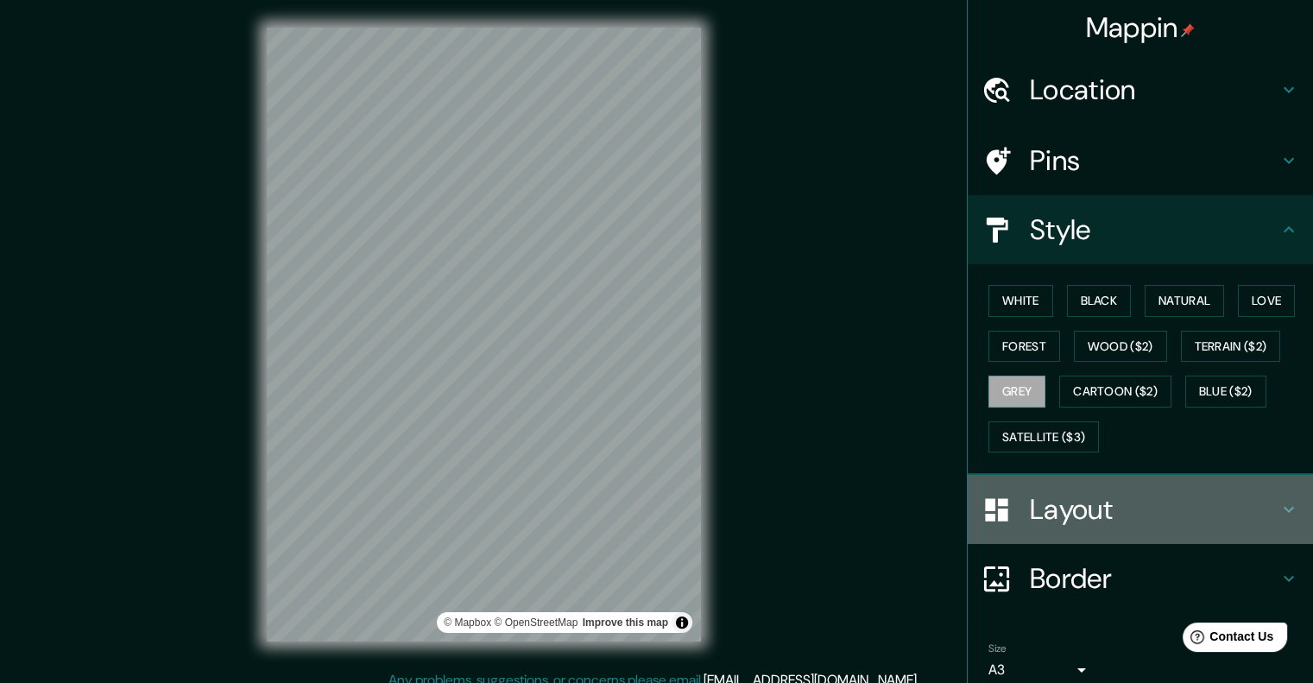
click at [998, 489] on div "Layout" at bounding box center [1140, 509] width 345 height 69
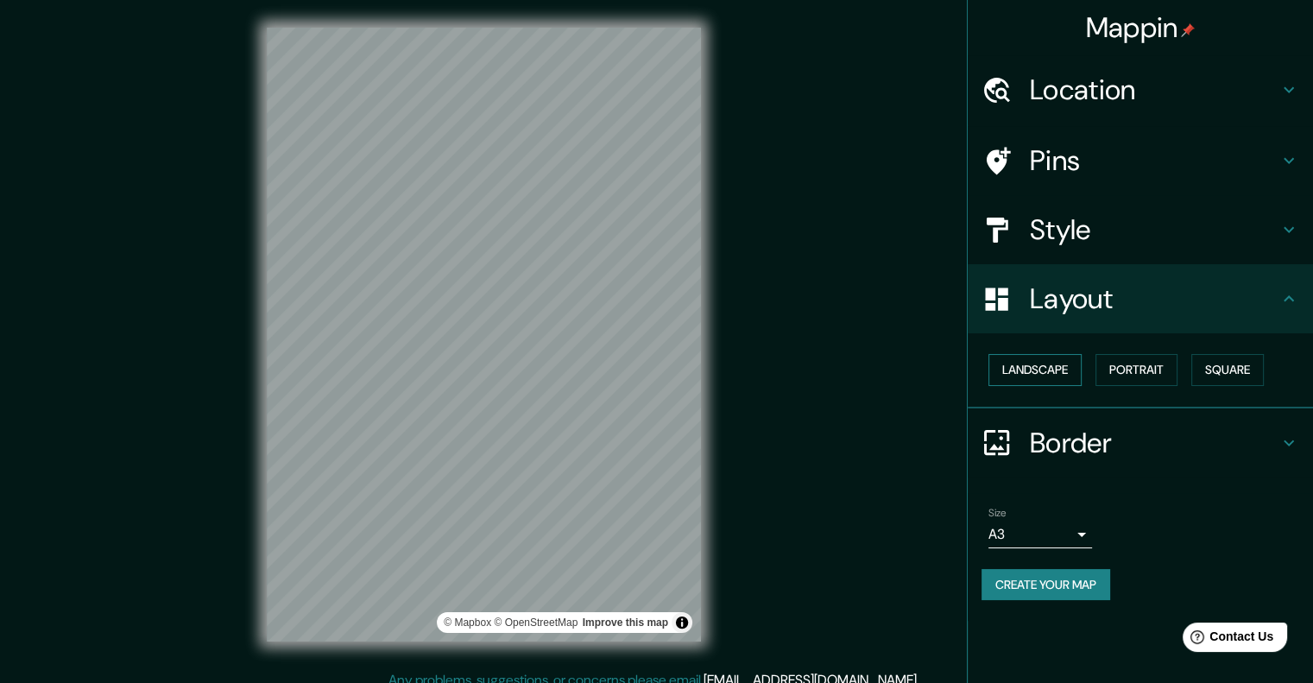
click at [1060, 375] on button "Landscape" at bounding box center [1034, 370] width 93 height 32
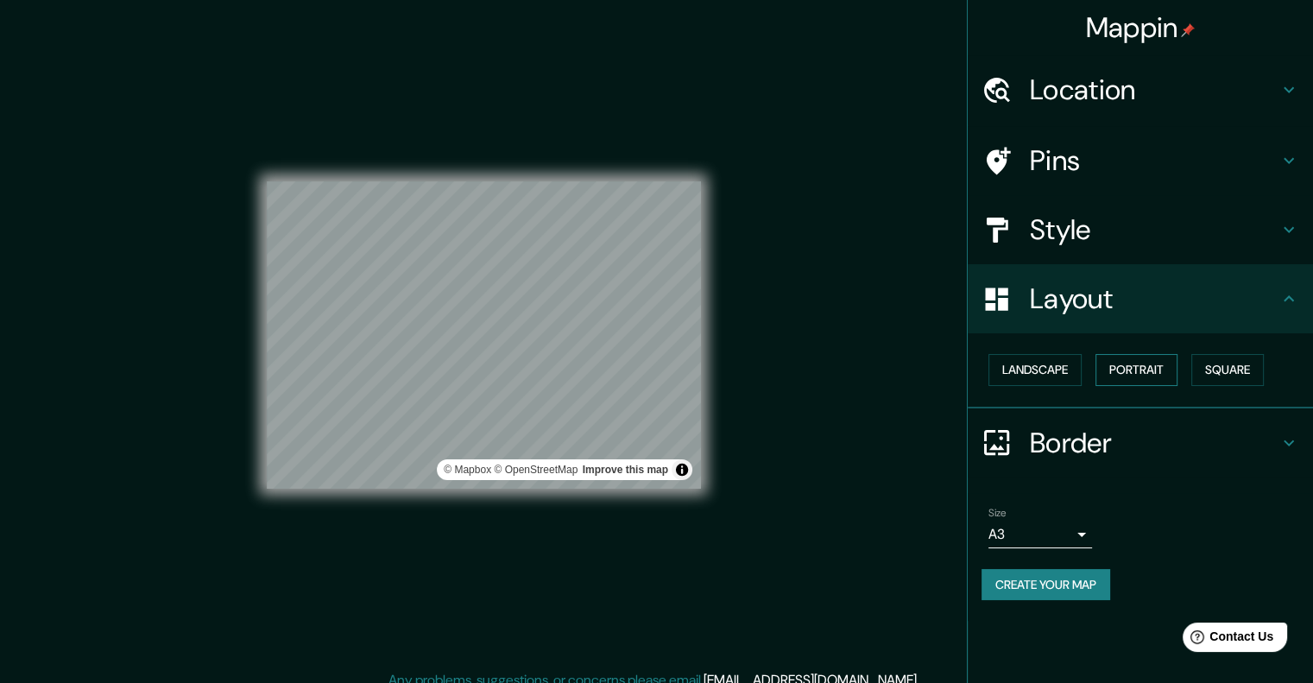
click at [1122, 369] on button "Portrait" at bounding box center [1136, 370] width 82 height 32
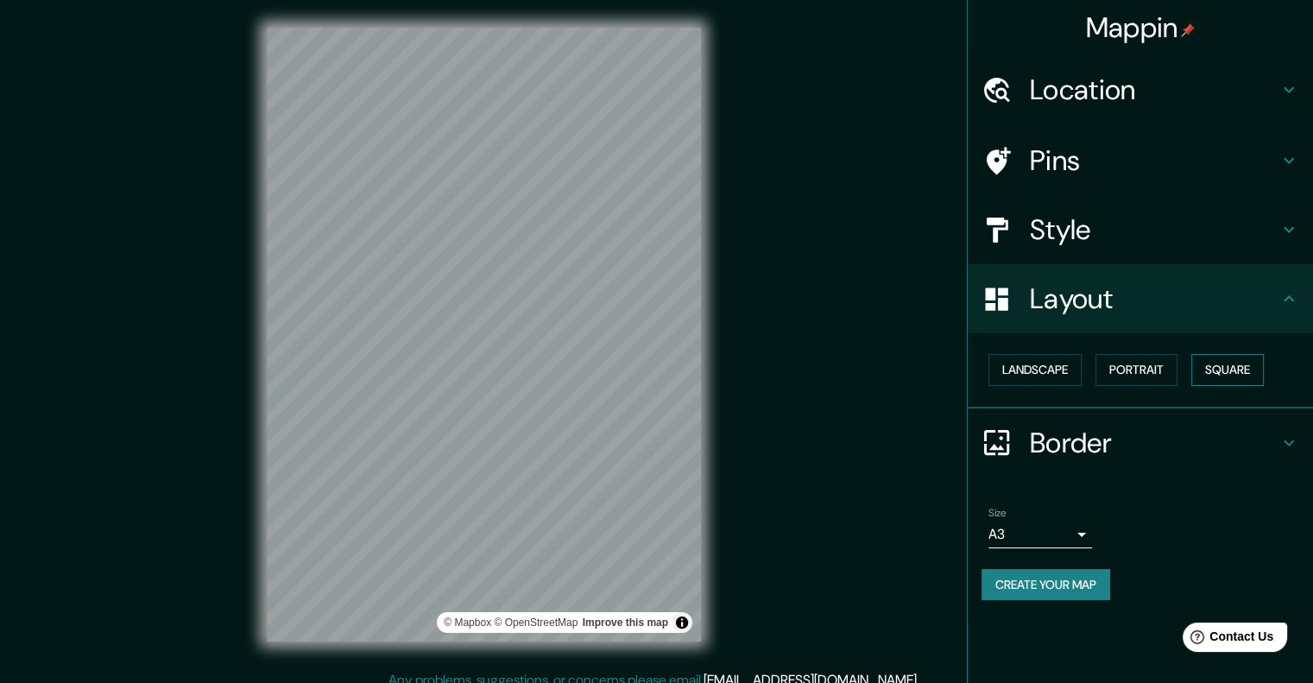
click at [1225, 359] on button "Square" at bounding box center [1227, 370] width 73 height 32
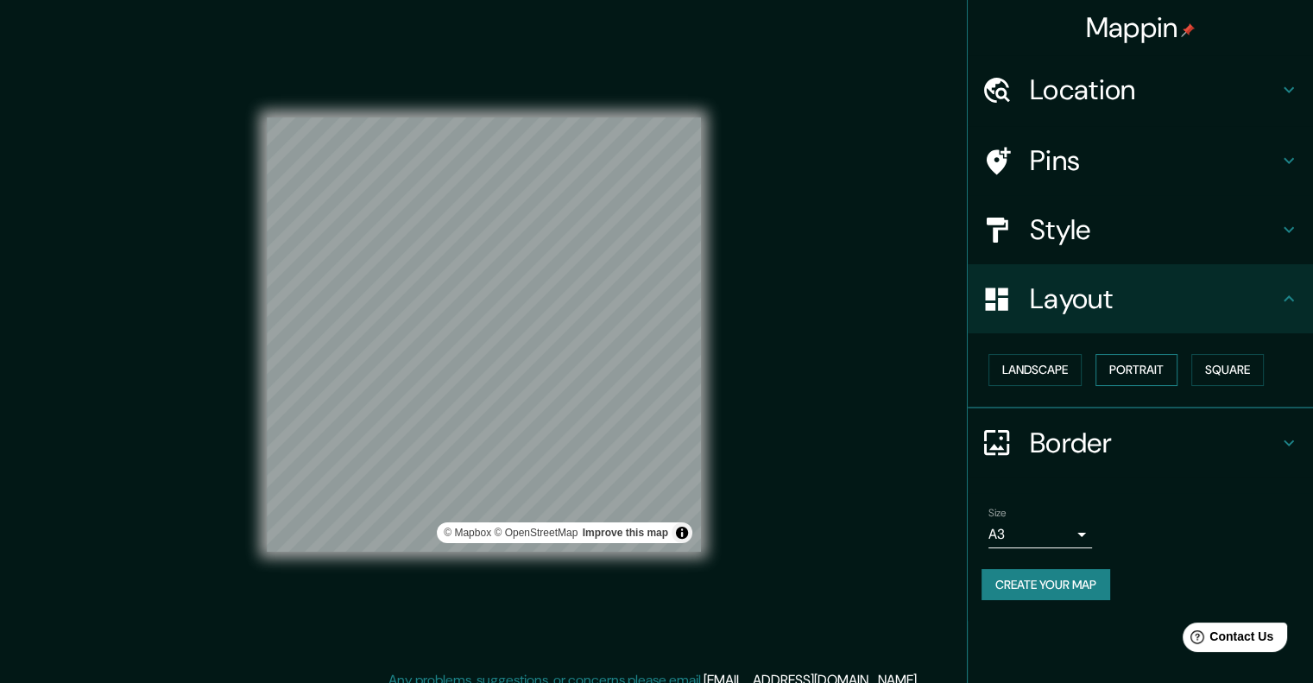
click at [1145, 367] on button "Portrait" at bounding box center [1136, 370] width 82 height 32
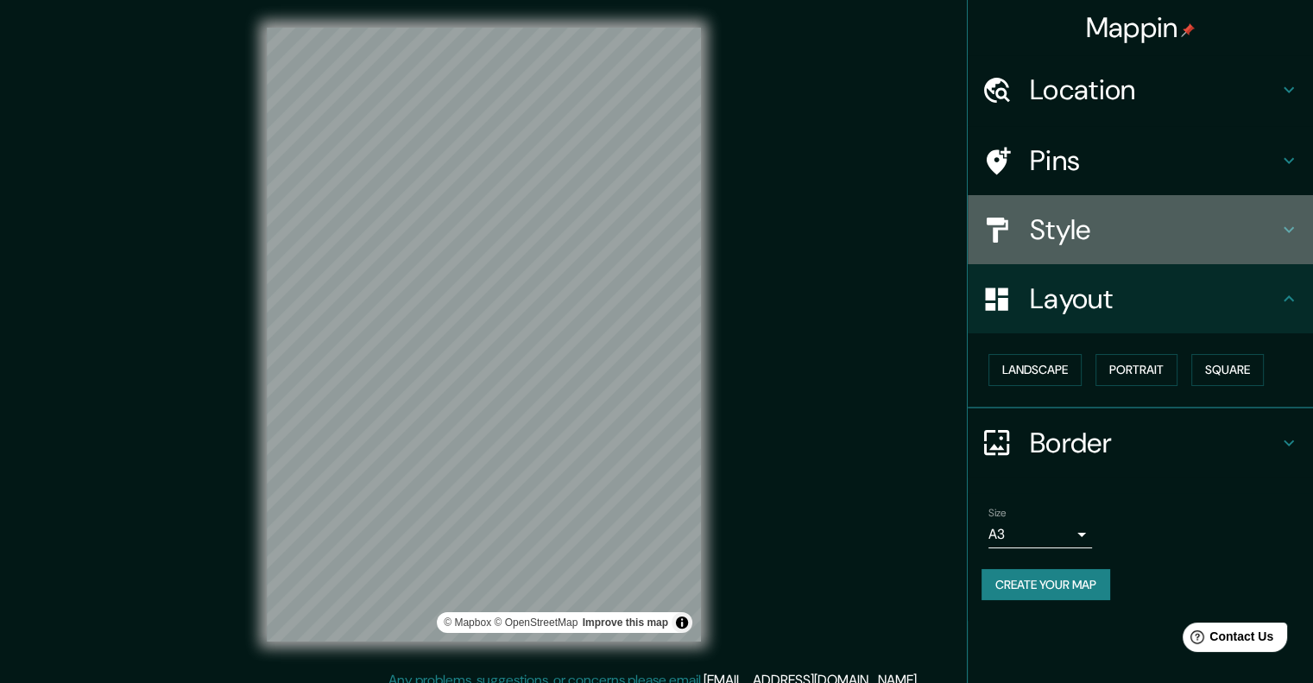
click at [1114, 227] on h4 "Style" at bounding box center [1154, 229] width 249 height 35
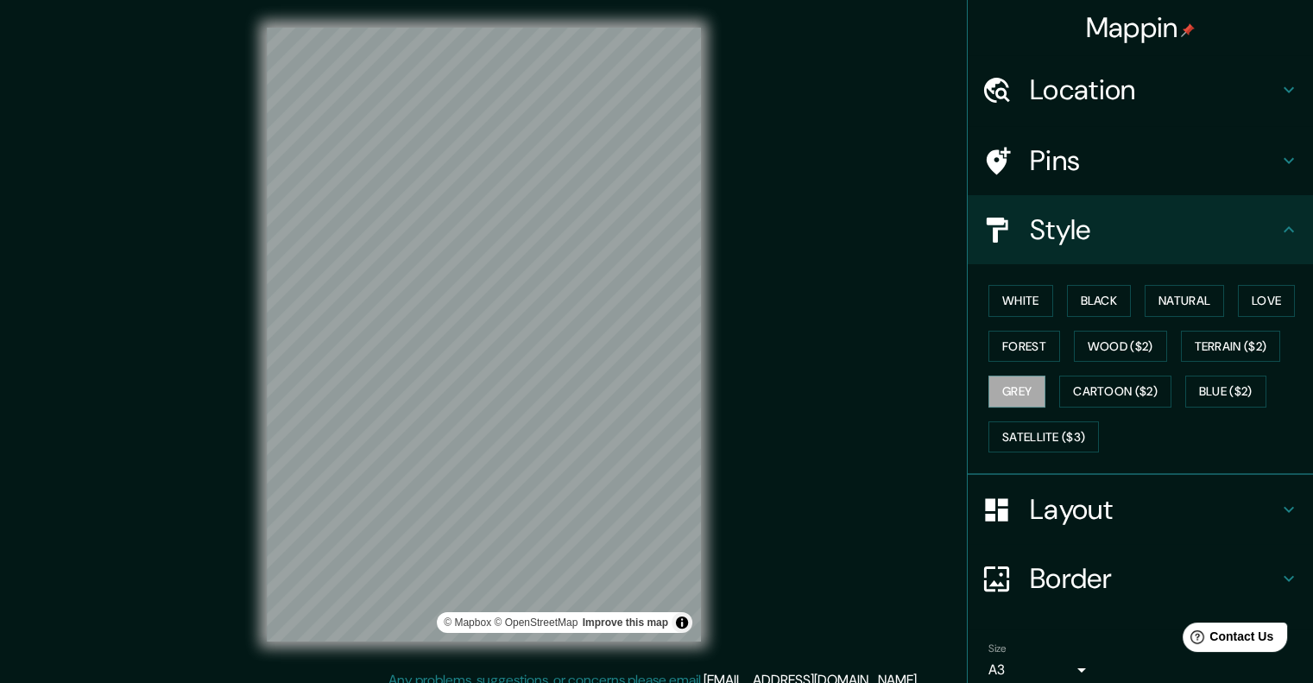
click at [1009, 282] on div "White Black Natural Love Forest Wood ($2) Terrain ($2) Grey Cartoon ($2) Blue (…" at bounding box center [1146, 368] width 331 height 181
click at [1011, 300] on button "White" at bounding box center [1020, 301] width 65 height 32
click at [1088, 300] on button "Black" at bounding box center [1099, 301] width 65 height 32
click at [1008, 338] on button "Forest" at bounding box center [1024, 347] width 72 height 32
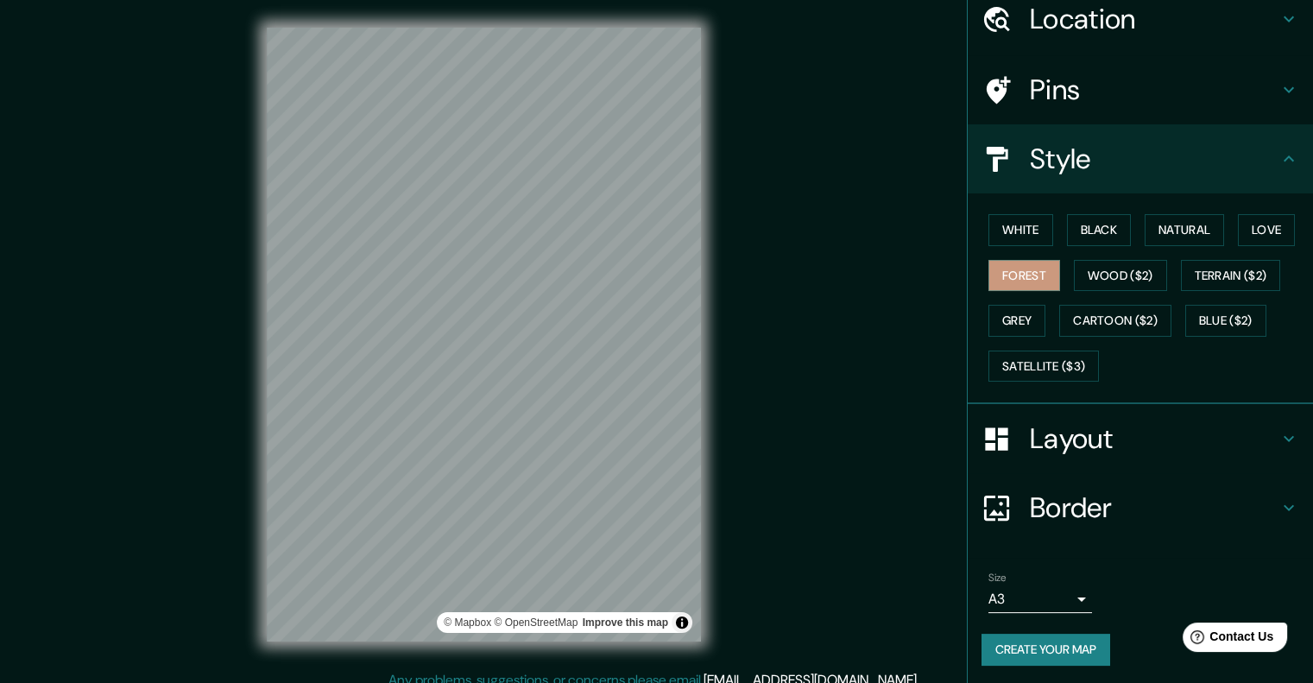
scroll to position [14, 0]
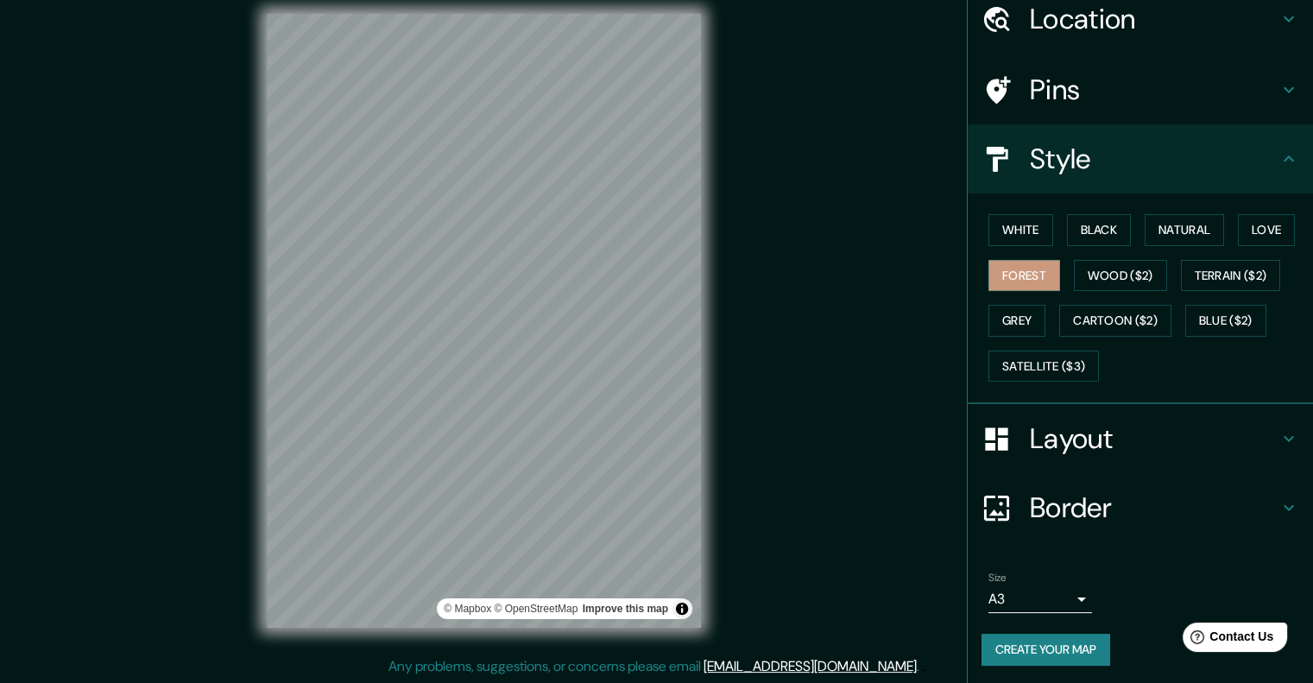
click at [1284, 436] on icon at bounding box center [1289, 439] width 10 height 6
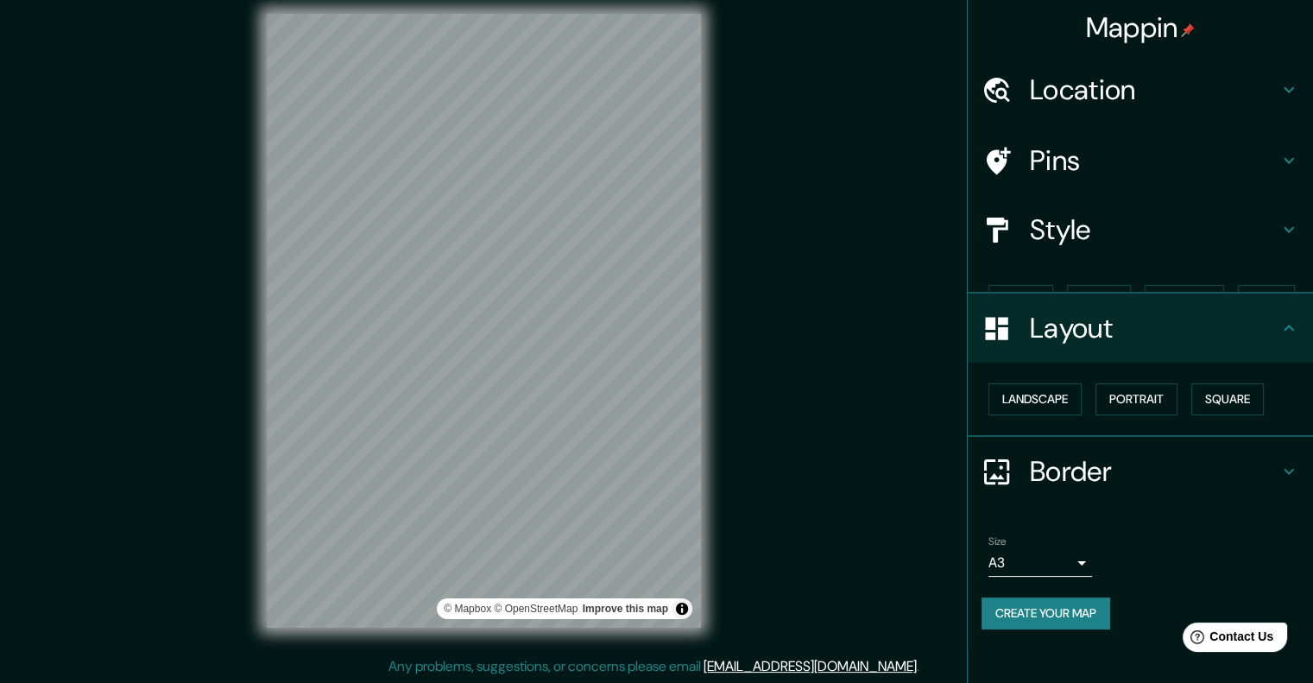
scroll to position [0, 0]
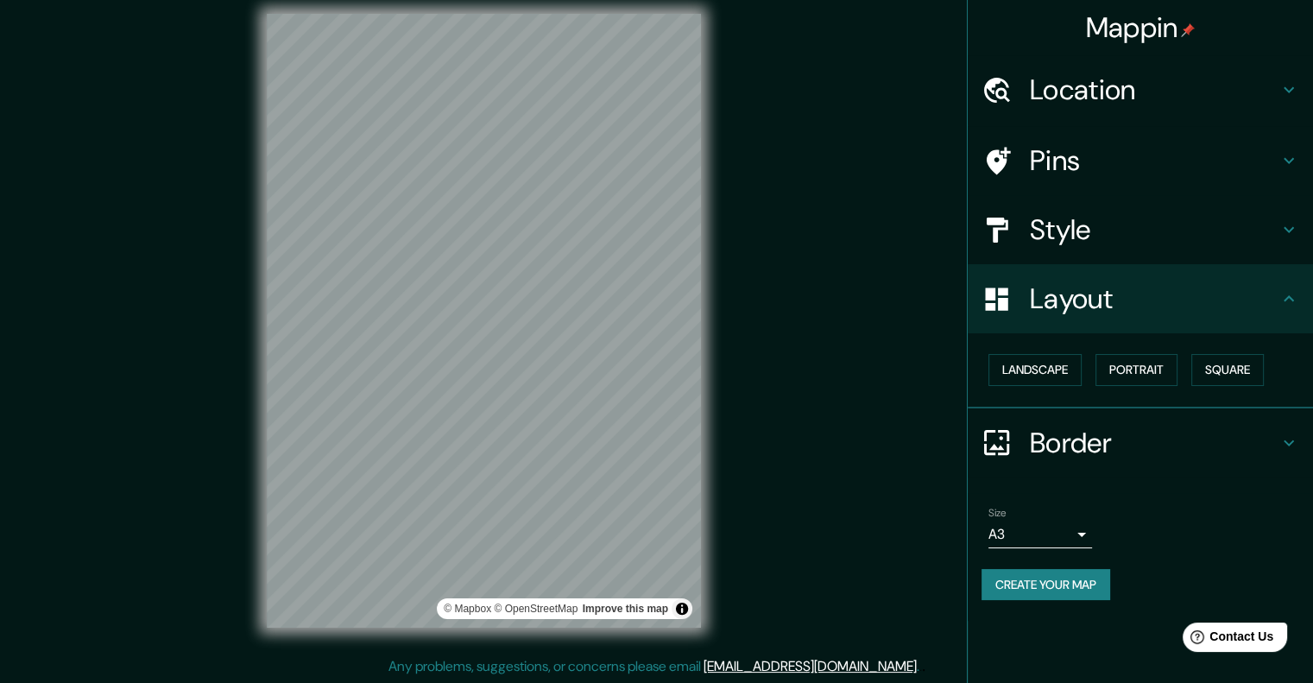
click at [1279, 292] on icon at bounding box center [1288, 298] width 21 height 21
click at [1294, 432] on icon at bounding box center [1288, 442] width 21 height 21
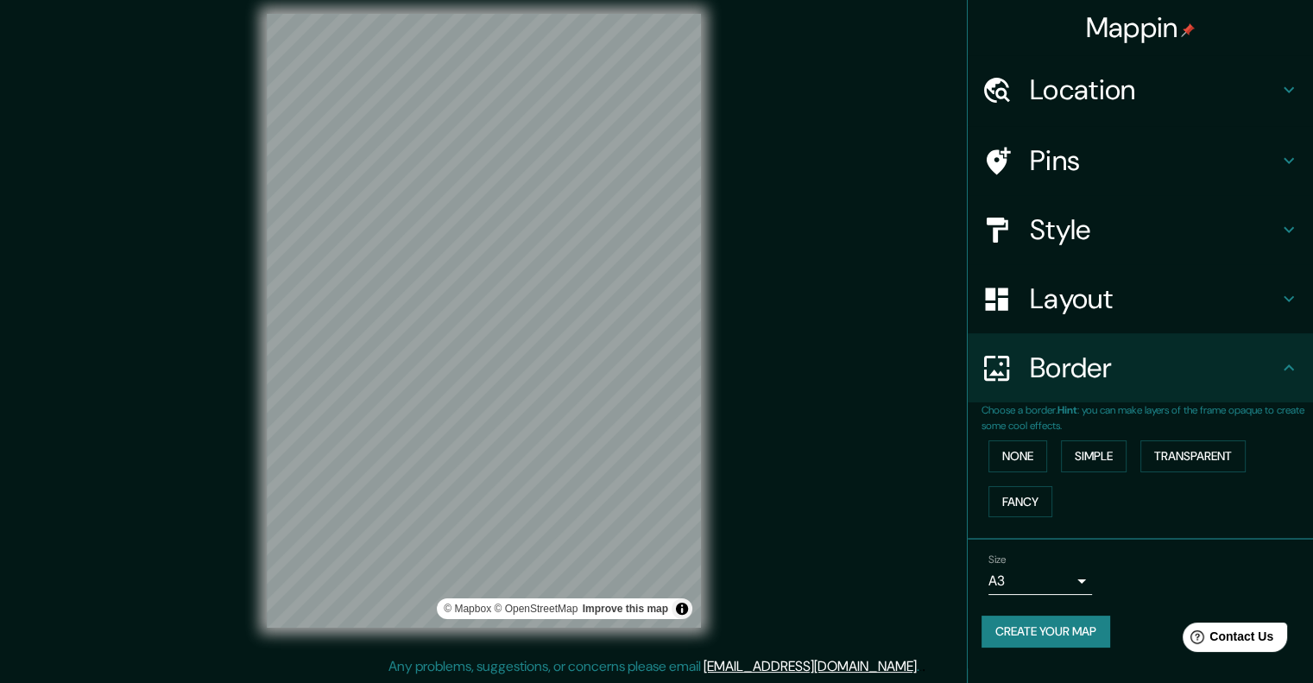
click at [1284, 358] on icon at bounding box center [1288, 367] width 21 height 21
click at [1077, 577] on body "Mappin Location [GEOGRAPHIC_DATA][PERSON_NAME], [GEOGRAPHIC_DATA][PERSON_NAME],…" at bounding box center [656, 327] width 1313 height 683
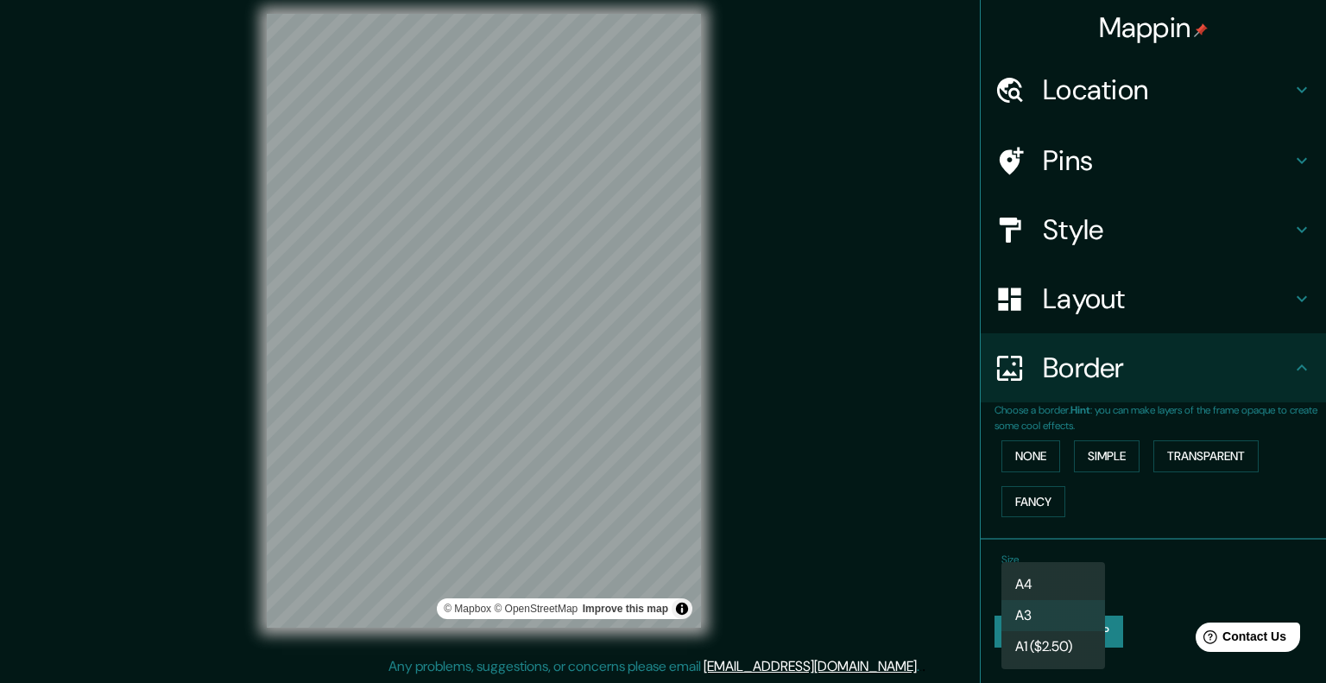
click at [1058, 572] on li "A4" at bounding box center [1053, 584] width 104 height 31
type input "single"
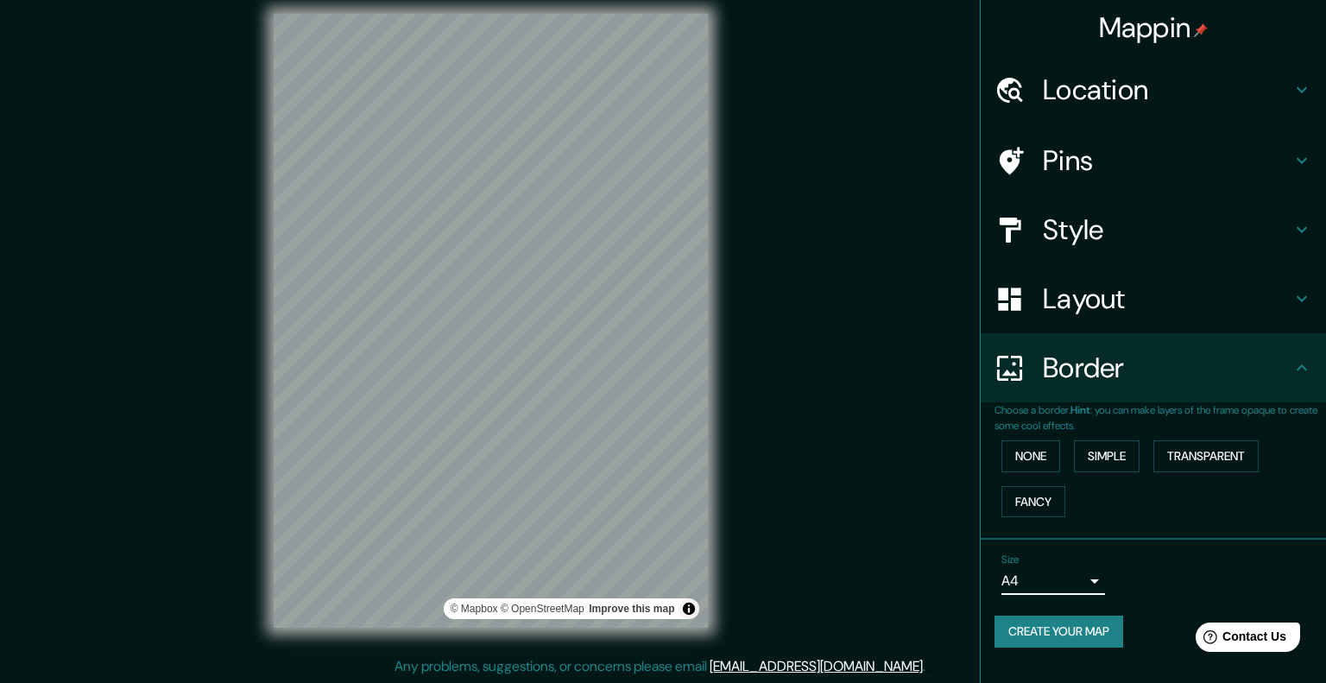
click at [1077, 574] on body "Mappin Location [GEOGRAPHIC_DATA][PERSON_NAME], [GEOGRAPHIC_DATA][PERSON_NAME],…" at bounding box center [663, 327] width 1326 height 683
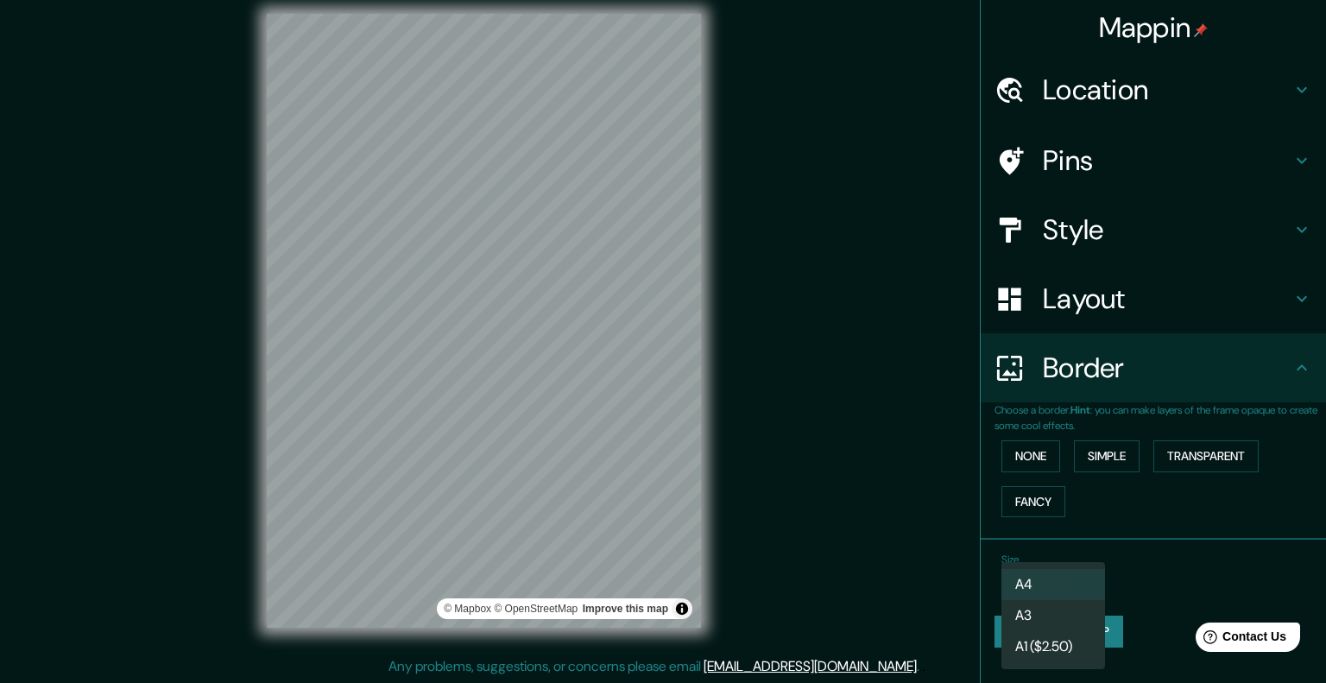
click at [1164, 579] on div at bounding box center [663, 341] width 1326 height 683
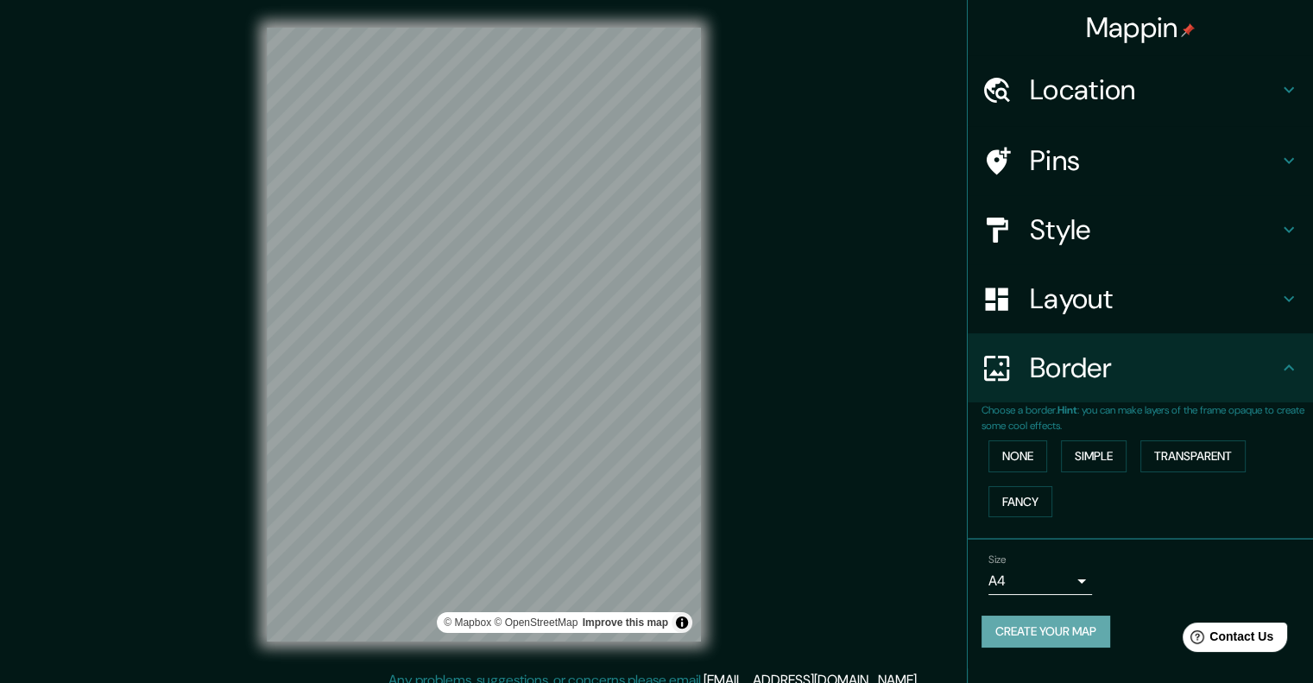
click at [1029, 628] on button "Create your map" at bounding box center [1045, 631] width 129 height 32
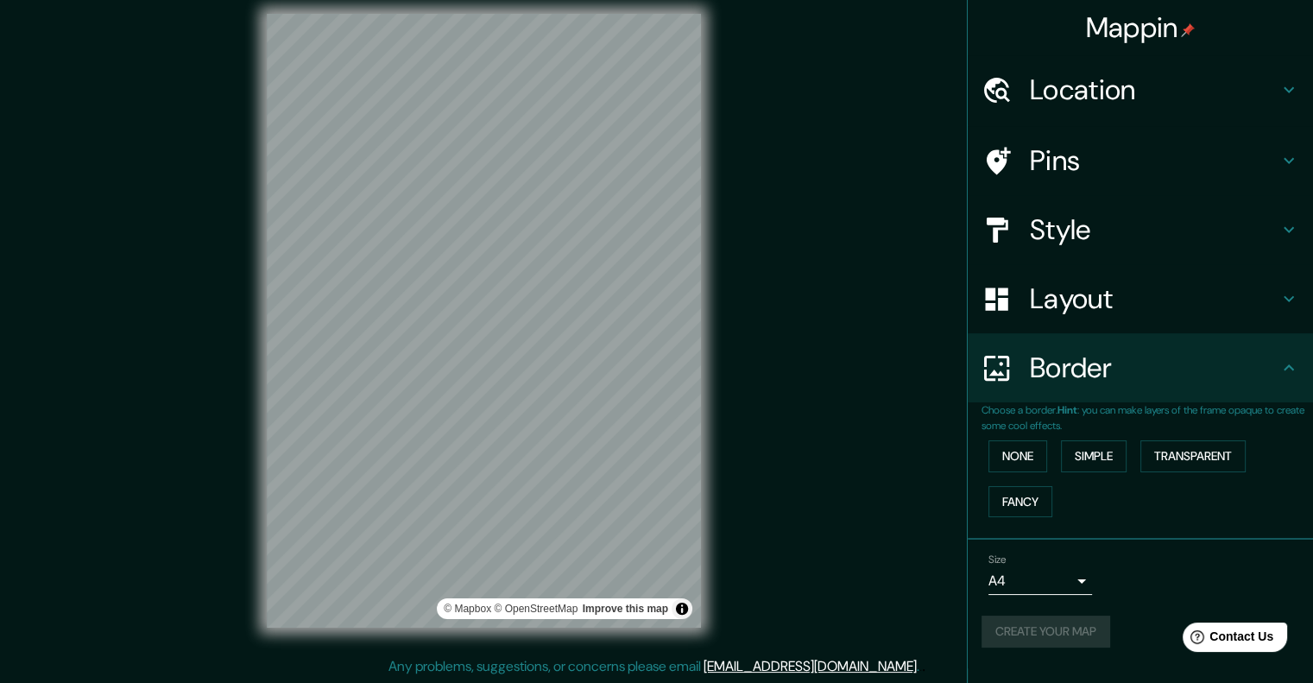
click at [1026, 625] on div "Create your map" at bounding box center [1140, 631] width 318 height 32
click at [1055, 627] on button "Create your map" at bounding box center [1045, 631] width 129 height 32
click at [1180, 451] on button "Transparent" at bounding box center [1192, 456] width 105 height 32
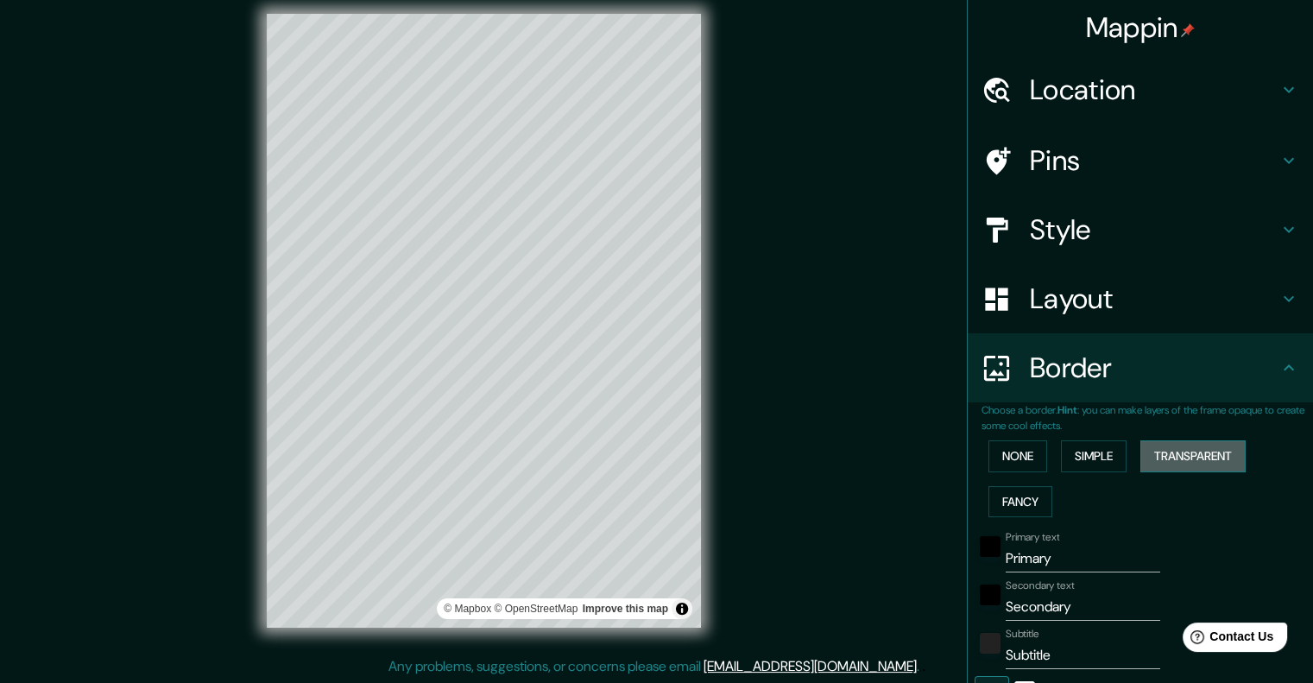
click at [1180, 451] on button "Transparent" at bounding box center [1192, 456] width 105 height 32
type input "40"
click at [1082, 455] on button "Simple" at bounding box center [1094, 456] width 66 height 32
click at [994, 447] on button "None" at bounding box center [1017, 456] width 59 height 32
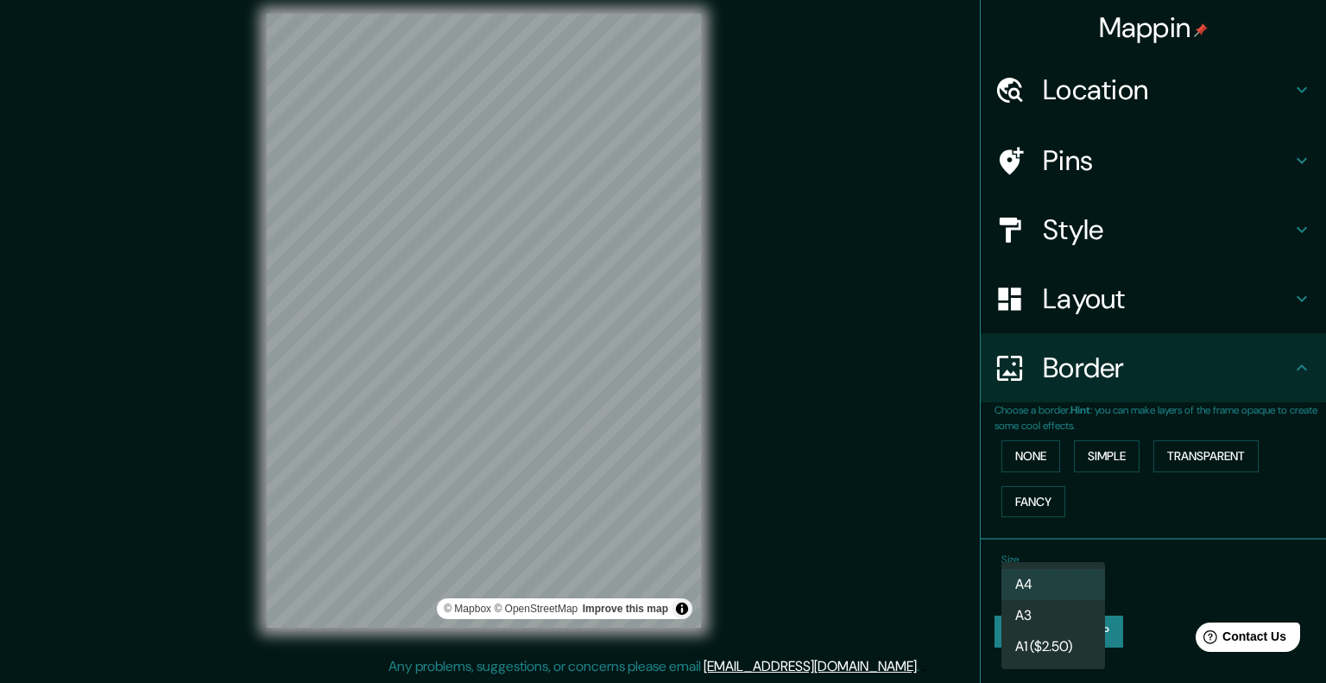
click at [1073, 579] on body "Mappin Location [GEOGRAPHIC_DATA][PERSON_NAME], [GEOGRAPHIC_DATA][PERSON_NAME],…" at bounding box center [663, 327] width 1326 height 683
click at [1051, 647] on li "A1 ($2.50)" at bounding box center [1053, 646] width 104 height 31
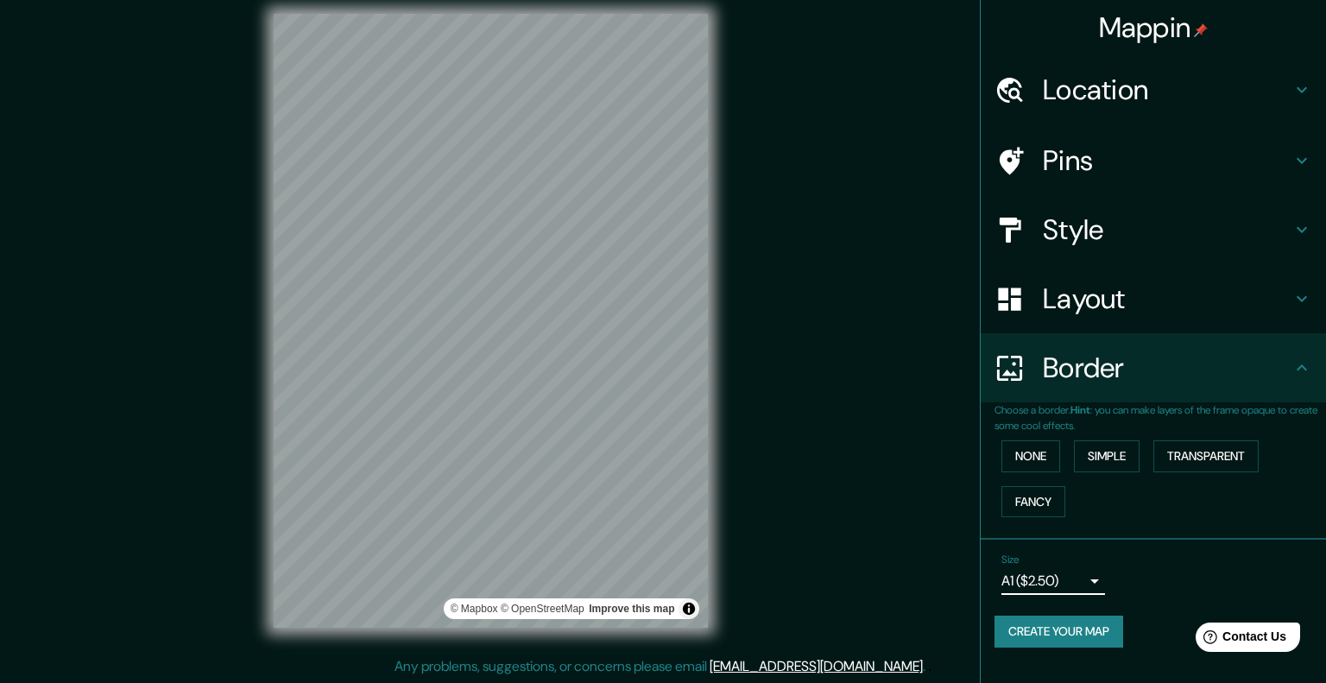
click at [1079, 567] on body "Mappin Location [GEOGRAPHIC_DATA][PERSON_NAME], [GEOGRAPHIC_DATA][PERSON_NAME],…" at bounding box center [663, 327] width 1326 height 683
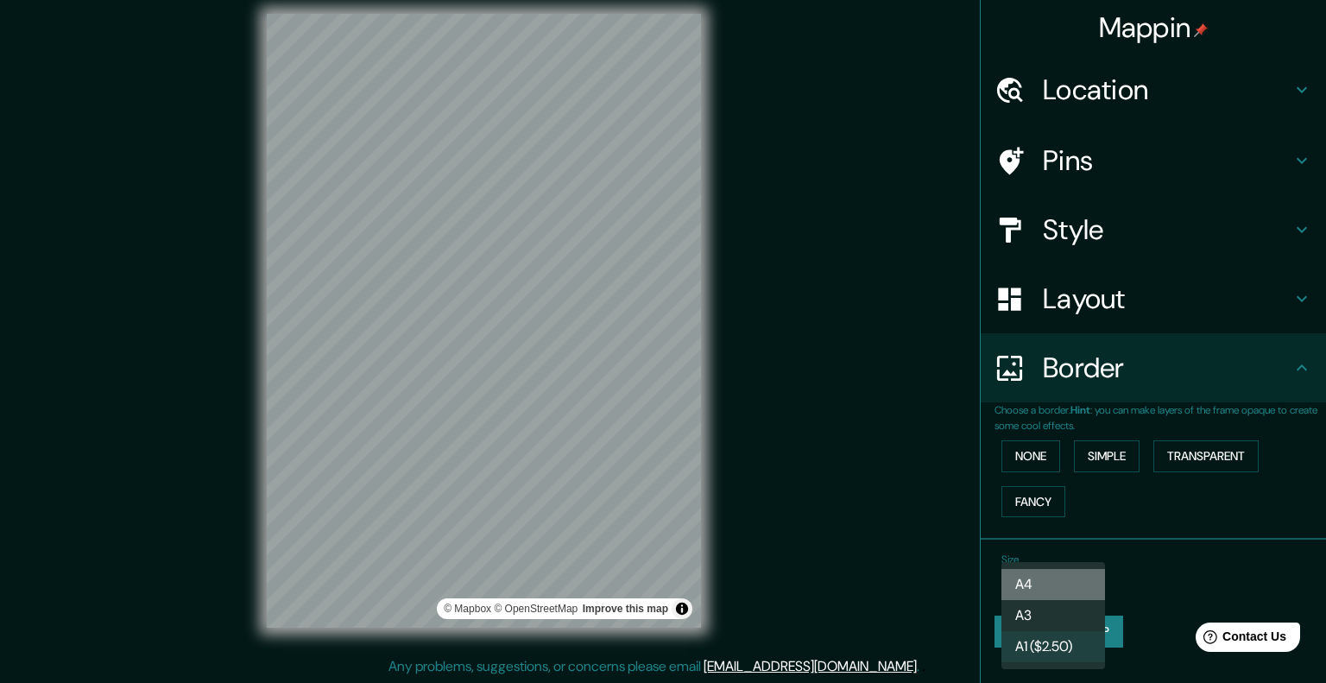
click at [1034, 586] on li "A4" at bounding box center [1053, 584] width 104 height 31
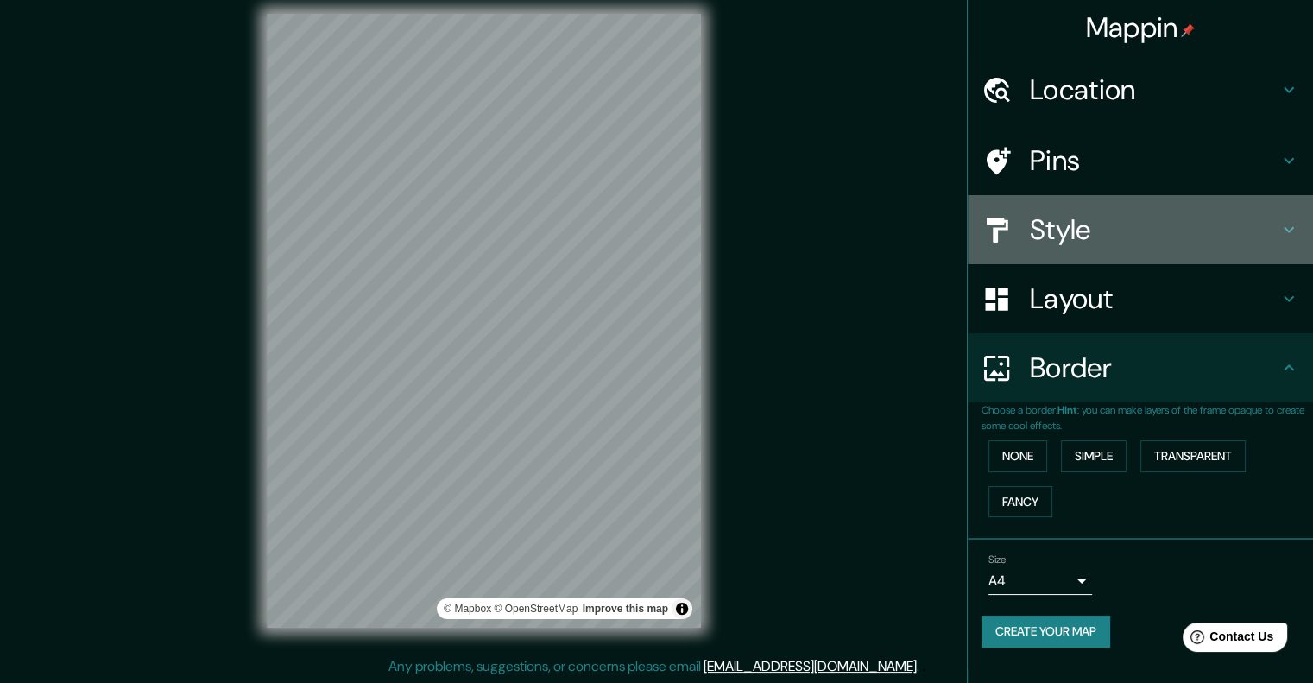
click at [1278, 231] on h4 "Style" at bounding box center [1154, 229] width 249 height 35
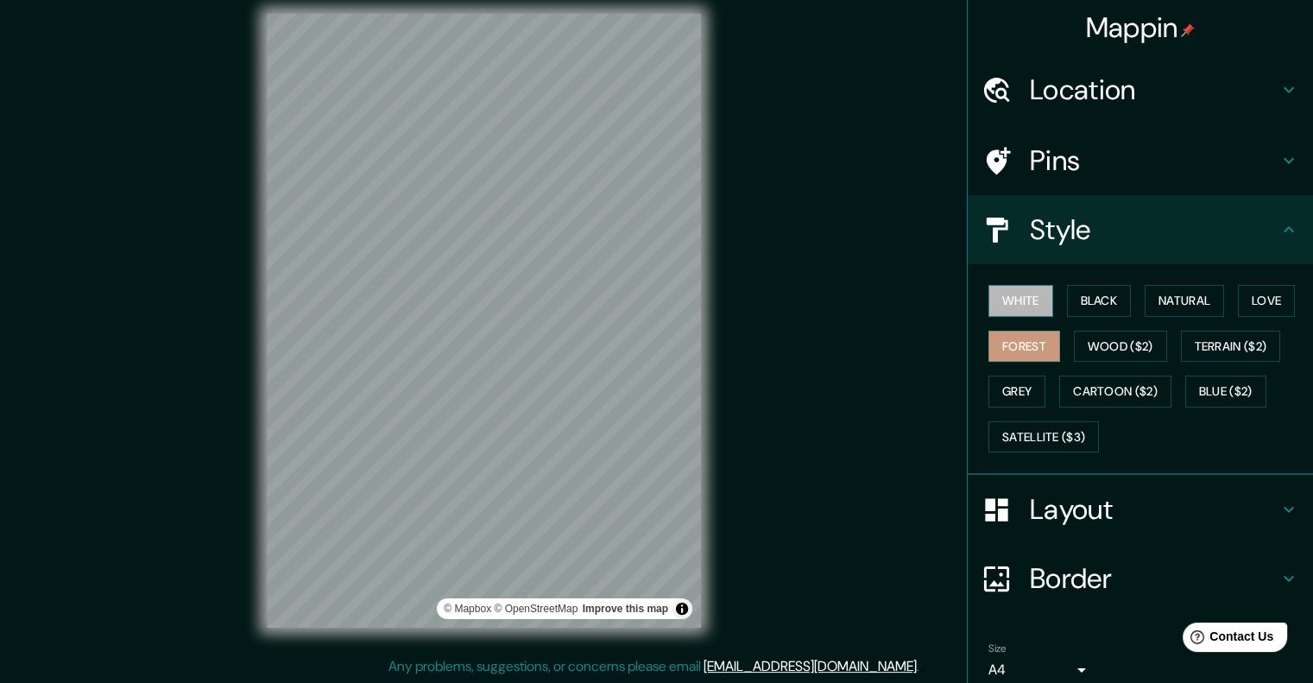
click at [994, 286] on button "White" at bounding box center [1020, 301] width 65 height 32
drag, startPoint x: 1064, startPoint y: 25, endPoint x: 1167, endPoint y: 19, distance: 102.9
click at [1167, 19] on div "Mappin" at bounding box center [1140, 27] width 345 height 55
copy h4 "Mappin"
click at [988, 343] on button "Forest" at bounding box center [1024, 347] width 72 height 32
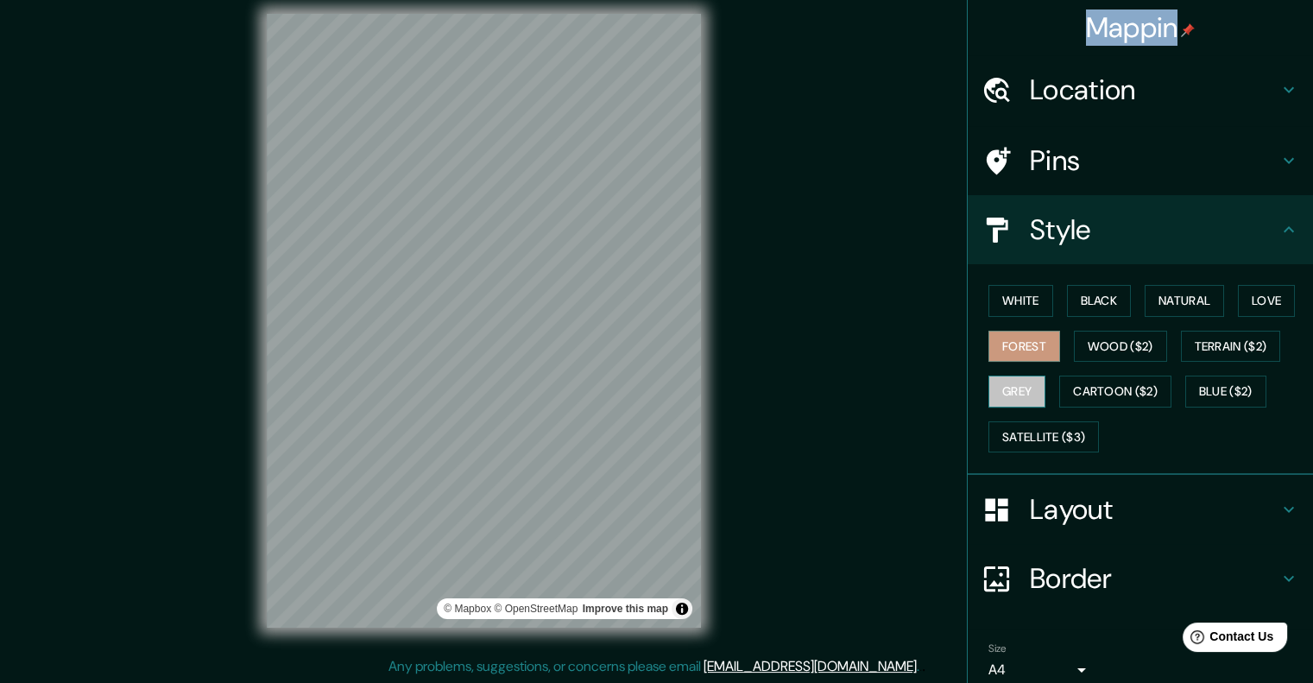
click at [1001, 386] on button "Grey" at bounding box center [1016, 391] width 57 height 32
click at [1177, 287] on button "Natural" at bounding box center [1184, 301] width 79 height 32
click at [1002, 388] on button "Grey" at bounding box center [1016, 391] width 57 height 32
click at [1006, 300] on button "White" at bounding box center [1020, 301] width 65 height 32
click at [1002, 345] on button "Forest" at bounding box center [1024, 347] width 72 height 32
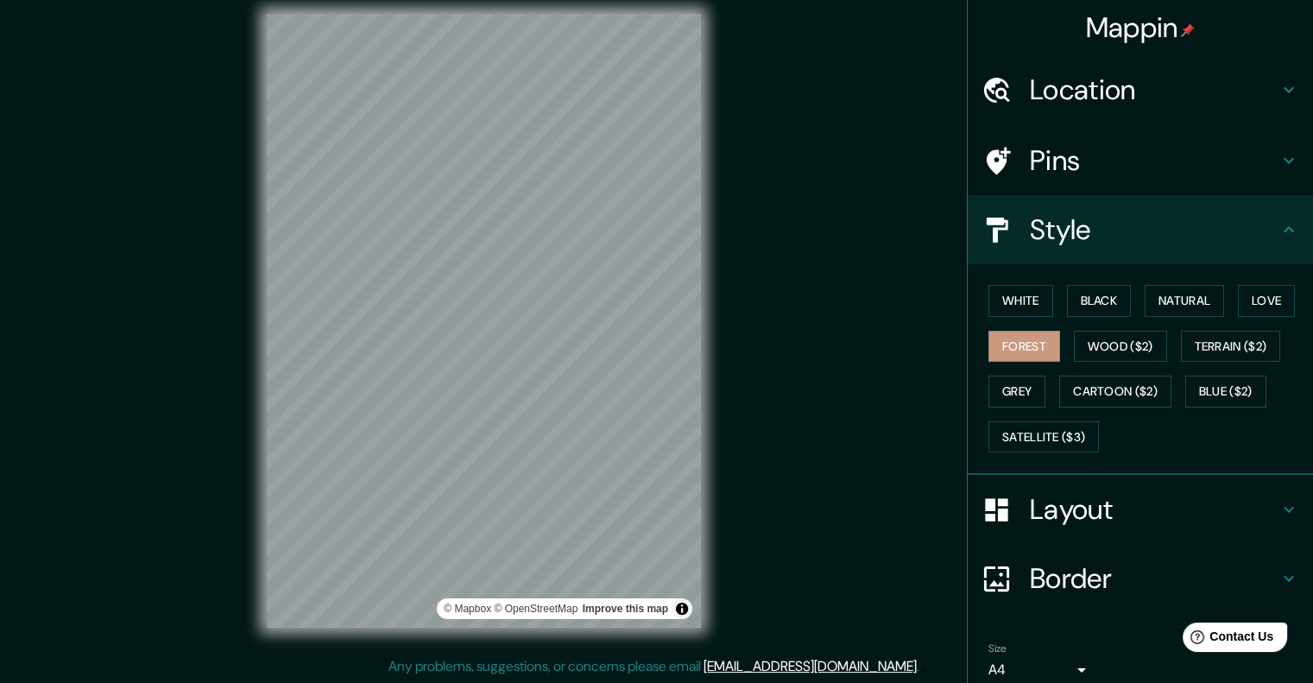
click at [1001, 372] on div "White Black Natural Love Forest Wood ($2) Terrain ($2) Grey Cartoon ($2) Blue (…" at bounding box center [1146, 368] width 331 height 181
click at [999, 391] on button "Grey" at bounding box center [1016, 391] width 57 height 32
click at [1005, 296] on button "White" at bounding box center [1020, 301] width 65 height 32
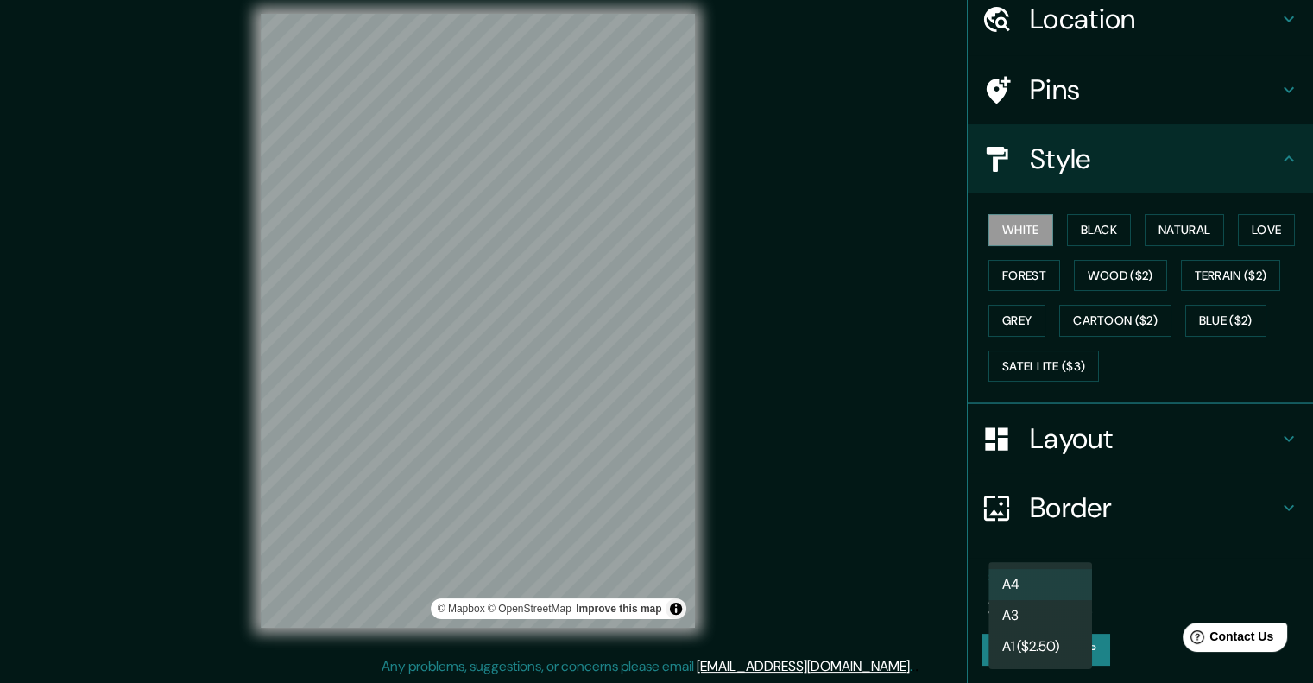
click at [1051, 606] on body "Mappin Location [GEOGRAPHIC_DATA][PERSON_NAME], [GEOGRAPHIC_DATA][PERSON_NAME],…" at bounding box center [656, 327] width 1313 height 683
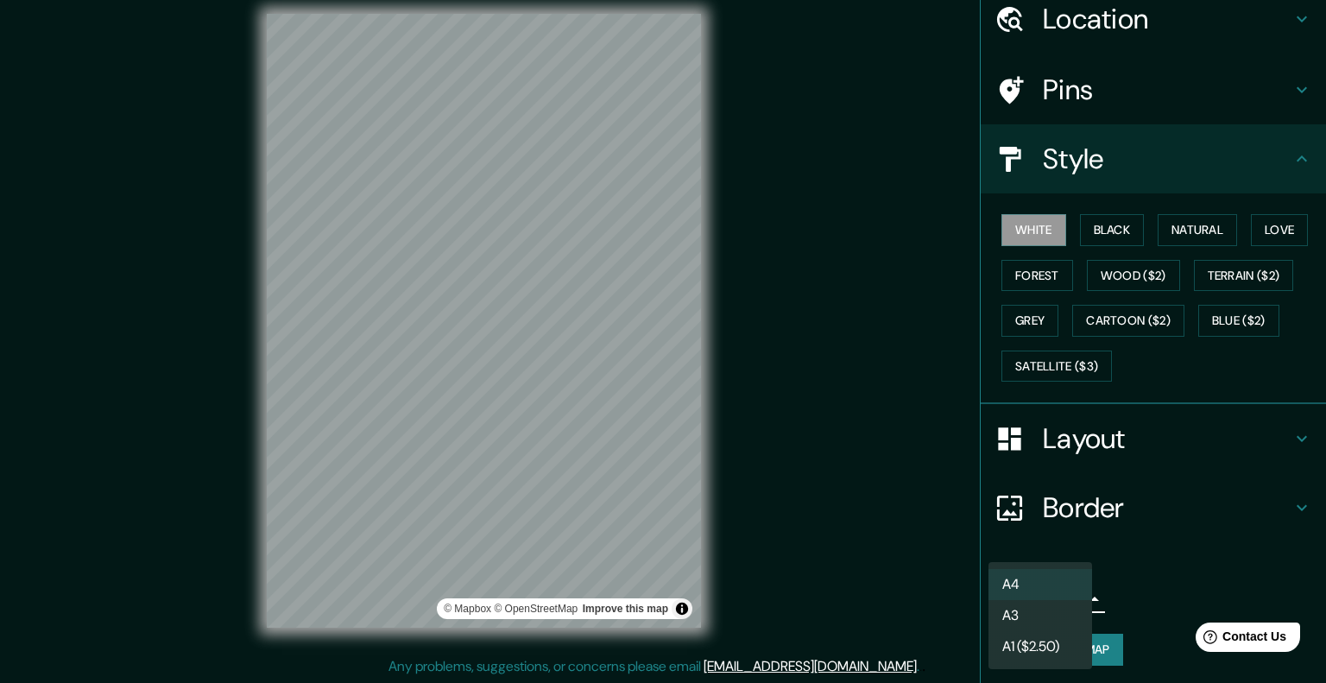
click at [1046, 586] on li "A4" at bounding box center [1040, 584] width 104 height 31
click at [1053, 593] on body "Mappin Location [GEOGRAPHIC_DATA][PERSON_NAME], [GEOGRAPHIC_DATA][PERSON_NAME],…" at bounding box center [663, 327] width 1326 height 683
click at [1046, 614] on li "A3" at bounding box center [1040, 615] width 104 height 31
type input "a4"
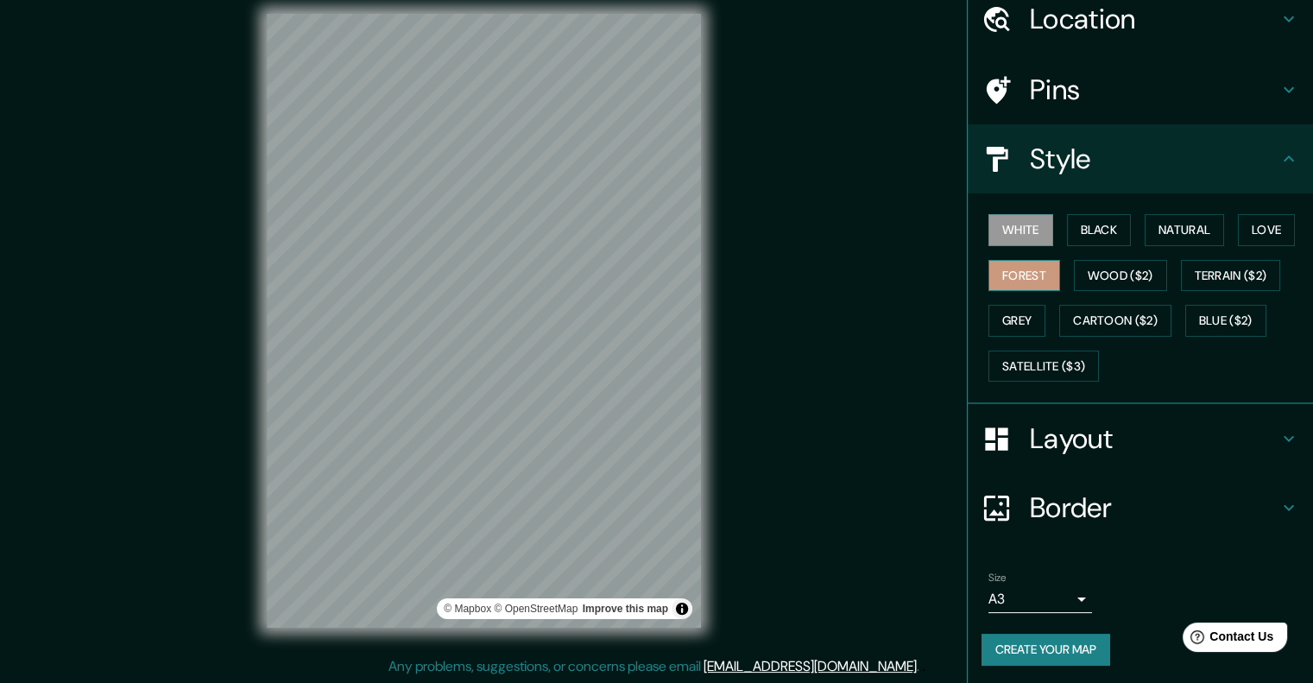
click at [1015, 267] on button "Forest" at bounding box center [1024, 276] width 72 height 32
click at [1015, 313] on button "Grey" at bounding box center [1016, 321] width 57 height 32
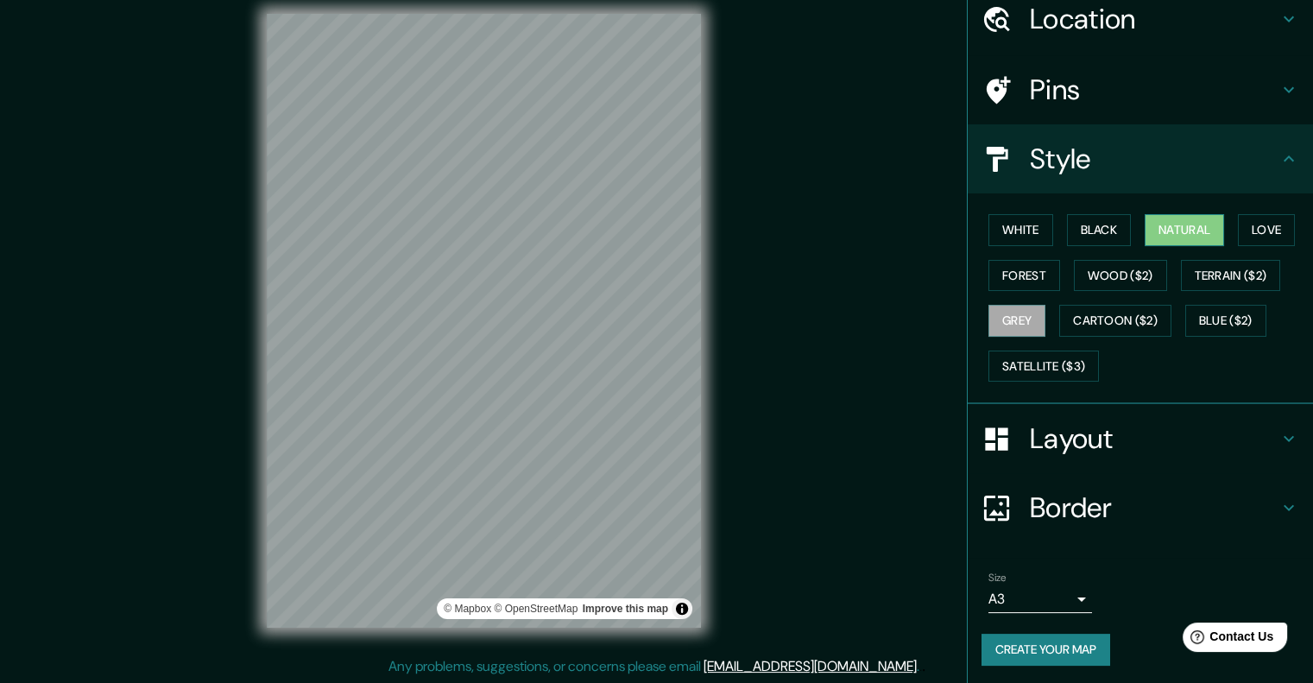
click at [1152, 233] on button "Natural" at bounding box center [1184, 230] width 79 height 32
click at [1193, 280] on button "Terrain ($2)" at bounding box center [1231, 276] width 100 height 32
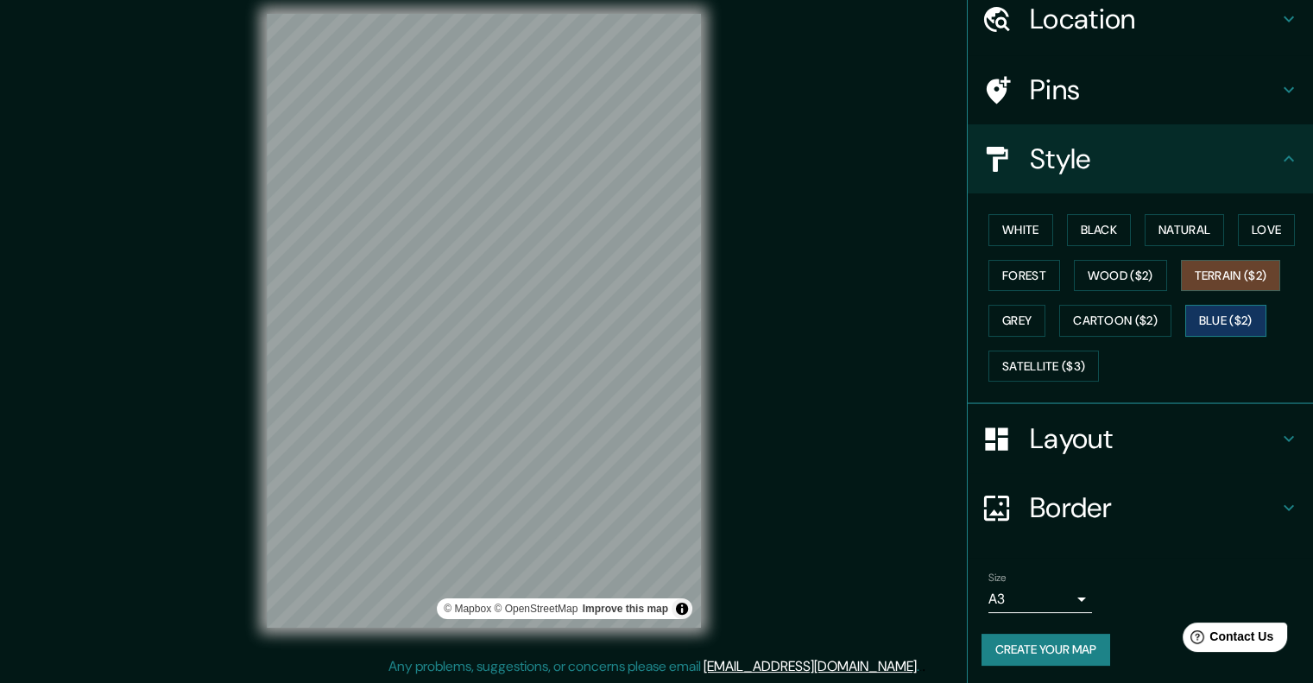
click at [1203, 314] on button "Blue ($2)" at bounding box center [1225, 321] width 81 height 32
click at [1120, 264] on button "Wood ($2)" at bounding box center [1120, 276] width 93 height 32
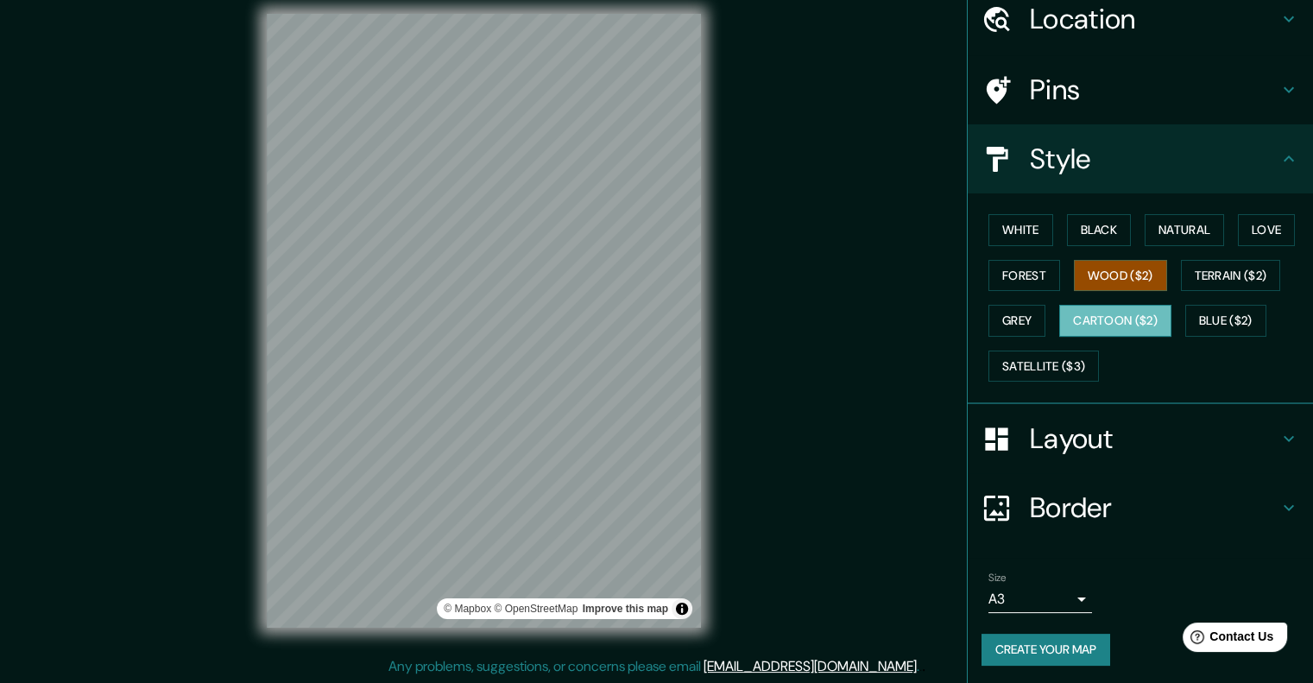
click at [1106, 318] on button "Cartoon ($2)" at bounding box center [1115, 321] width 112 height 32
click at [1007, 313] on button "Grey" at bounding box center [1016, 321] width 57 height 32
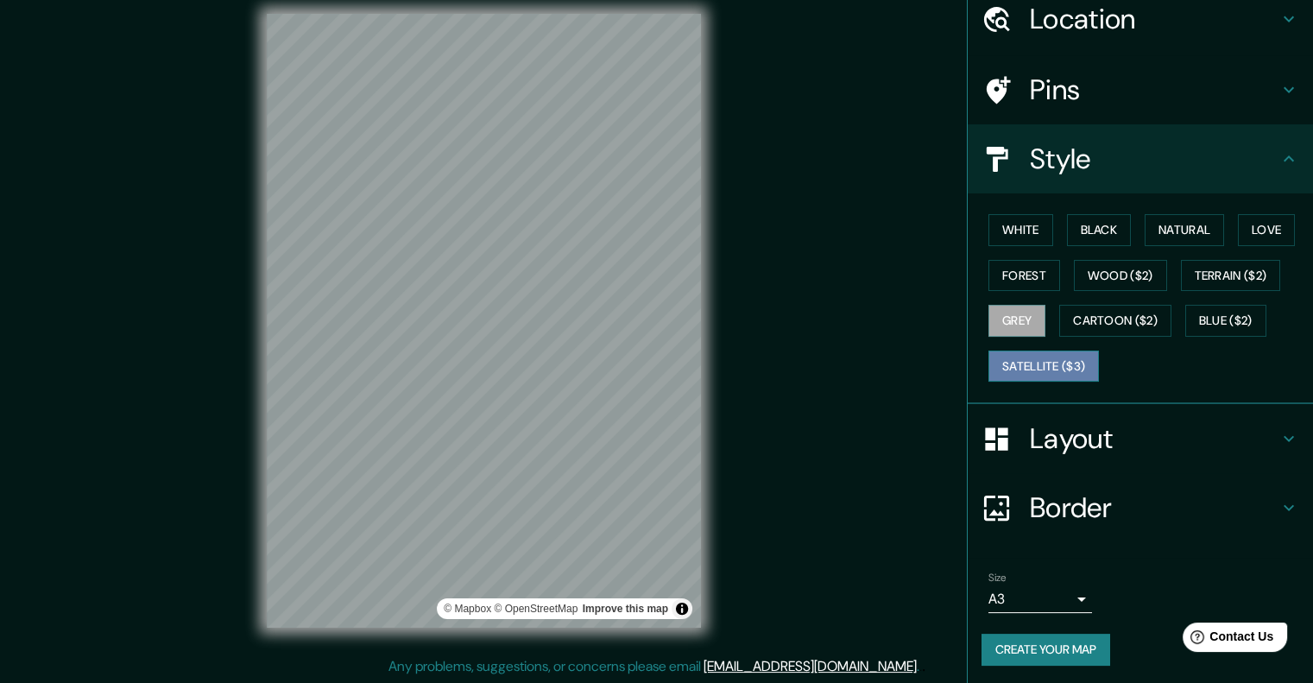
click at [1029, 362] on button "Satellite ($3)" at bounding box center [1043, 366] width 110 height 32
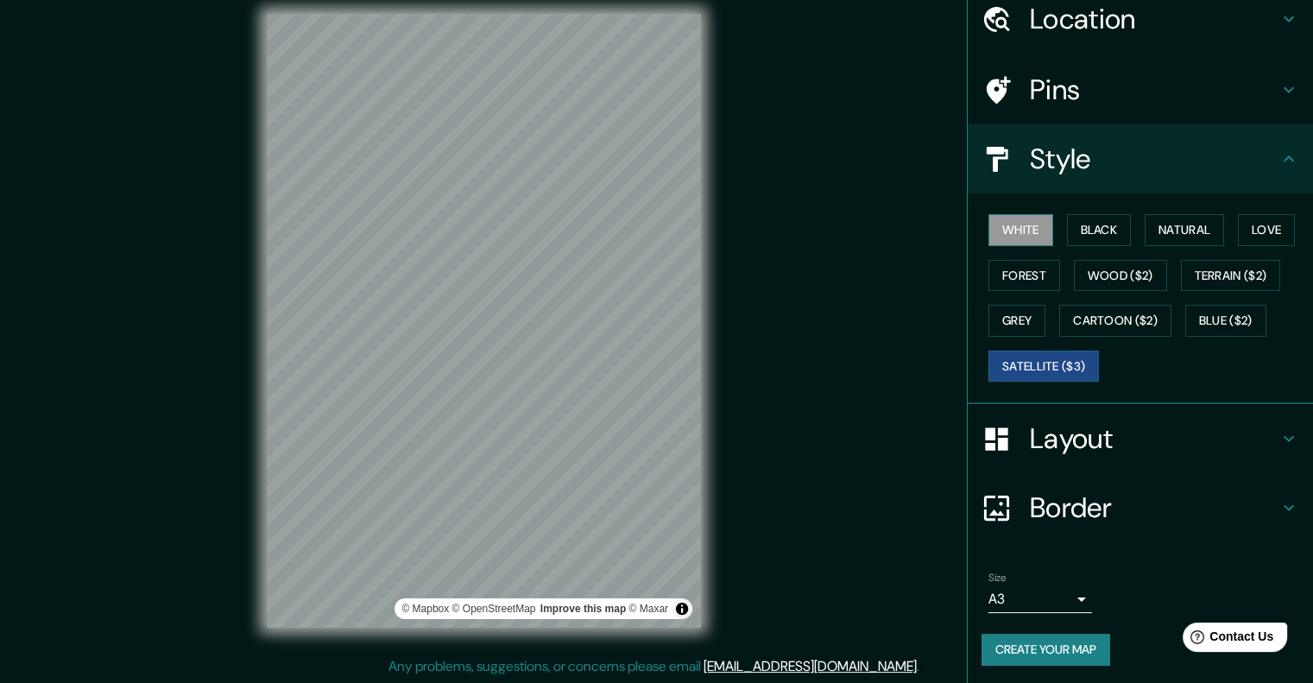
click at [1005, 234] on button "White" at bounding box center [1020, 230] width 65 height 32
click at [1025, 270] on button "Forest" at bounding box center [1024, 276] width 72 height 32
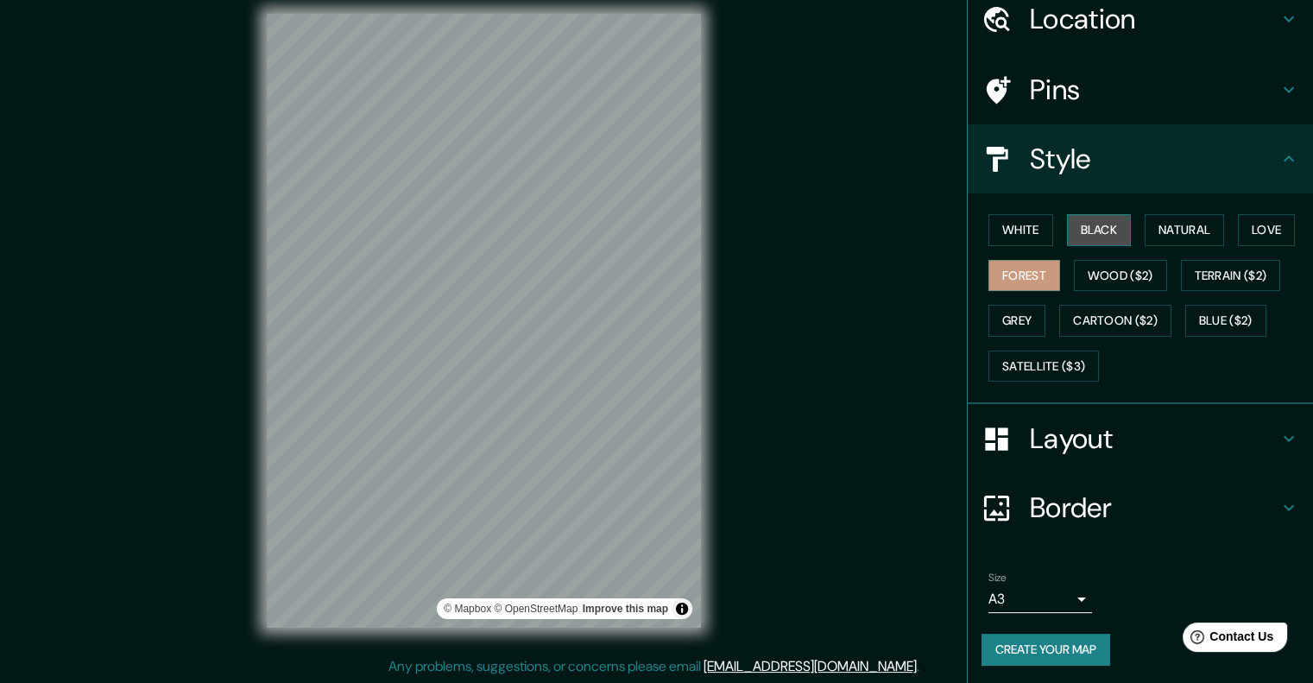
click at [1067, 228] on button "Black" at bounding box center [1099, 230] width 65 height 32
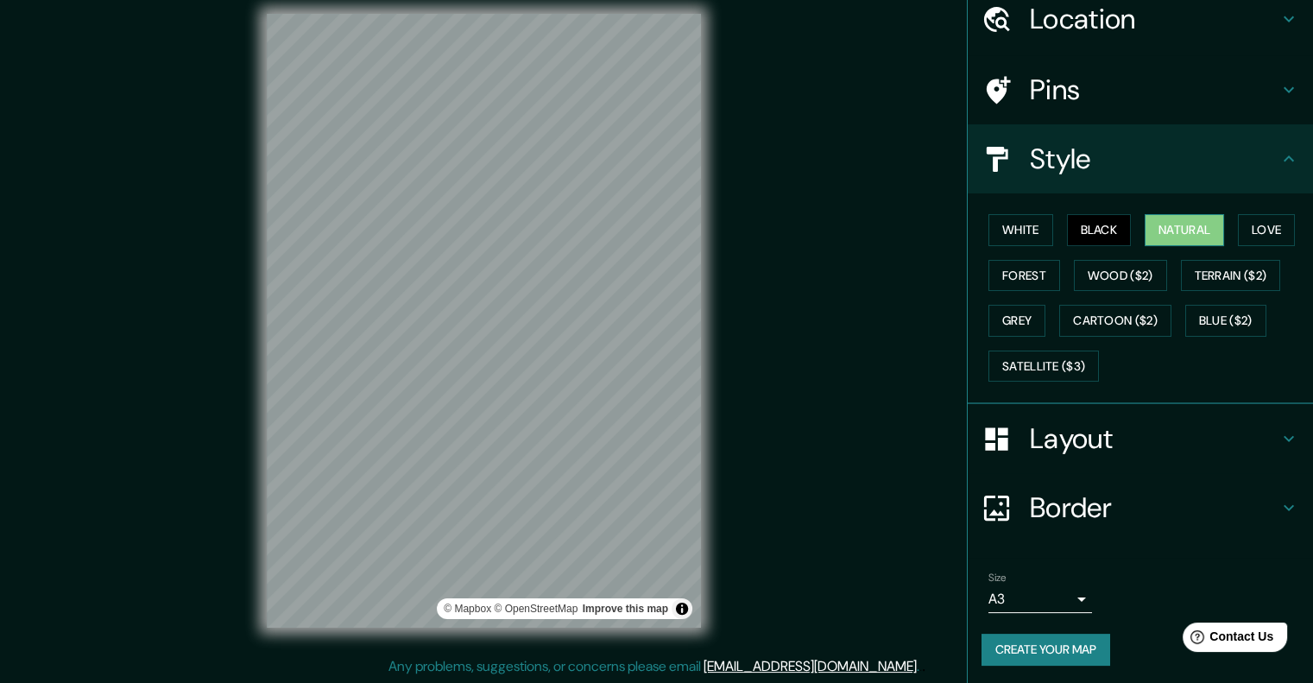
click at [1145, 218] on button "Natural" at bounding box center [1184, 230] width 79 height 32
click at [988, 228] on button "White" at bounding box center [1020, 230] width 65 height 32
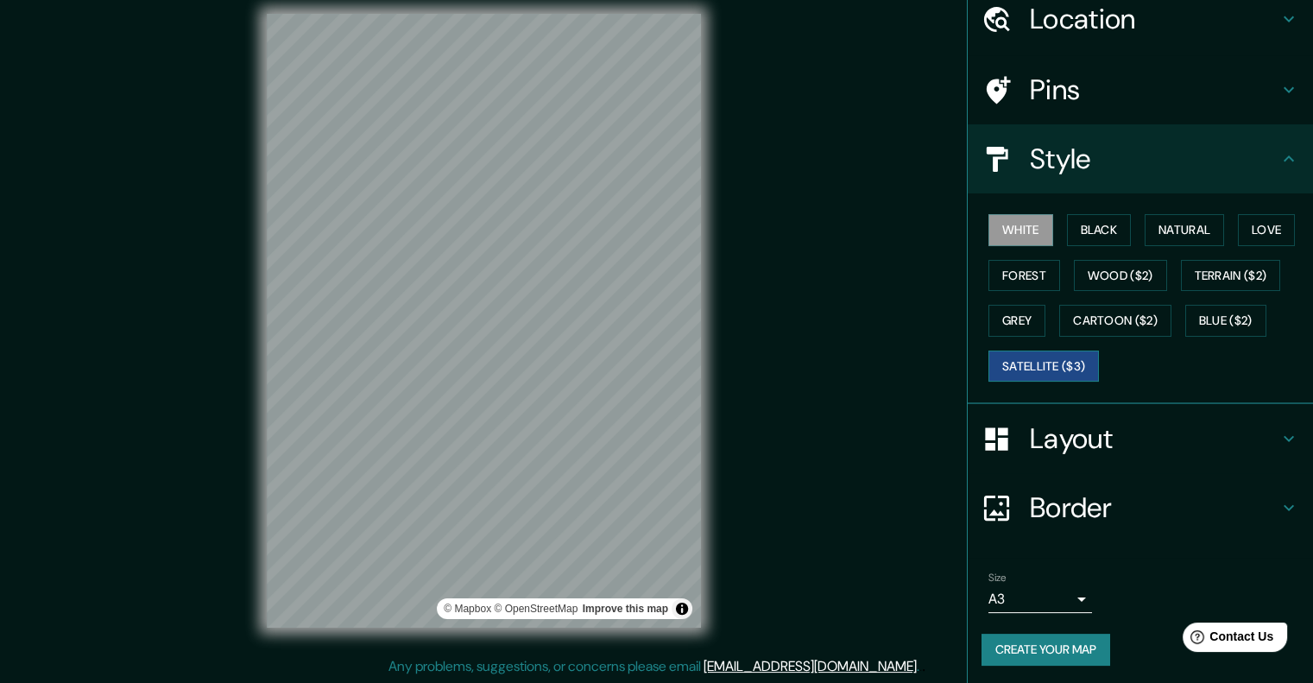
click at [992, 363] on button "Satellite ($3)" at bounding box center [1043, 366] width 110 height 32
click at [988, 228] on button "White" at bounding box center [1020, 230] width 65 height 32
